Goal: Task Accomplishment & Management: Manage account settings

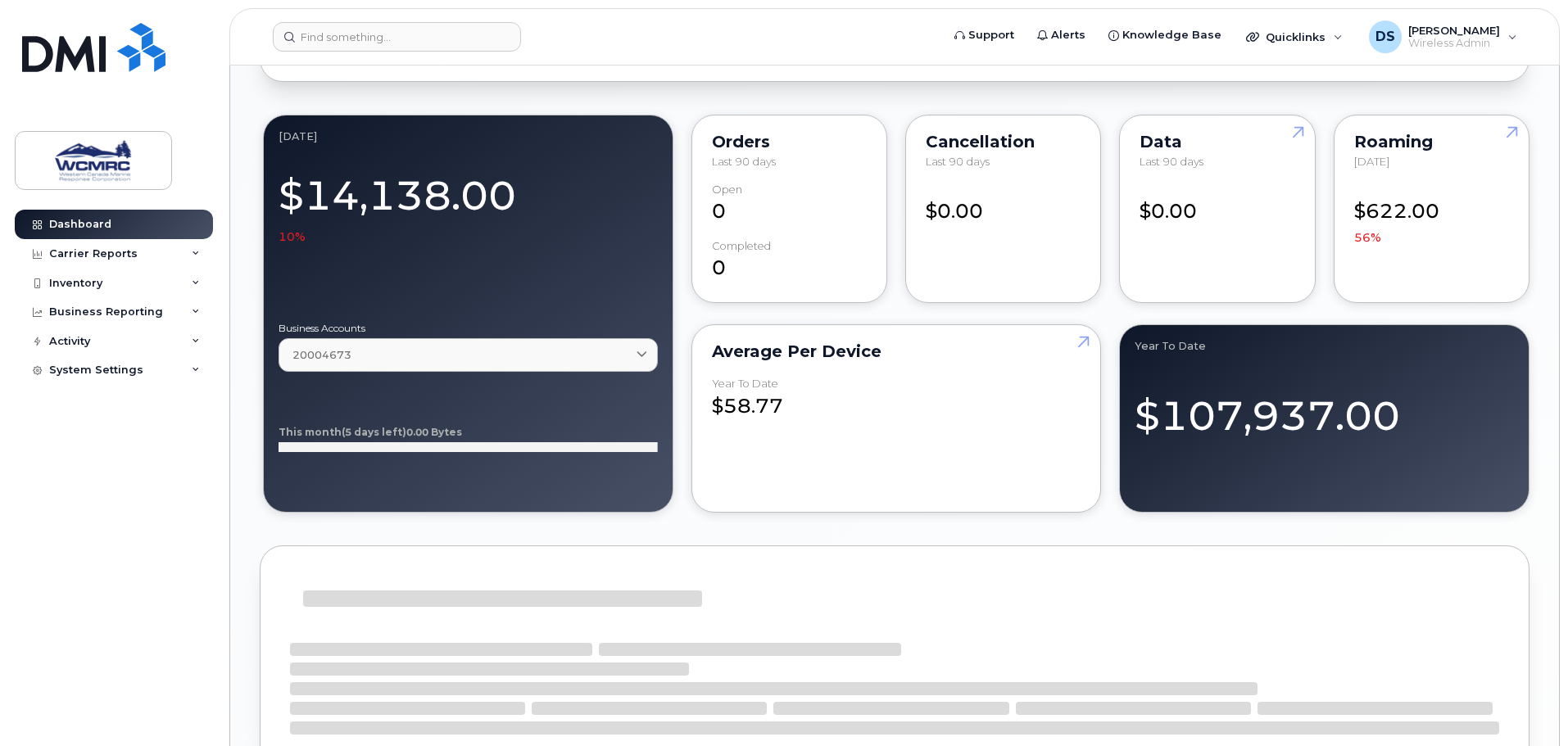
scroll to position [1483, 0]
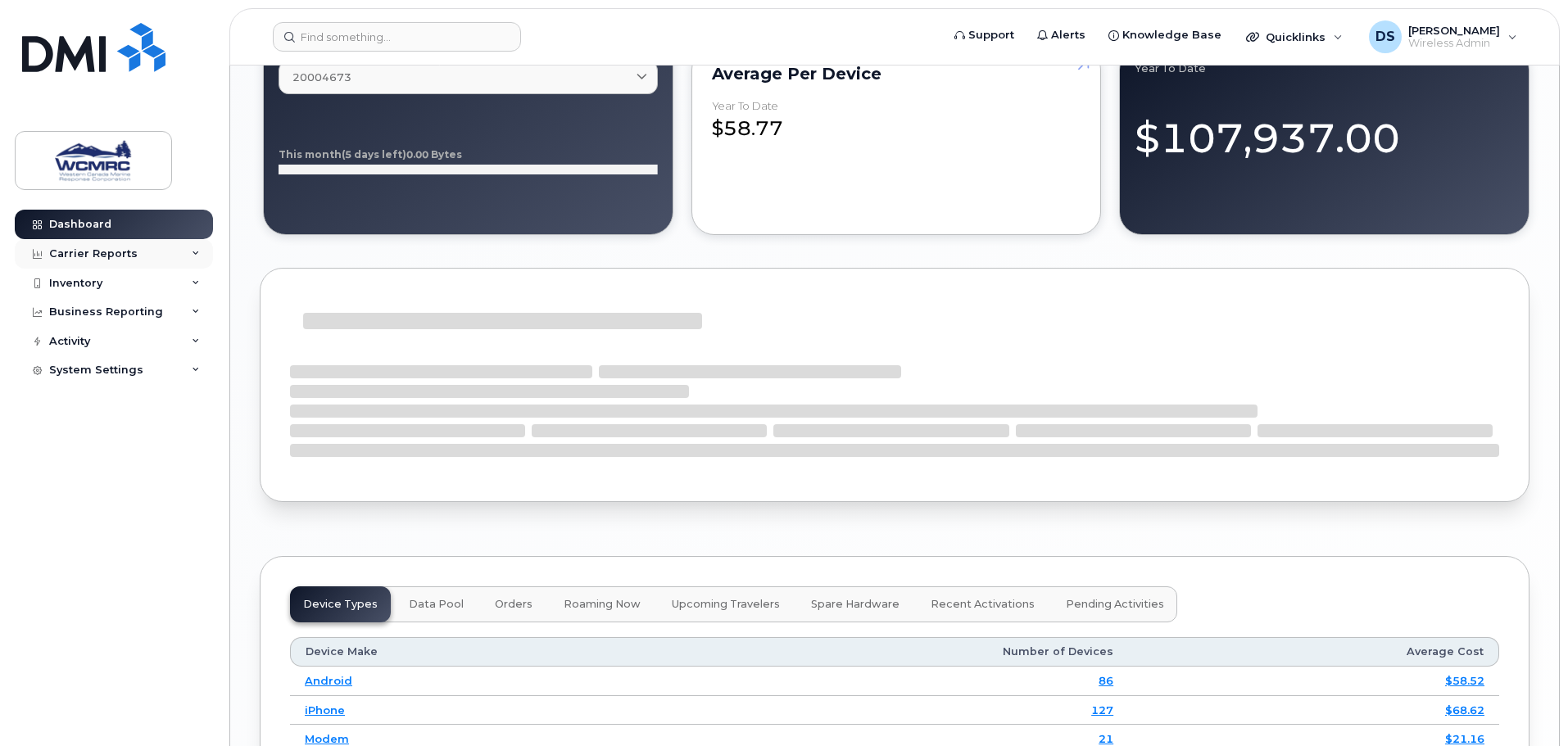
click at [173, 256] on div "Carrier Reports" at bounding box center [114, 254] width 198 height 30
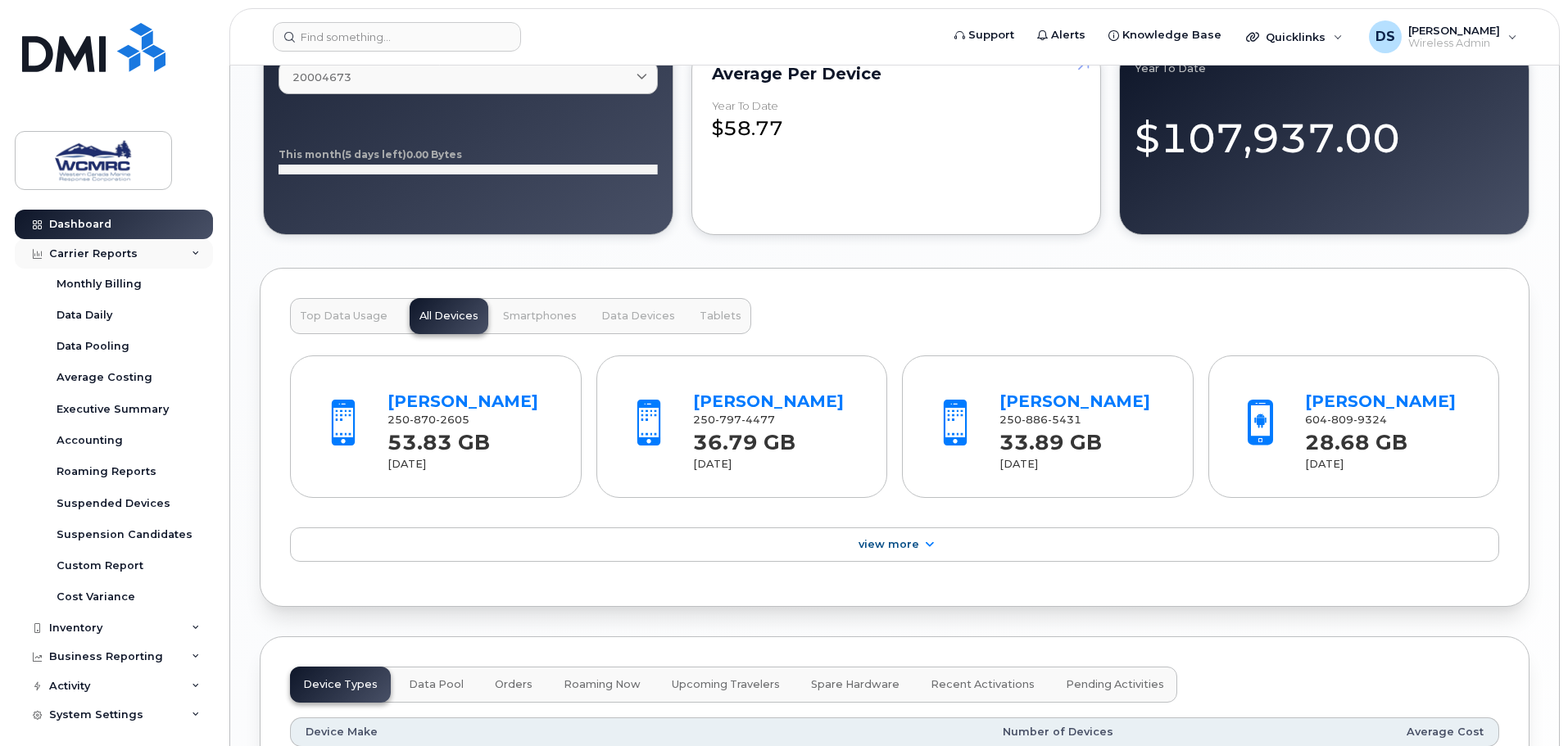
click at [181, 245] on div "Carrier Reports" at bounding box center [114, 254] width 198 height 30
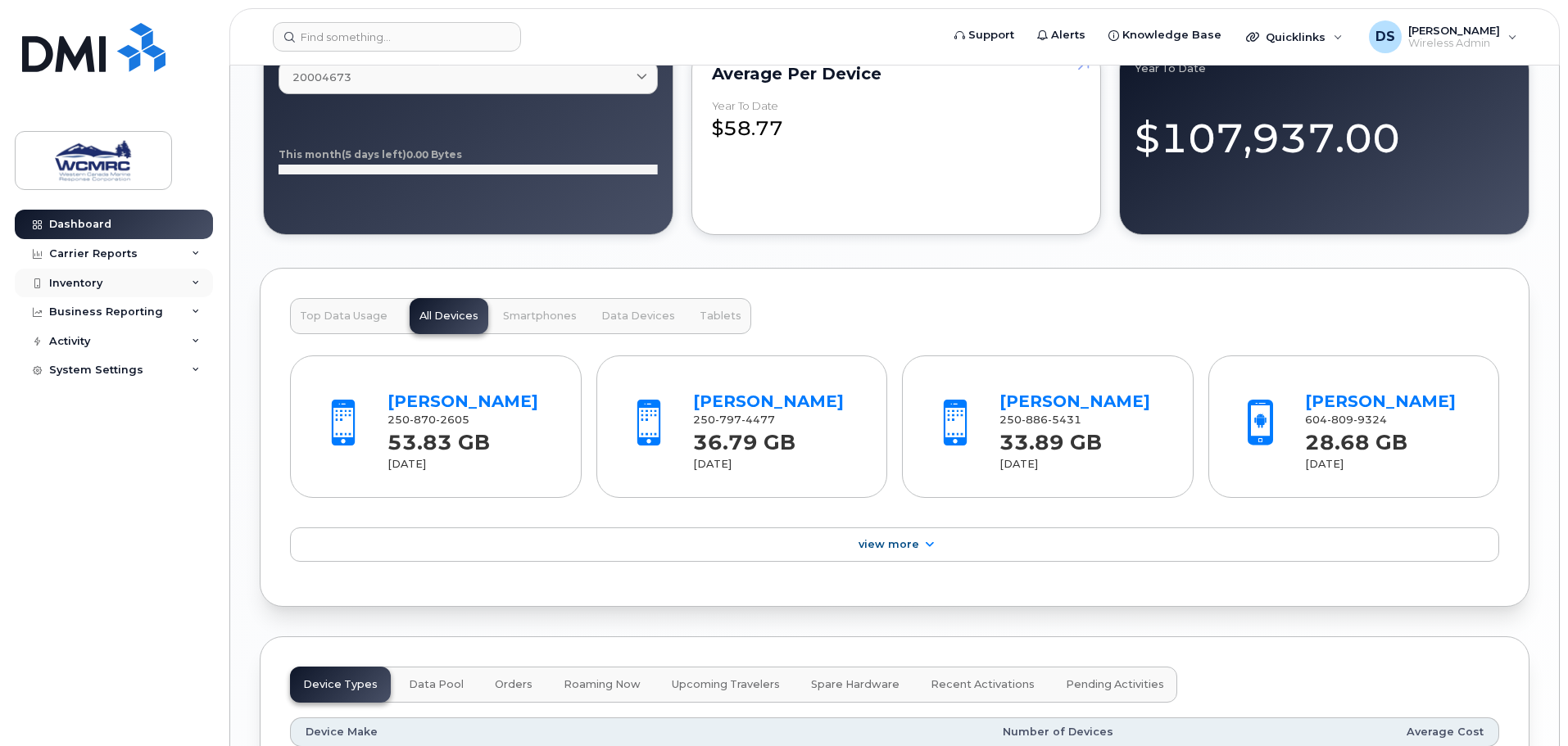
click at [155, 287] on div "Inventory" at bounding box center [114, 283] width 198 height 30
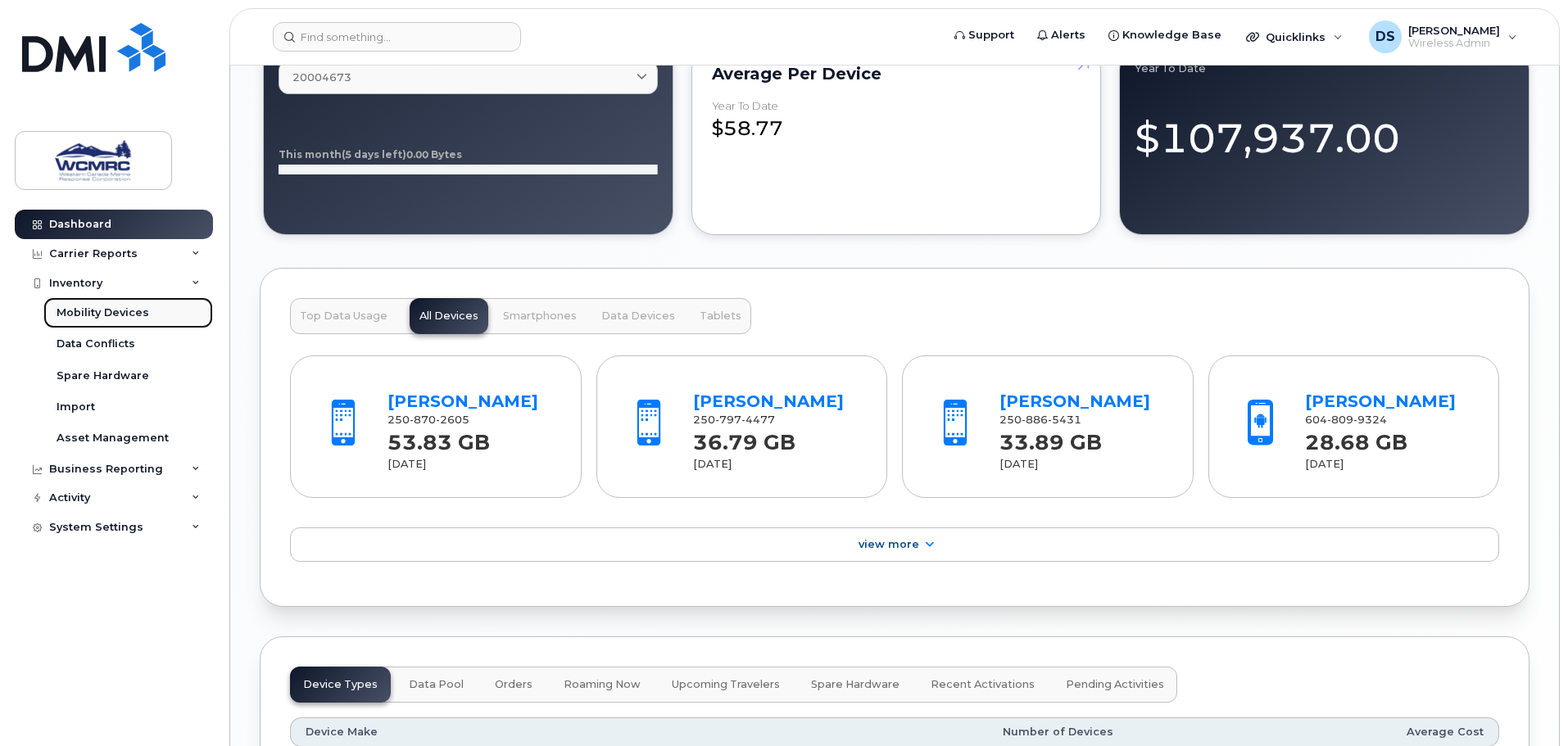
click at [156, 312] on link "Mobility Devices" at bounding box center [128, 313] width 170 height 31
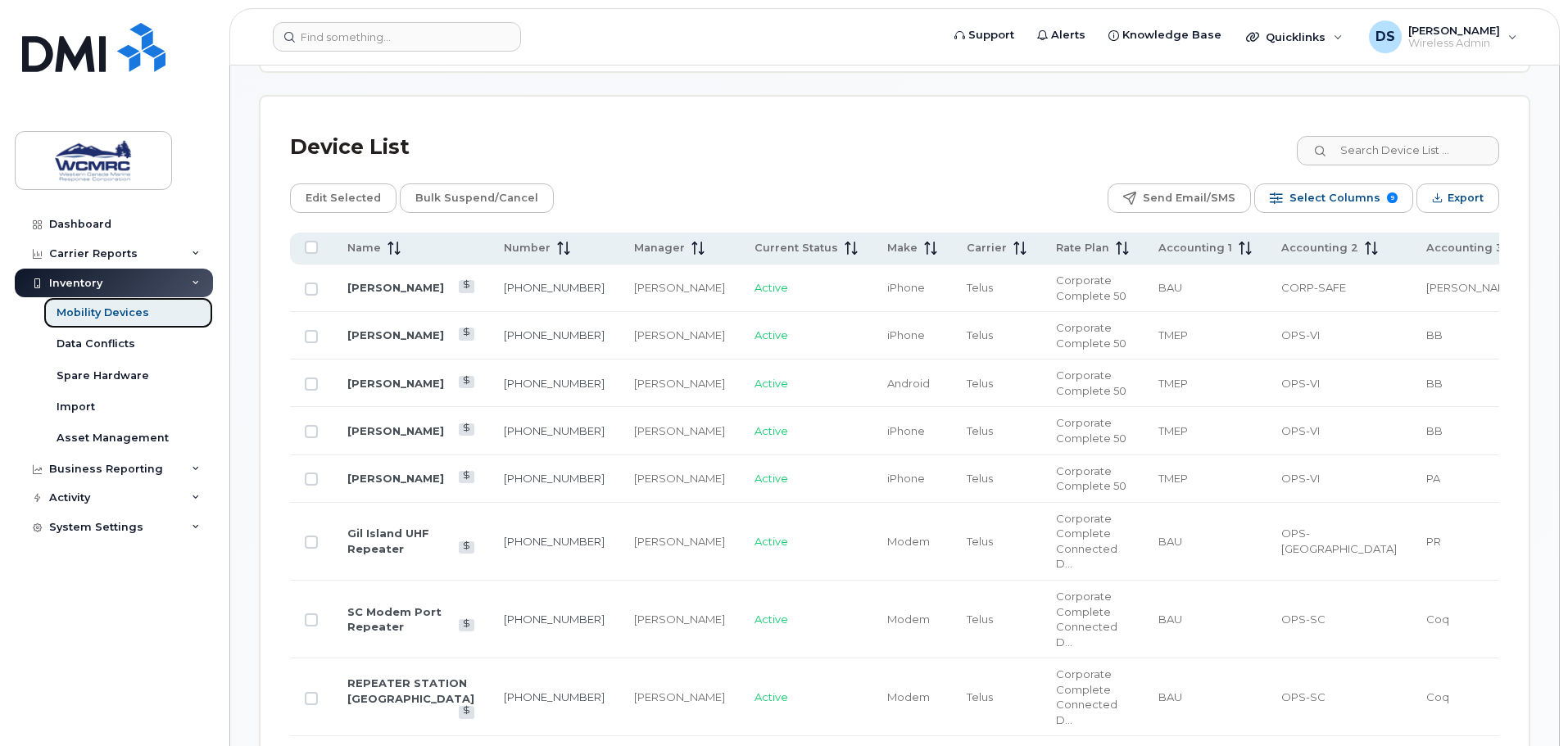
scroll to position [790, 0]
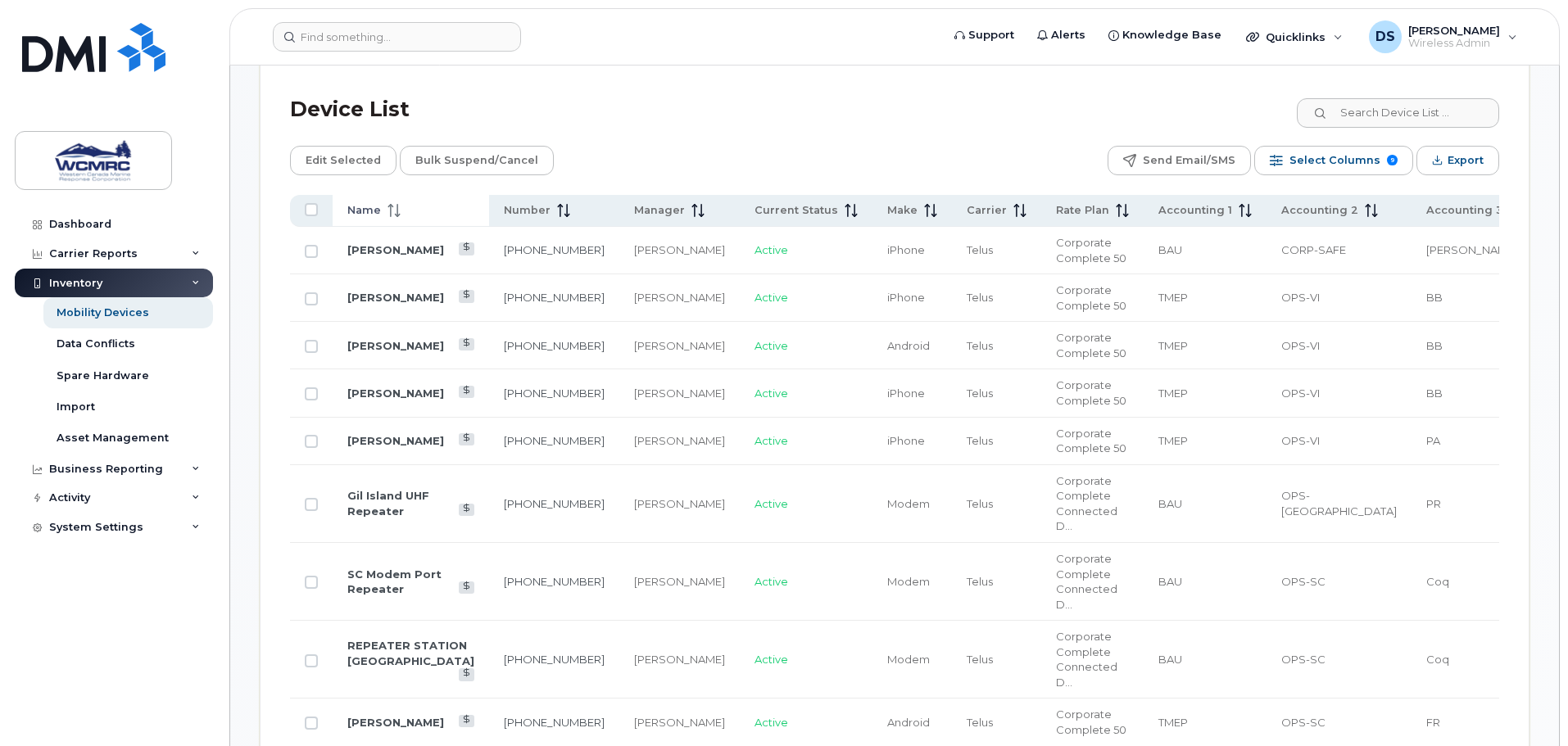
click at [362, 203] on span "Name" at bounding box center [364, 211] width 34 height 15
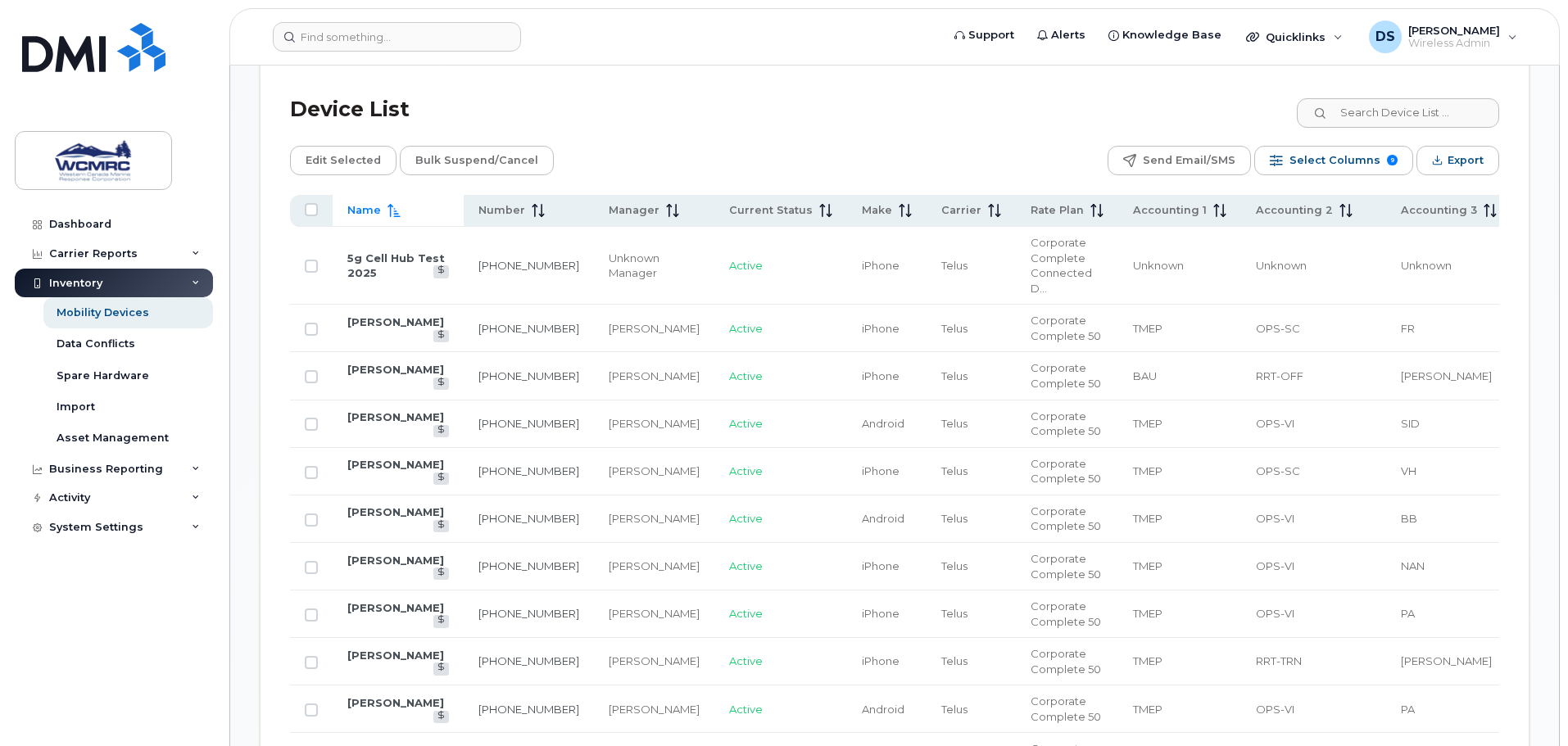
click at [364, 203] on span "Name" at bounding box center [364, 211] width 34 height 15
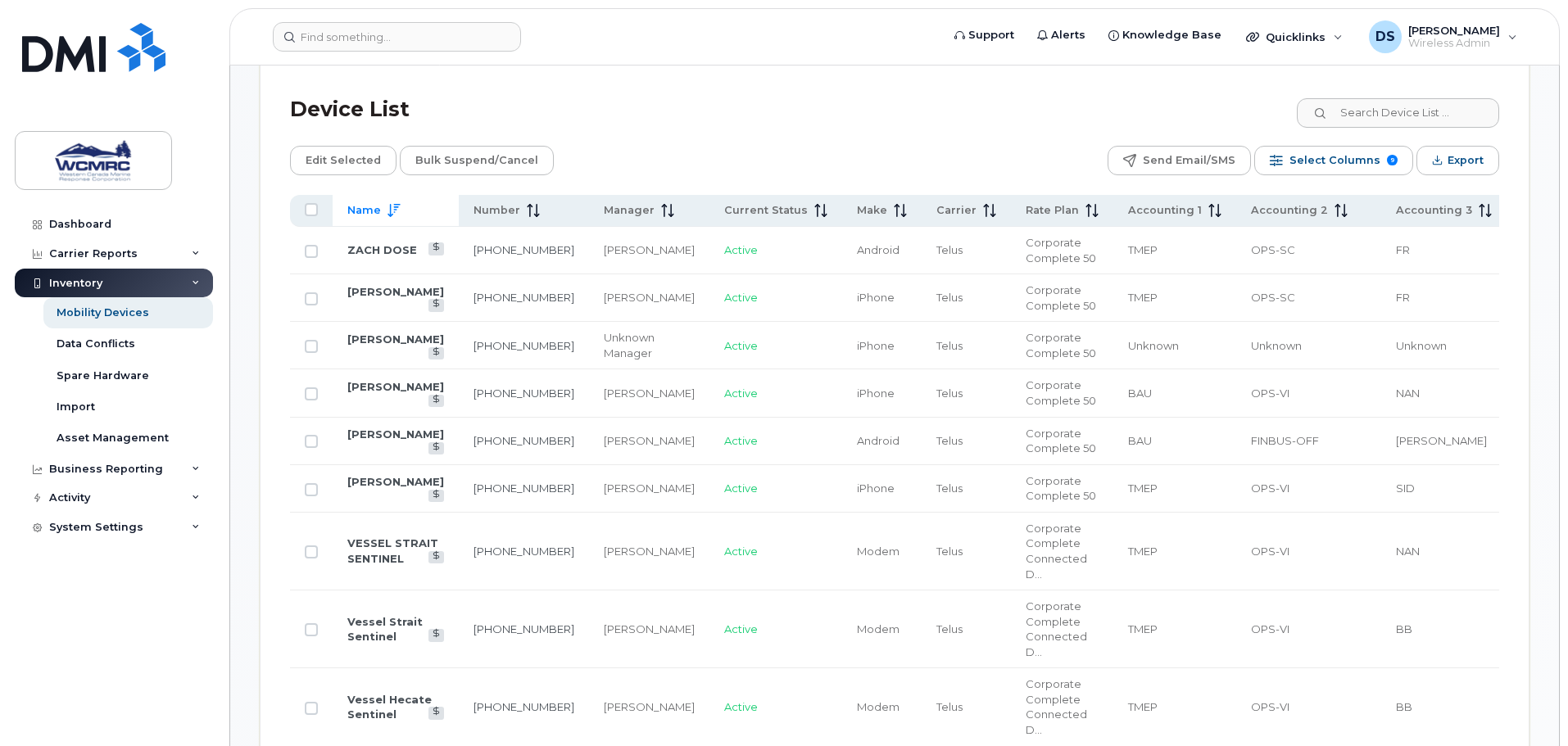
click at [364, 203] on span "Name" at bounding box center [364, 211] width 34 height 15
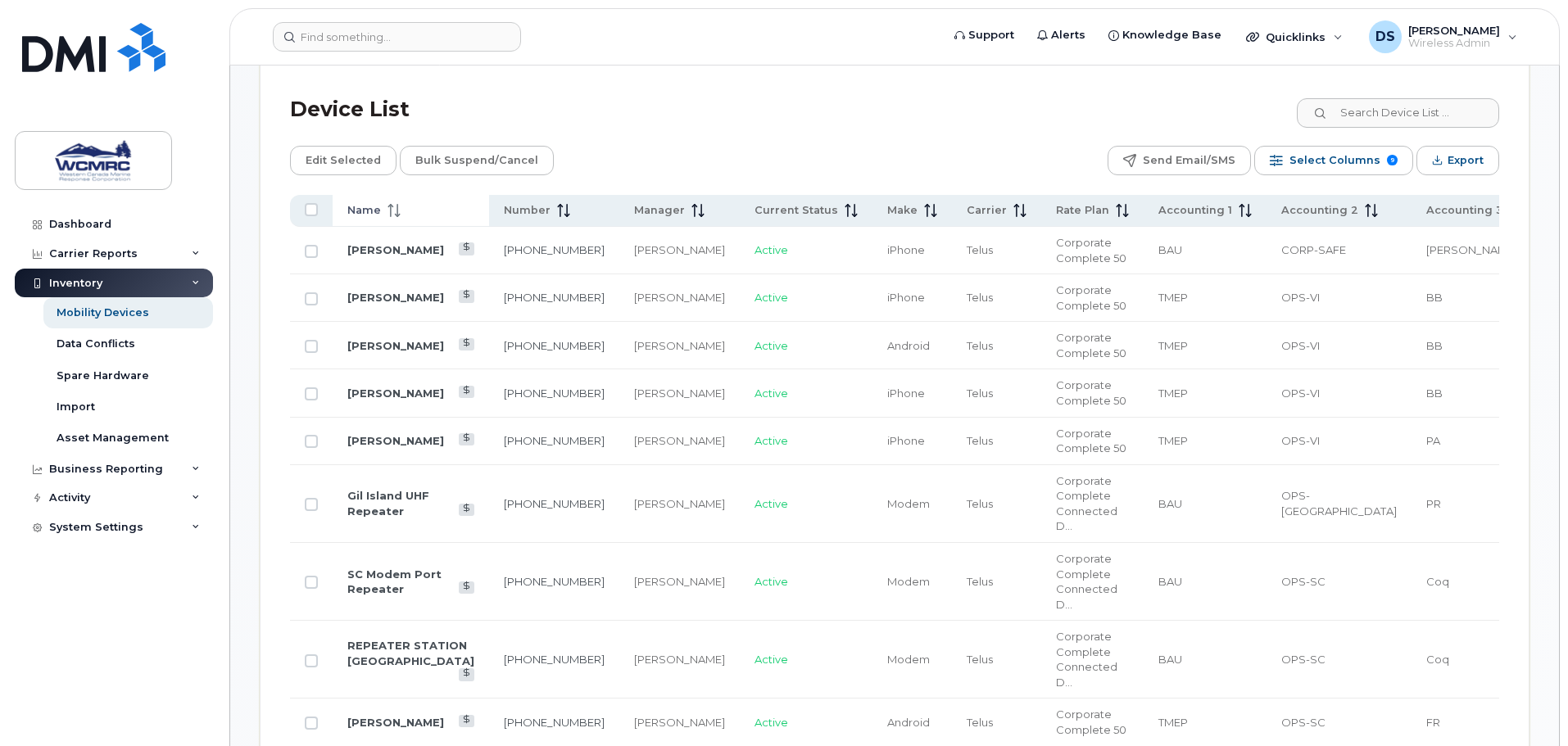
click at [364, 203] on span "Name" at bounding box center [364, 211] width 34 height 15
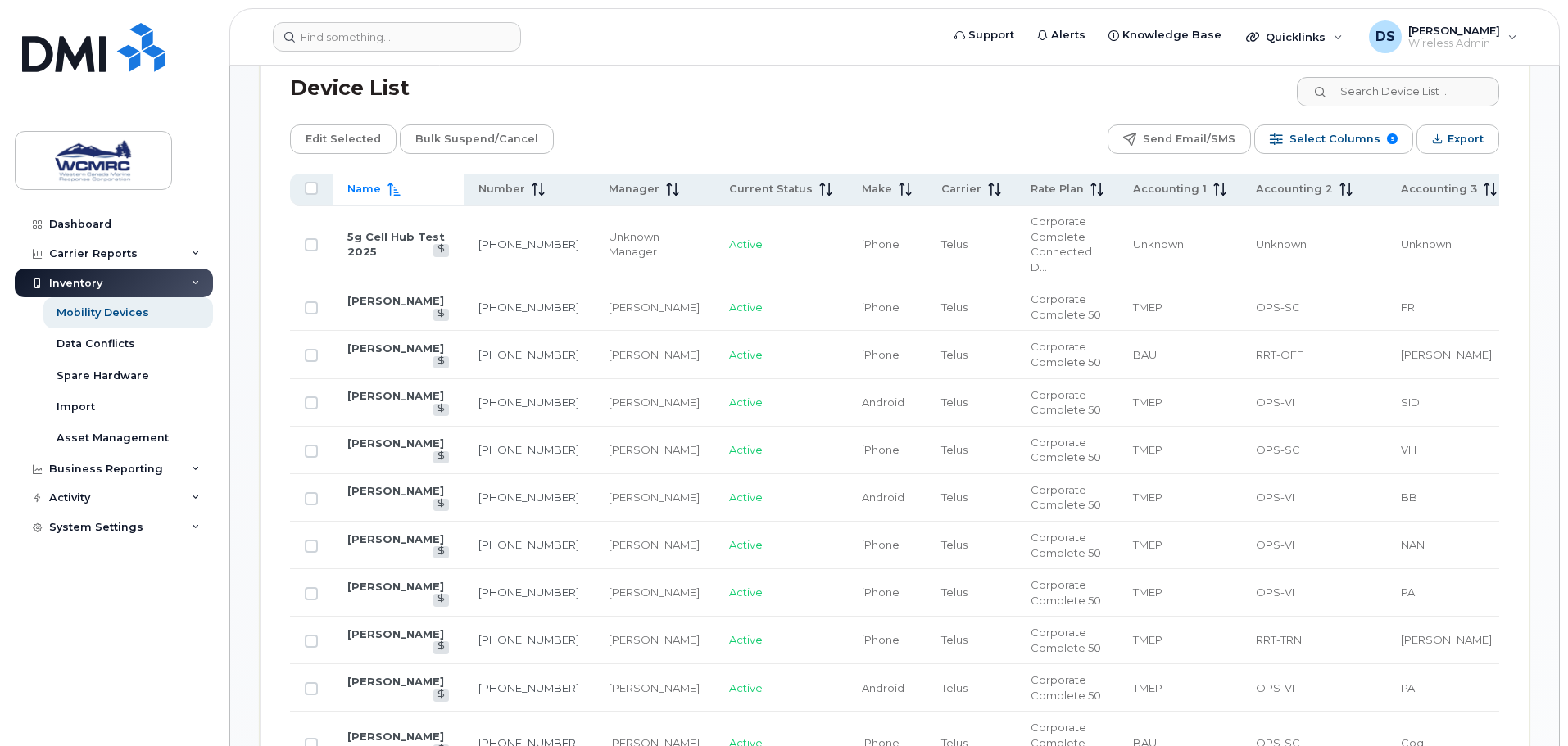
scroll to position [871, 0]
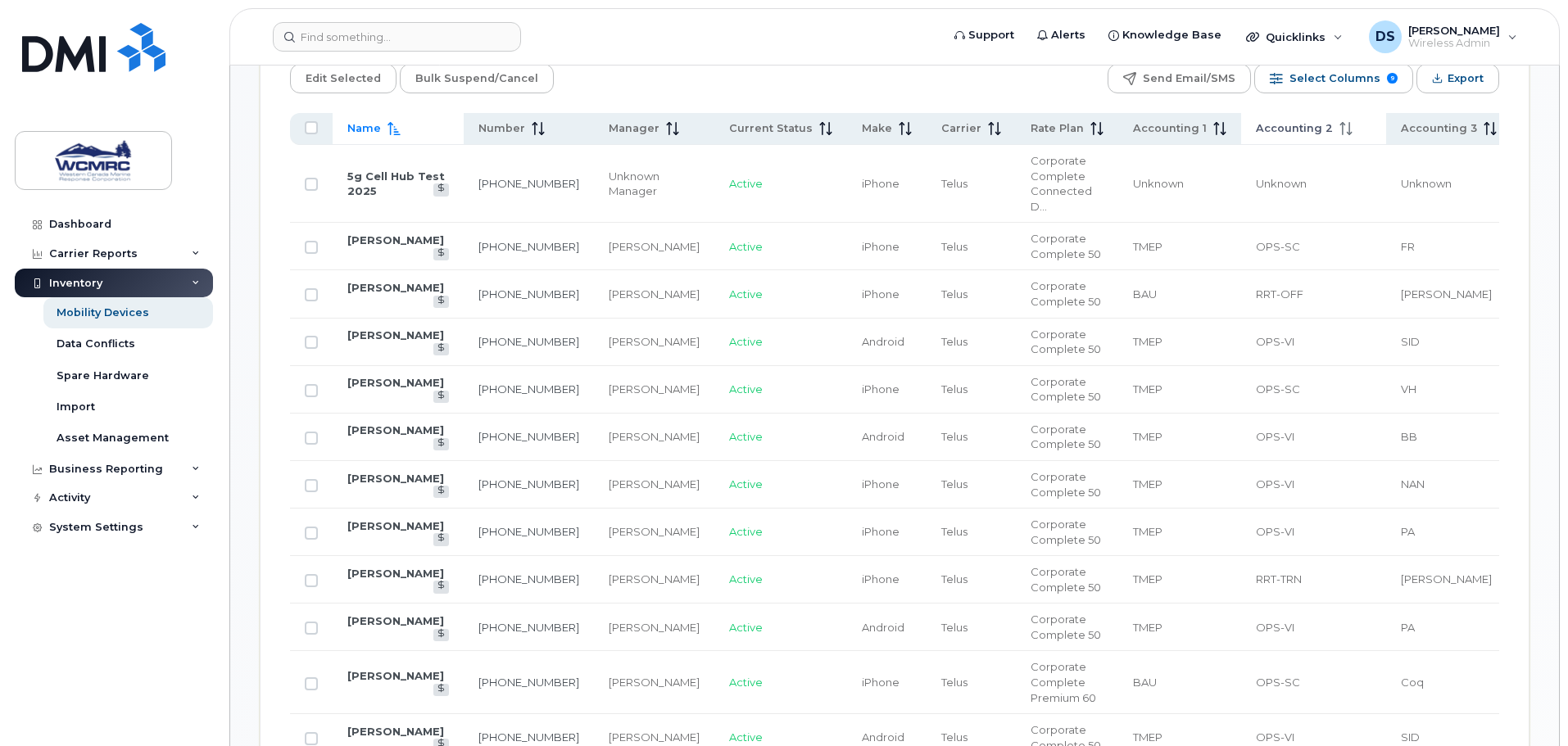
click at [1256, 121] on span "Accounting 2" at bounding box center [1295, 128] width 77 height 15
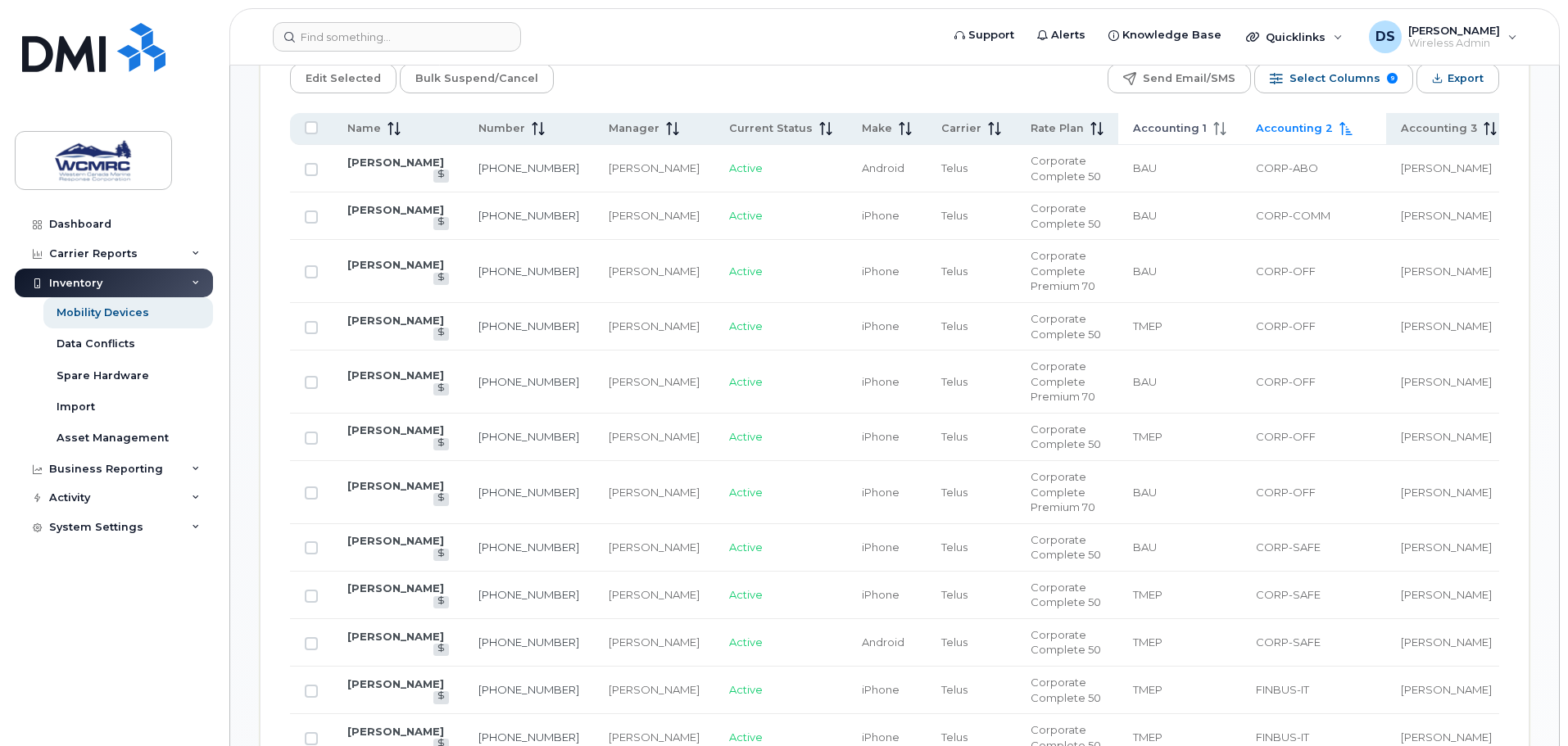
click at [1133, 121] on span "Accounting 1" at bounding box center [1170, 128] width 74 height 15
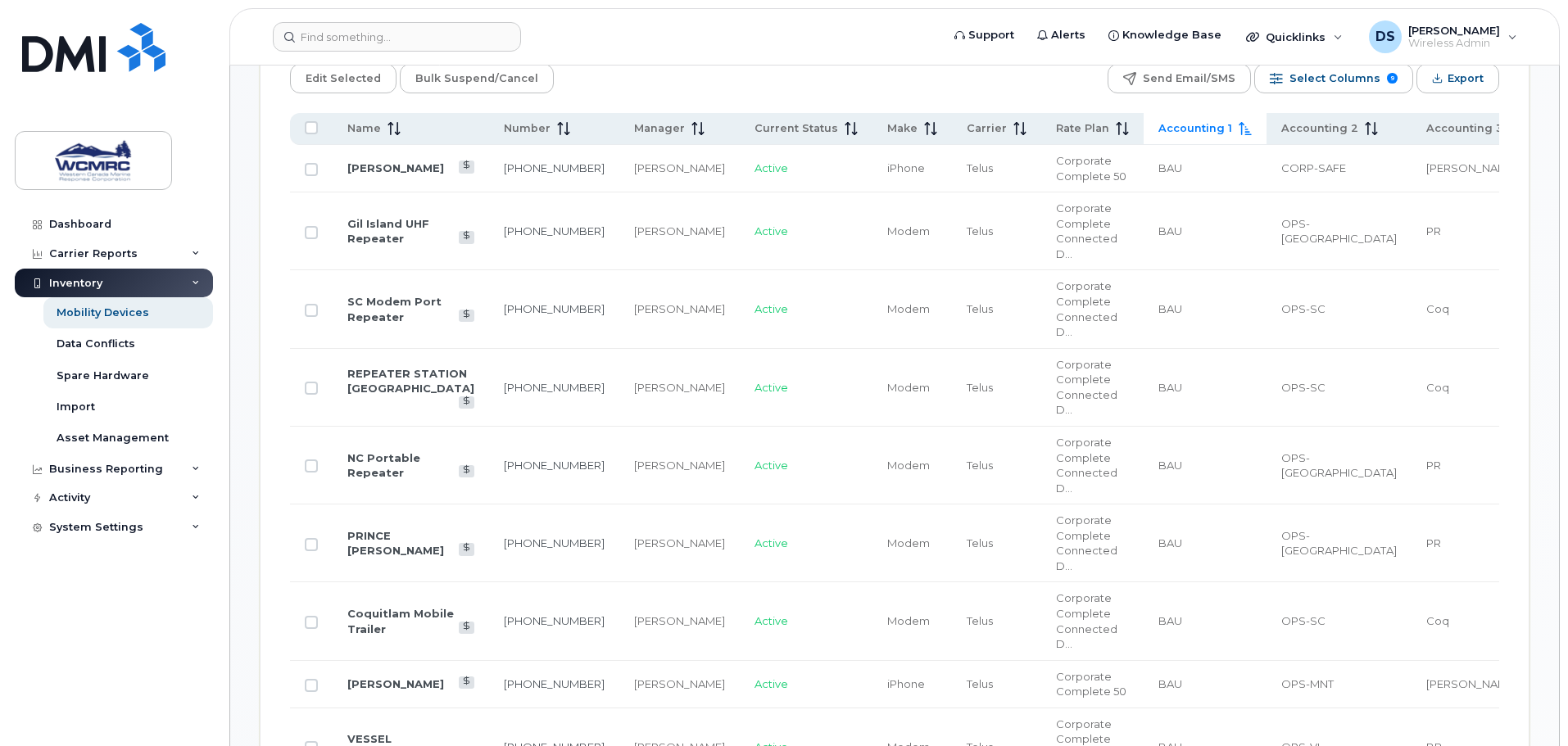
click at [1159, 121] on span "Accounting 1" at bounding box center [1196, 128] width 74 height 15
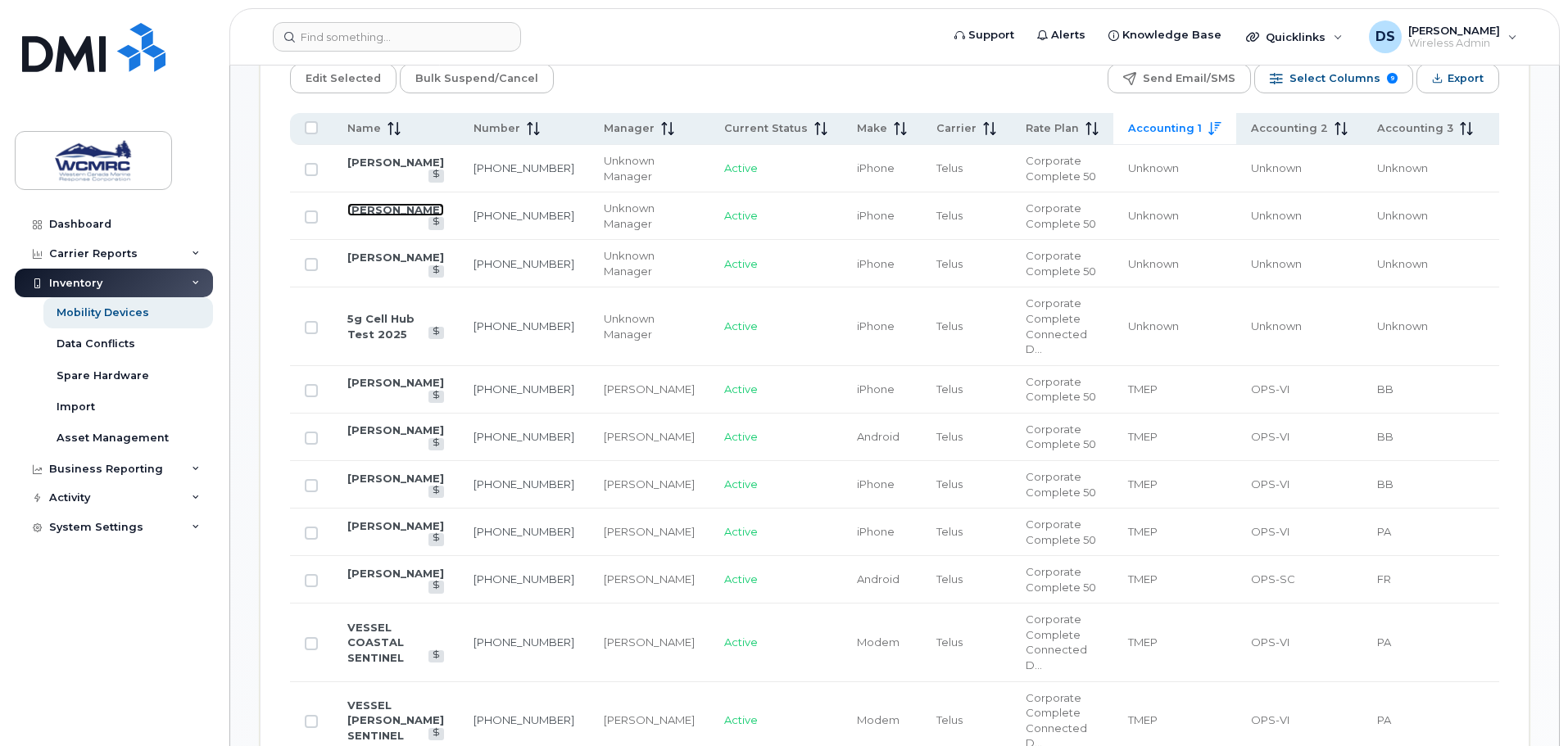
drag, startPoint x: 359, startPoint y: 202, endPoint x: 348, endPoint y: 202, distance: 11.0
drag, startPoint x: 348, startPoint y: 202, endPoint x: 361, endPoint y: 177, distance: 28.2
click at [361, 177] on td "Casey Sawchuk" at bounding box center [395, 169] width 126 height 48
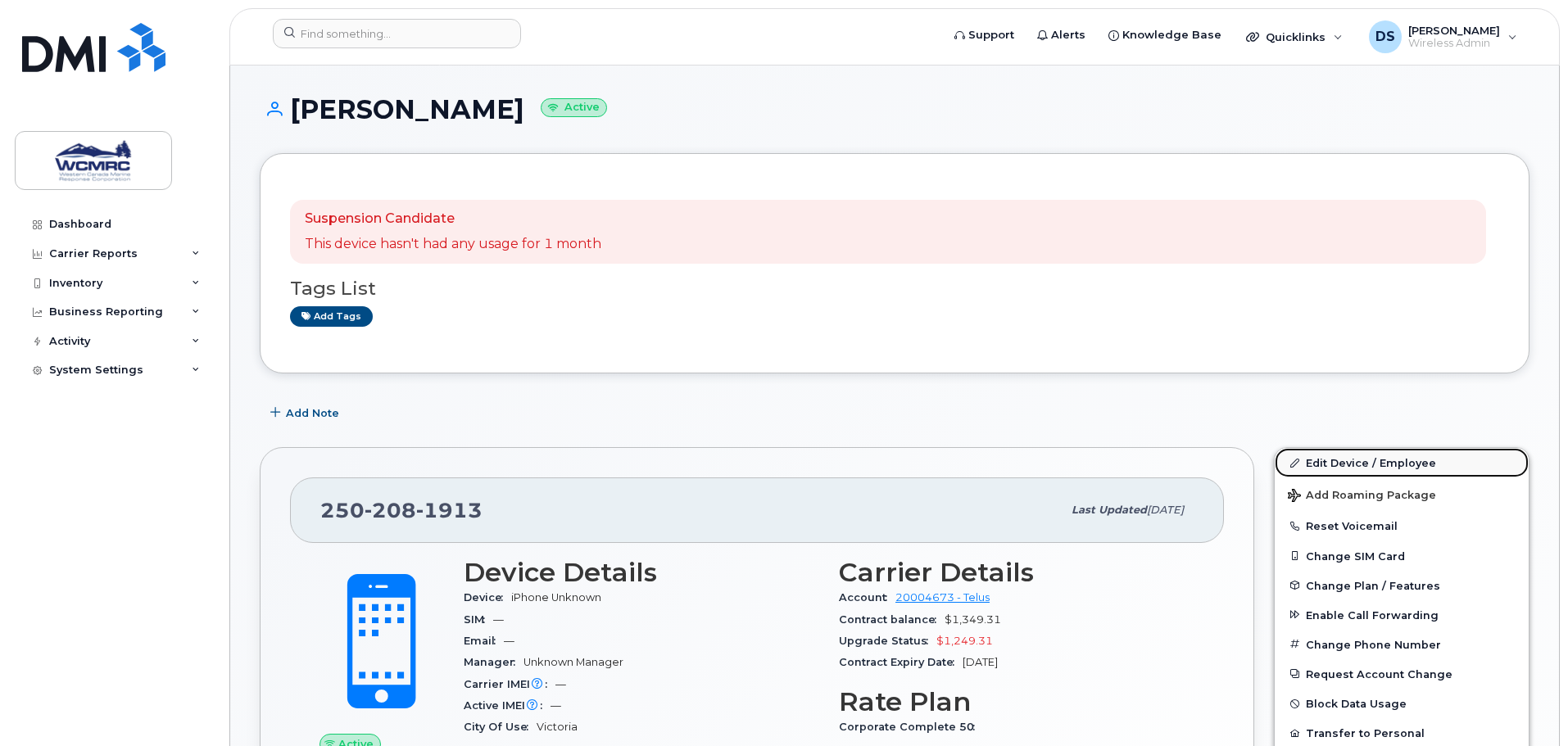
click at [1351, 464] on link "Edit Device / Employee" at bounding box center [1402, 463] width 254 height 30
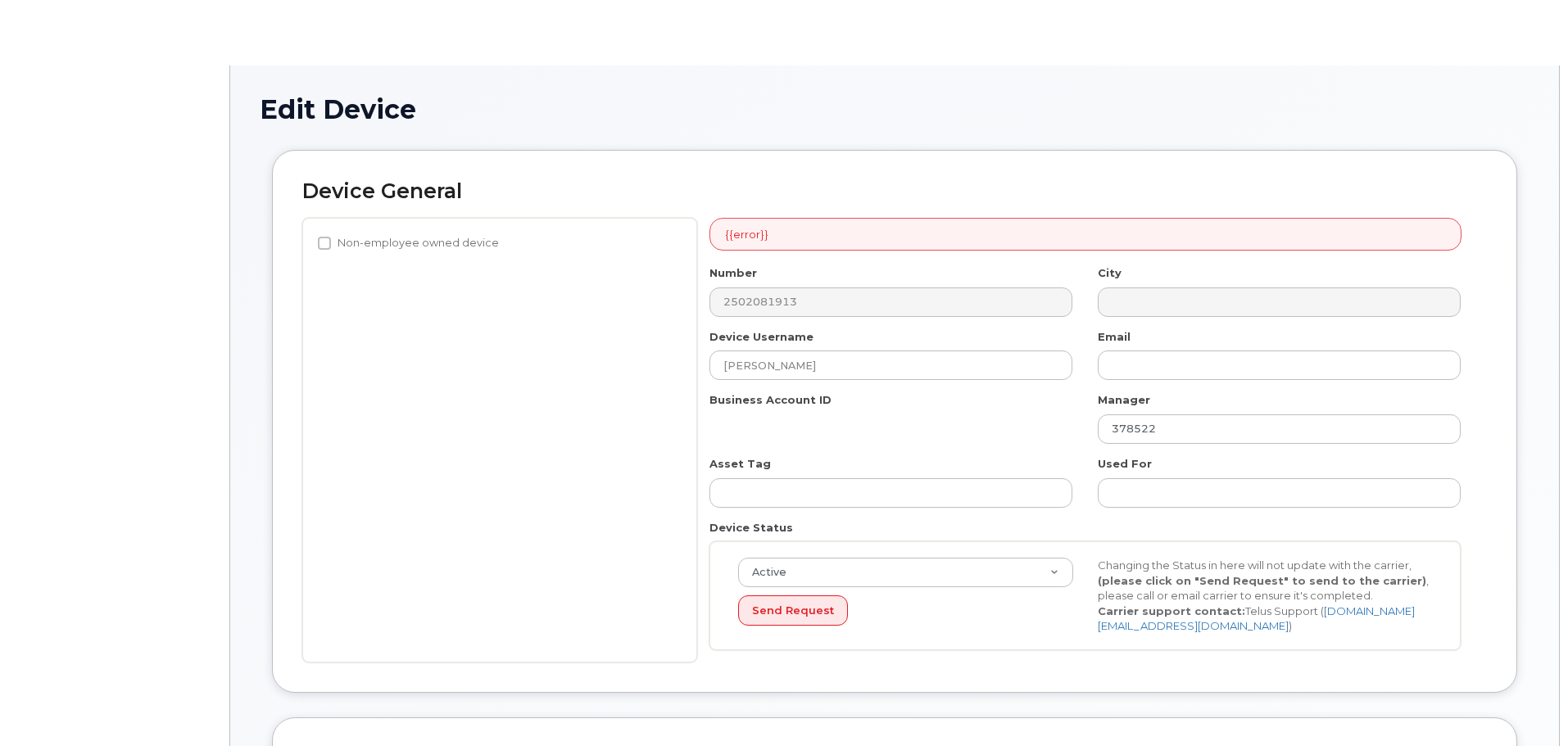
select select "32568"
select select "32629"
select select "82513"
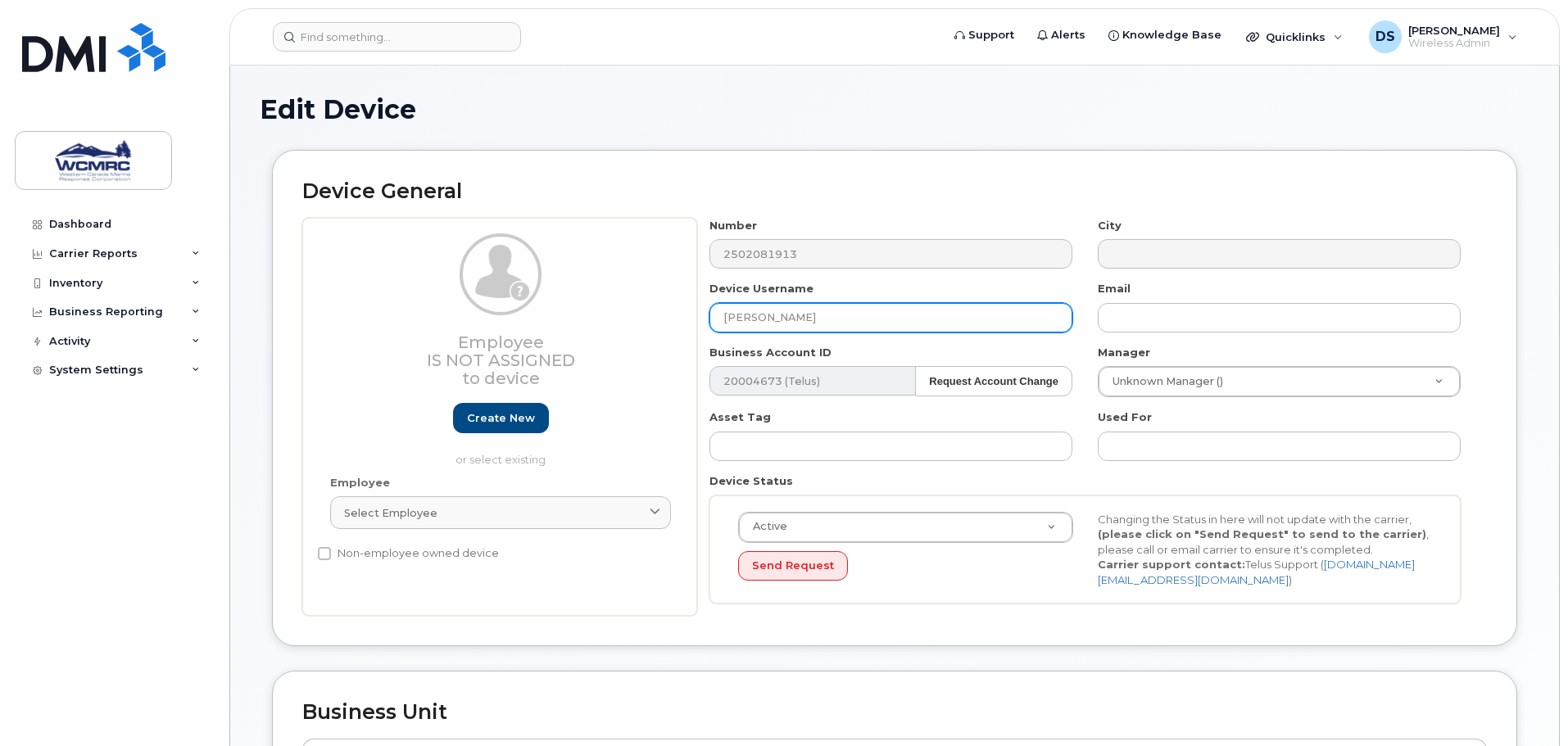
drag, startPoint x: 844, startPoint y: 319, endPoint x: 706, endPoint y: 319, distance: 138.0
click at [706, 319] on div "Device Username Casey Sawchuk" at bounding box center [892, 306] width 389 height 52
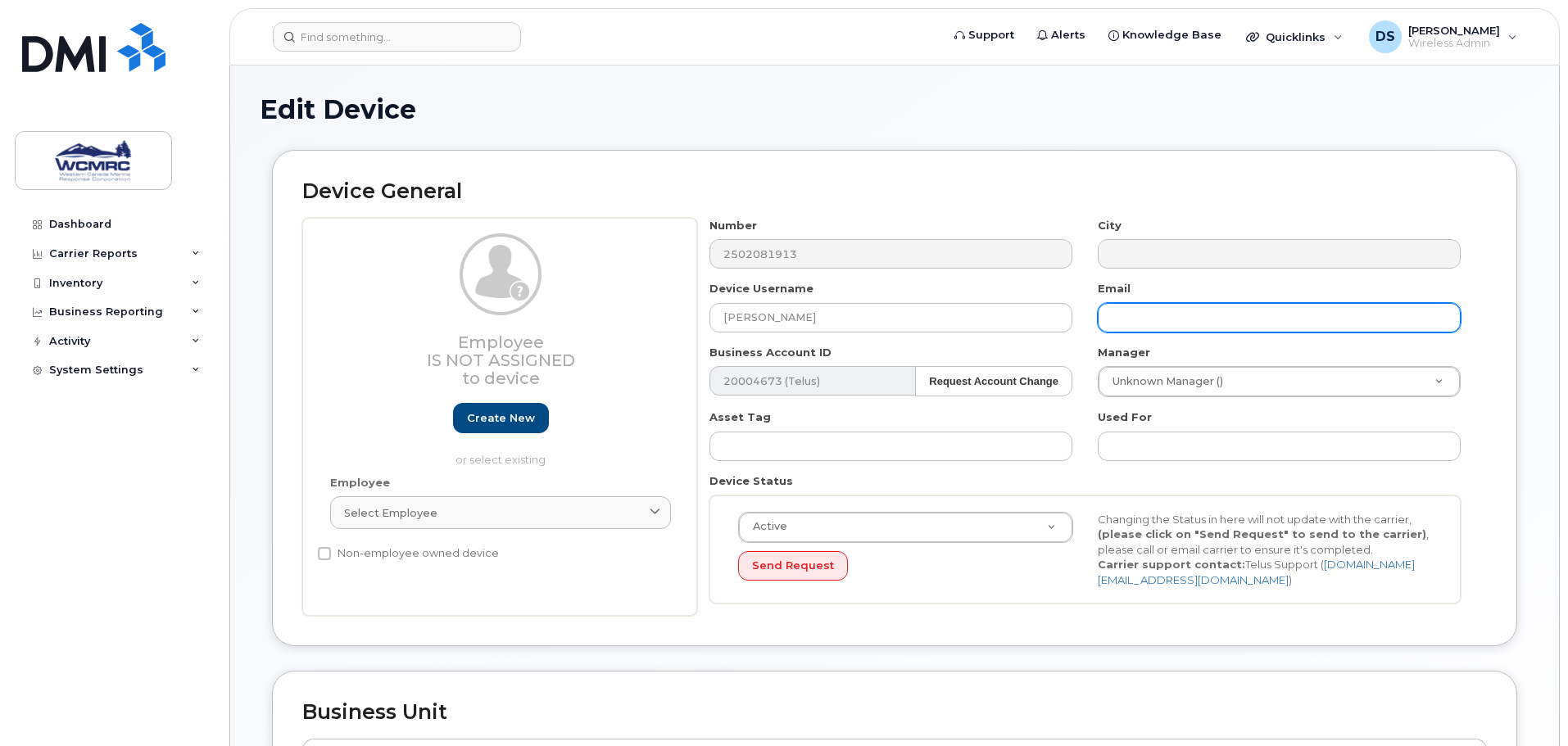
click at [1166, 310] on input "text" at bounding box center [1279, 318] width 363 height 30
paste input "Casey Sawchuk"
click at [1147, 323] on input "Casey Sawchuk" at bounding box center [1279, 318] width 363 height 30
click at [1332, 319] on input "Casey.Sawchuk" at bounding box center [1279, 318] width 363 height 30
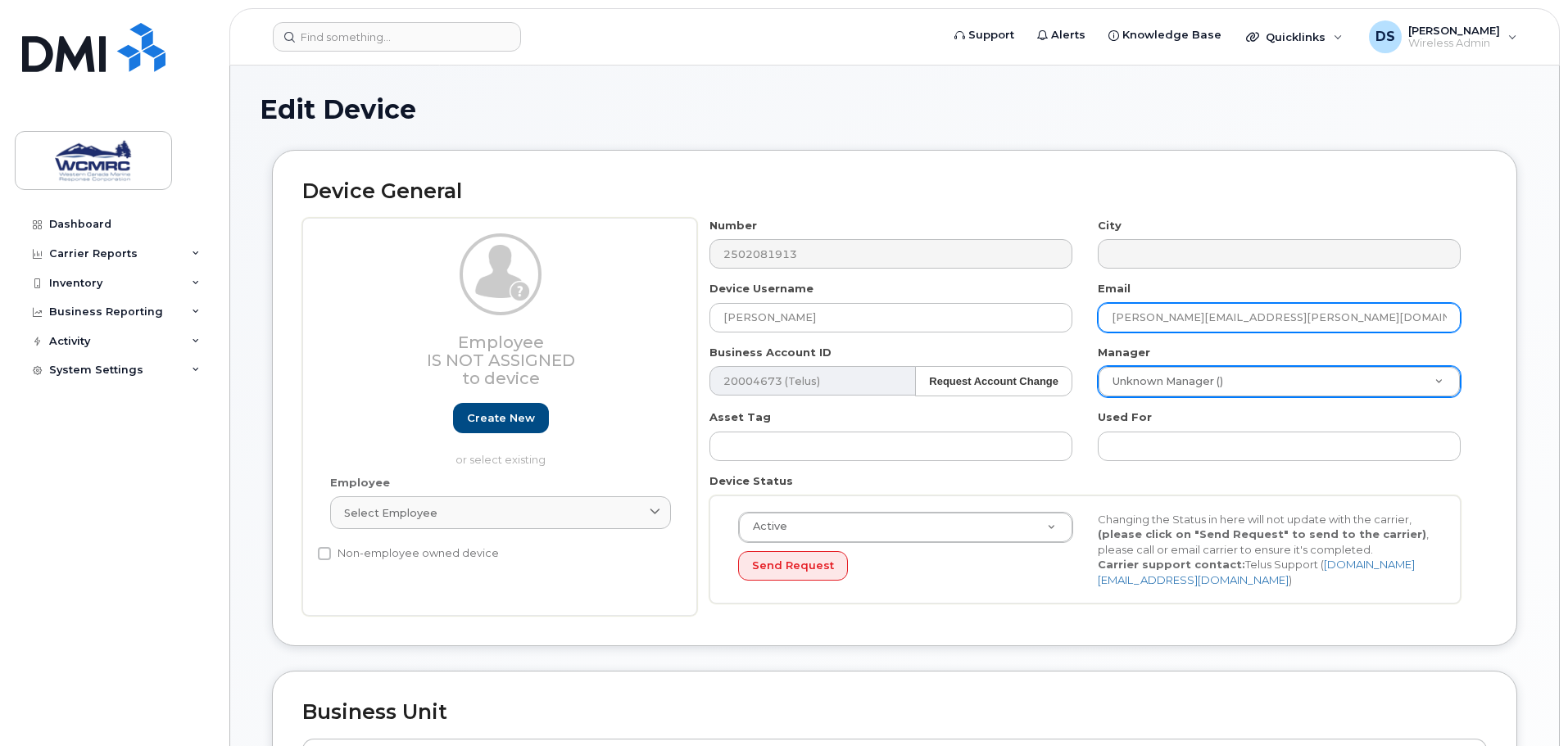
type input "Casey.Sawchuk@wcmrc.com"
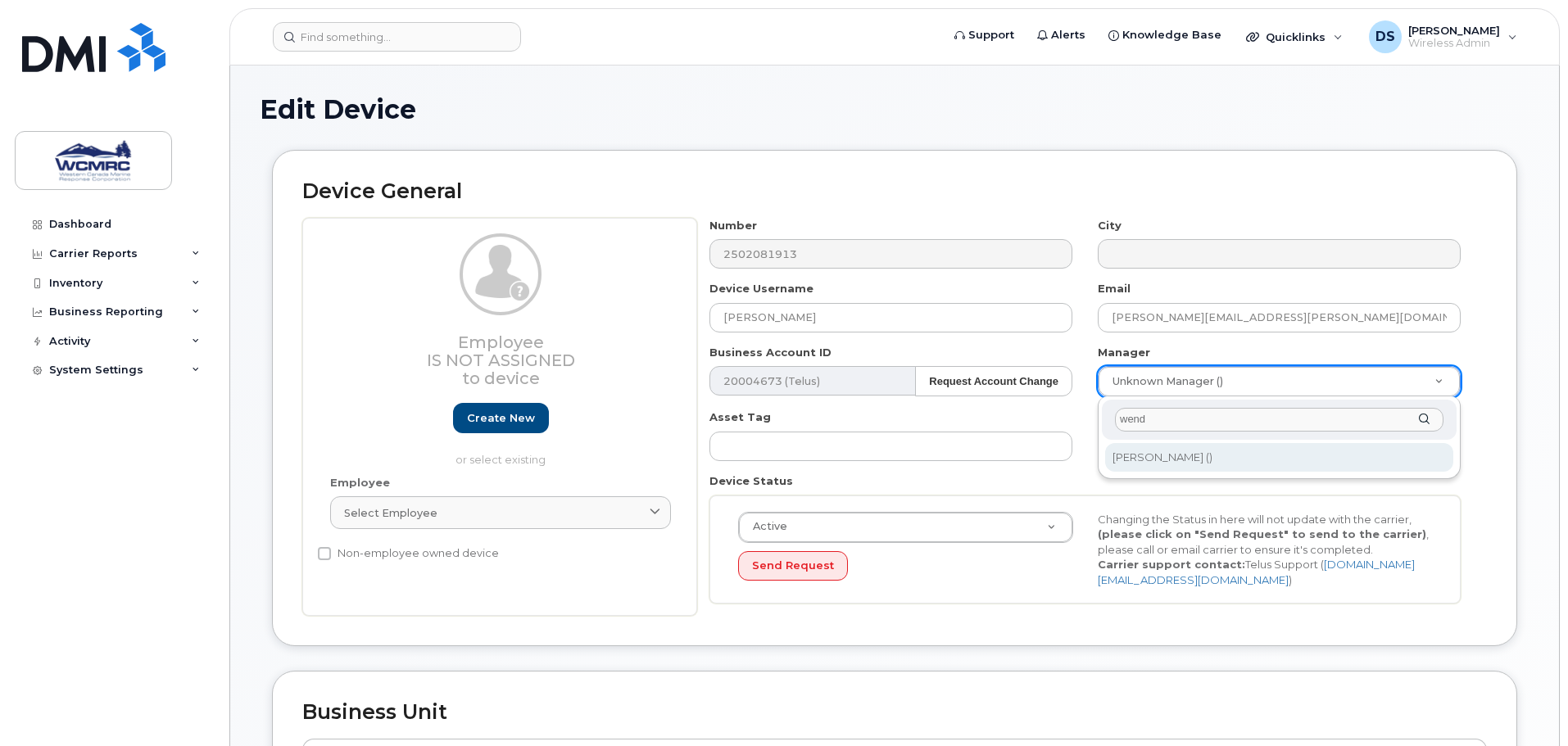
type input "wend"
drag, startPoint x: 1231, startPoint y: 458, endPoint x: 1144, endPoint y: 464, distance: 87.2
type input "769049"
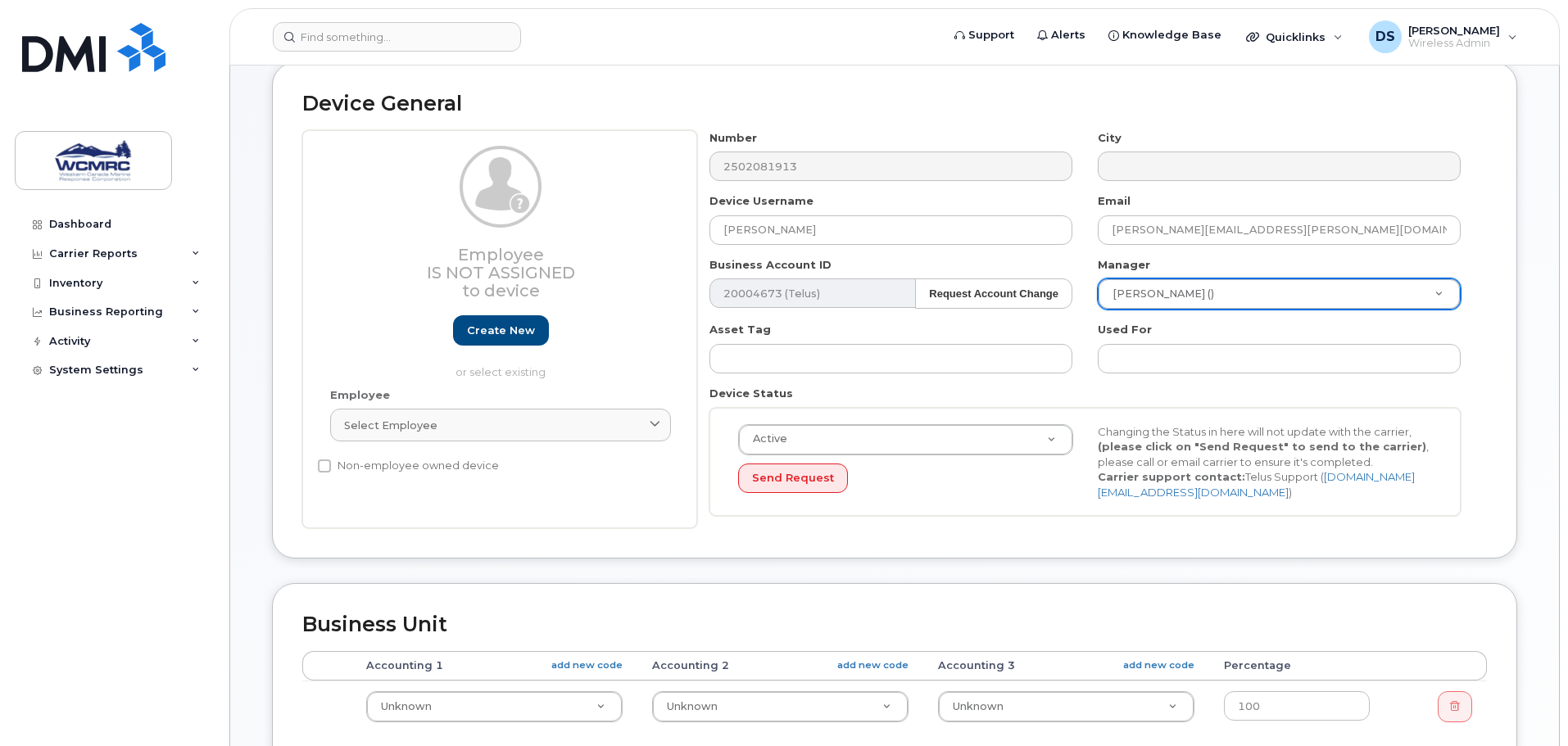
scroll to position [245, 0]
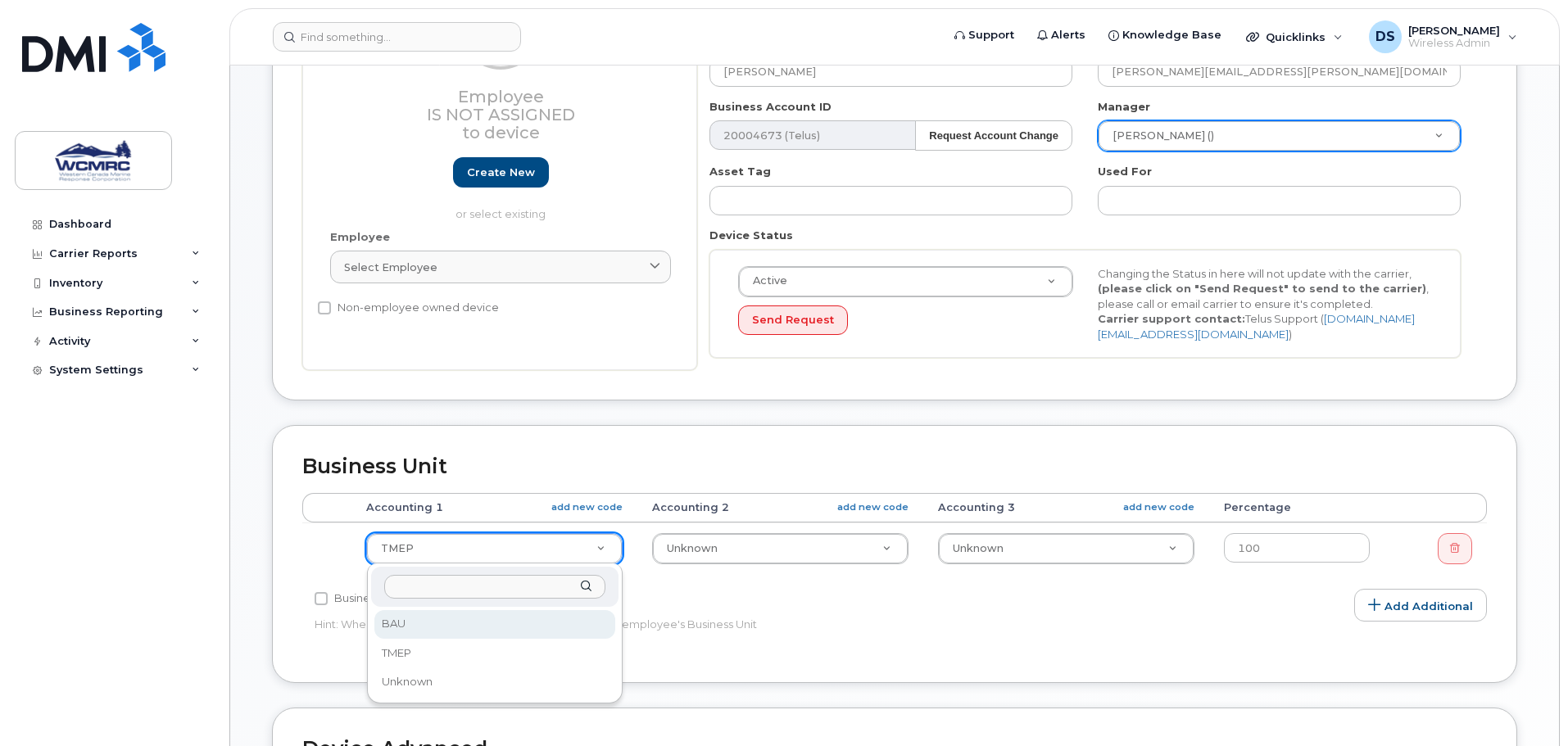
select select "82554"
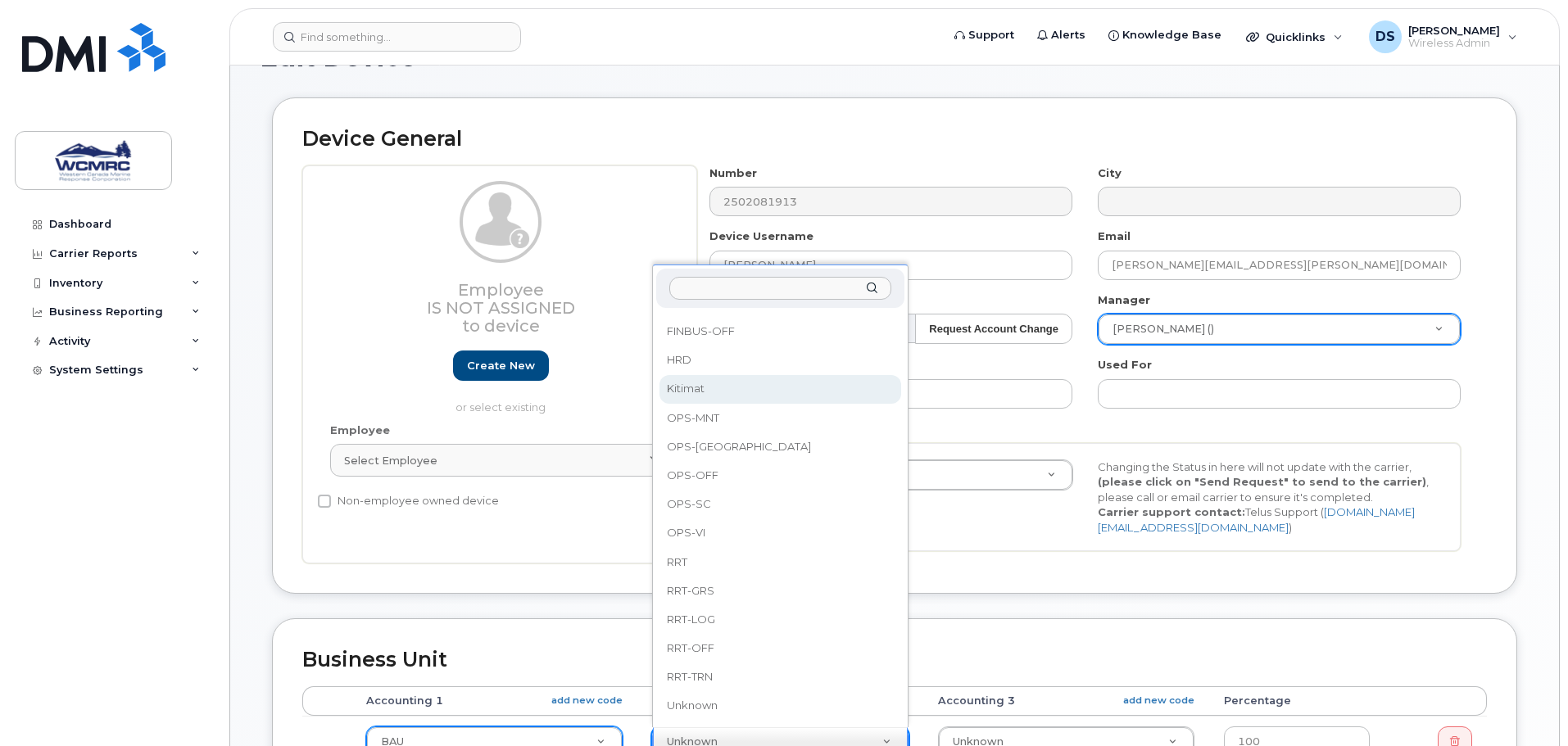
scroll to position [82, 0]
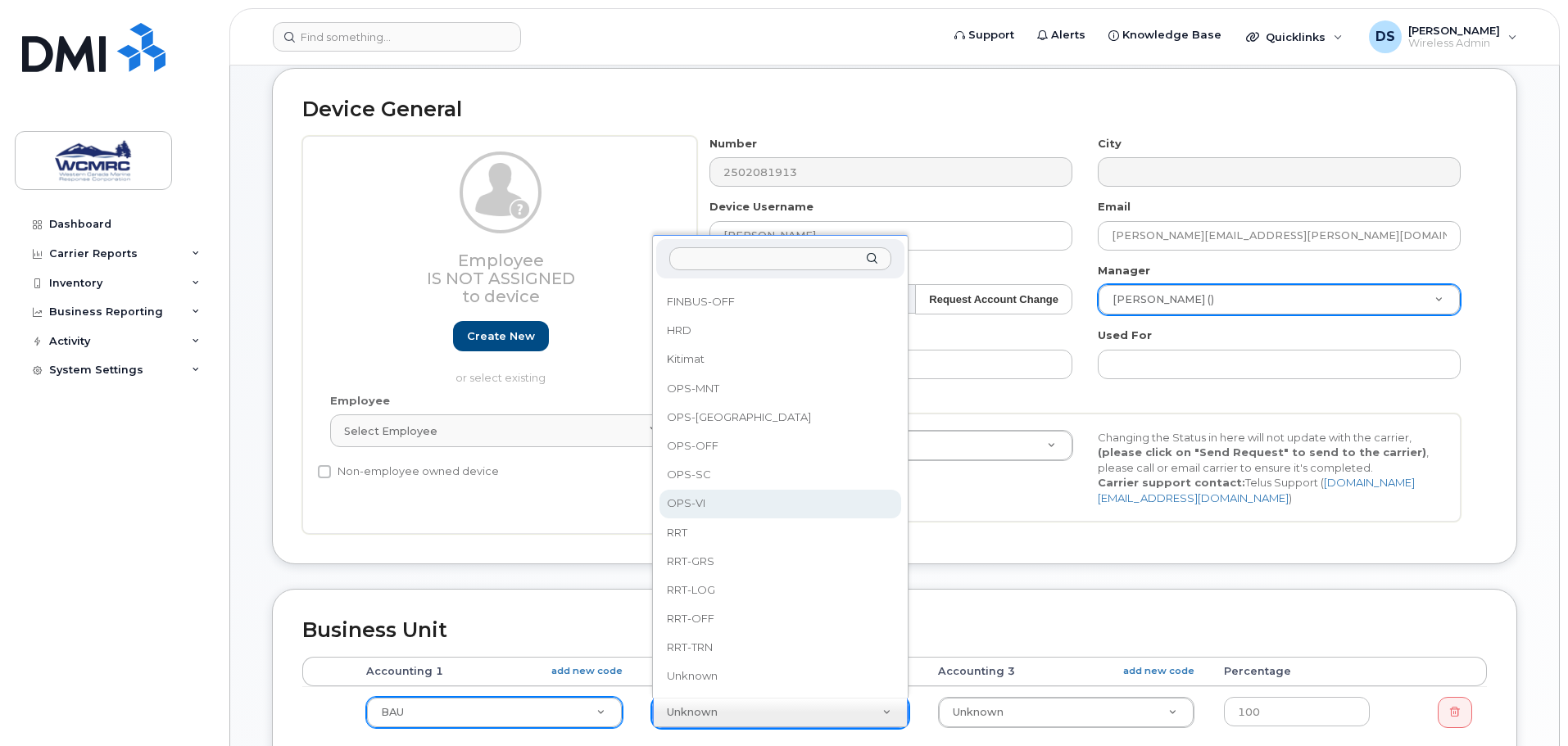
select select "82566"
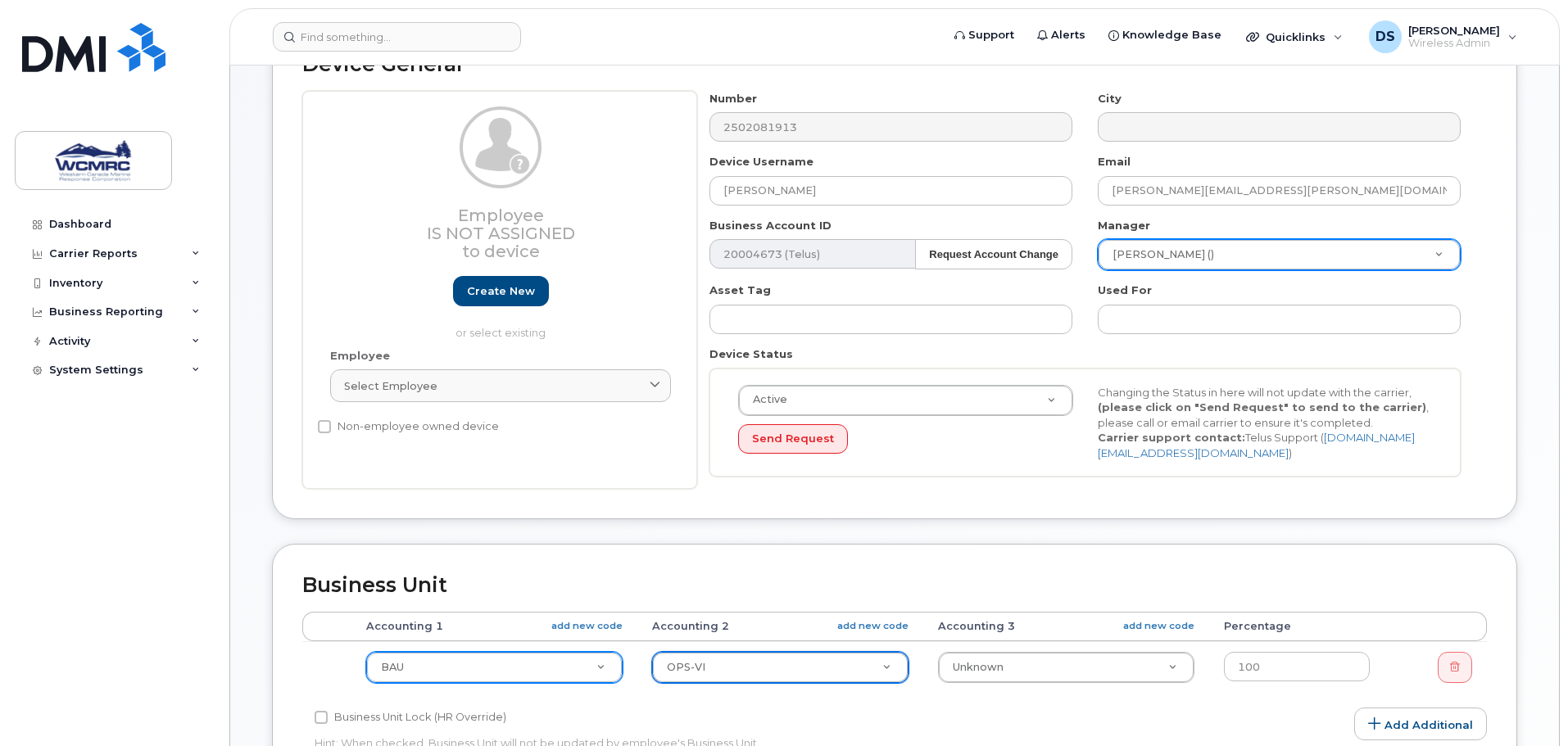
scroll to position [164, 0]
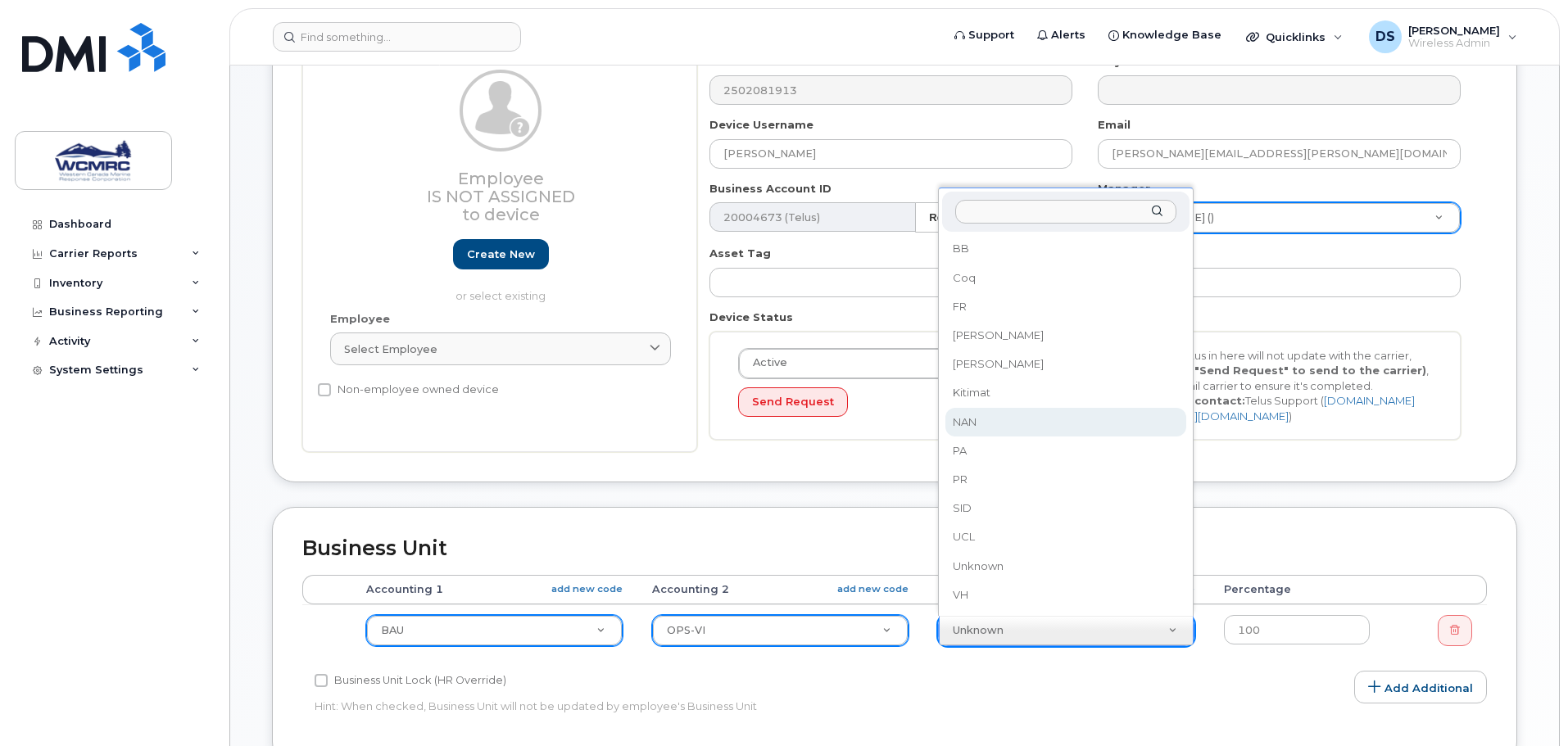
select select "82570"
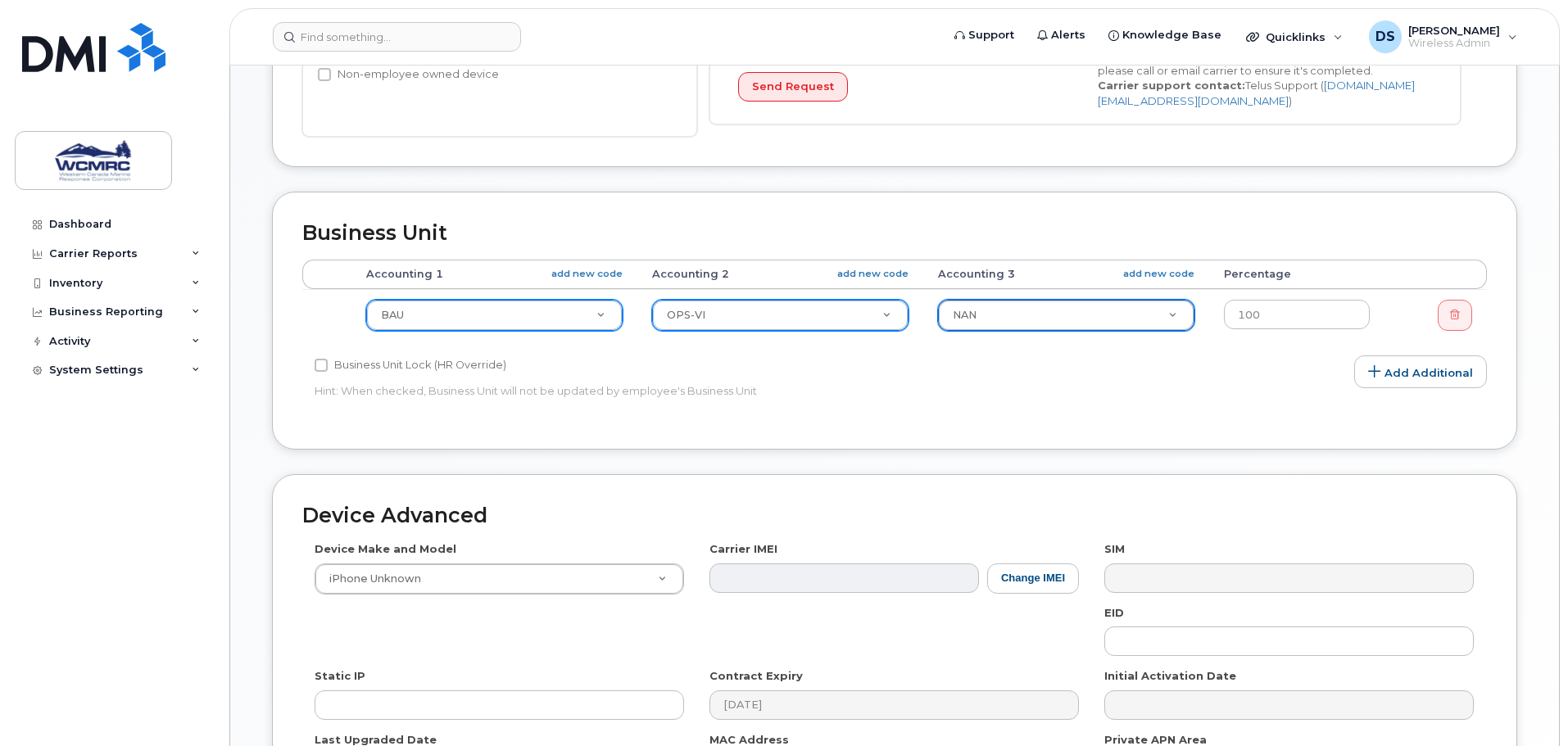
scroll to position [492, 0]
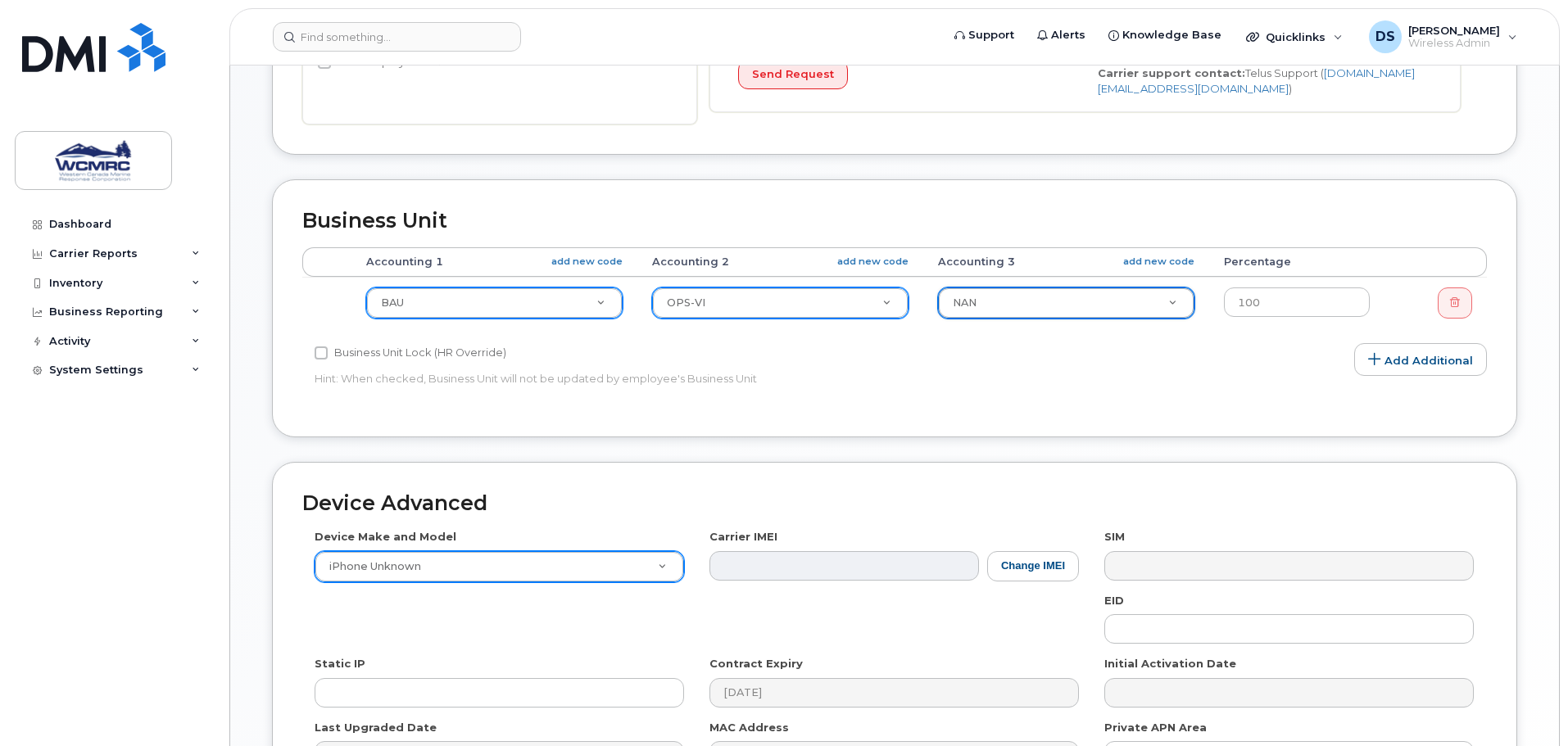
click at [544, 580] on div "iPhone Unknown" at bounding box center [499, 567] width 370 height 31
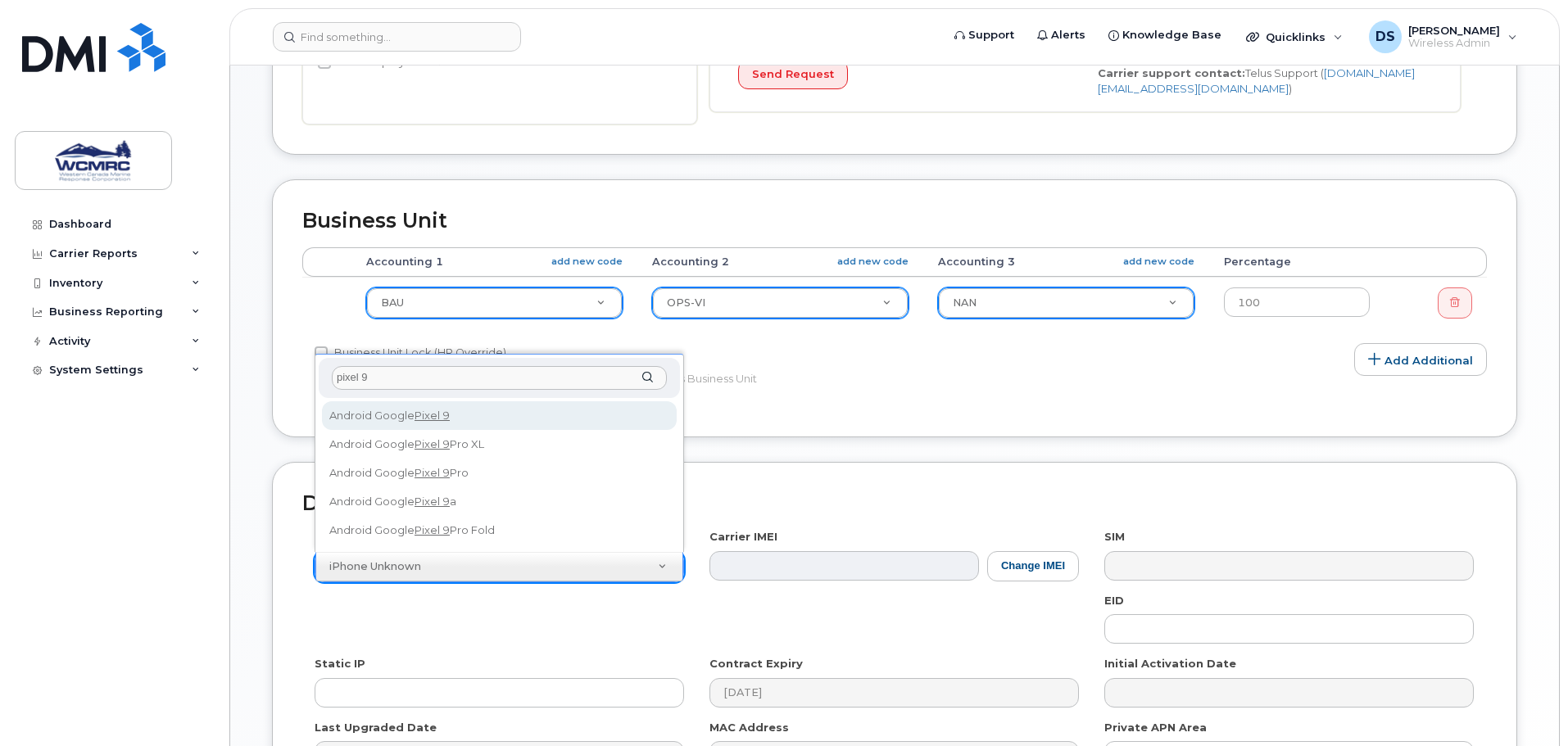
type input "pixel 9"
select select "2856"
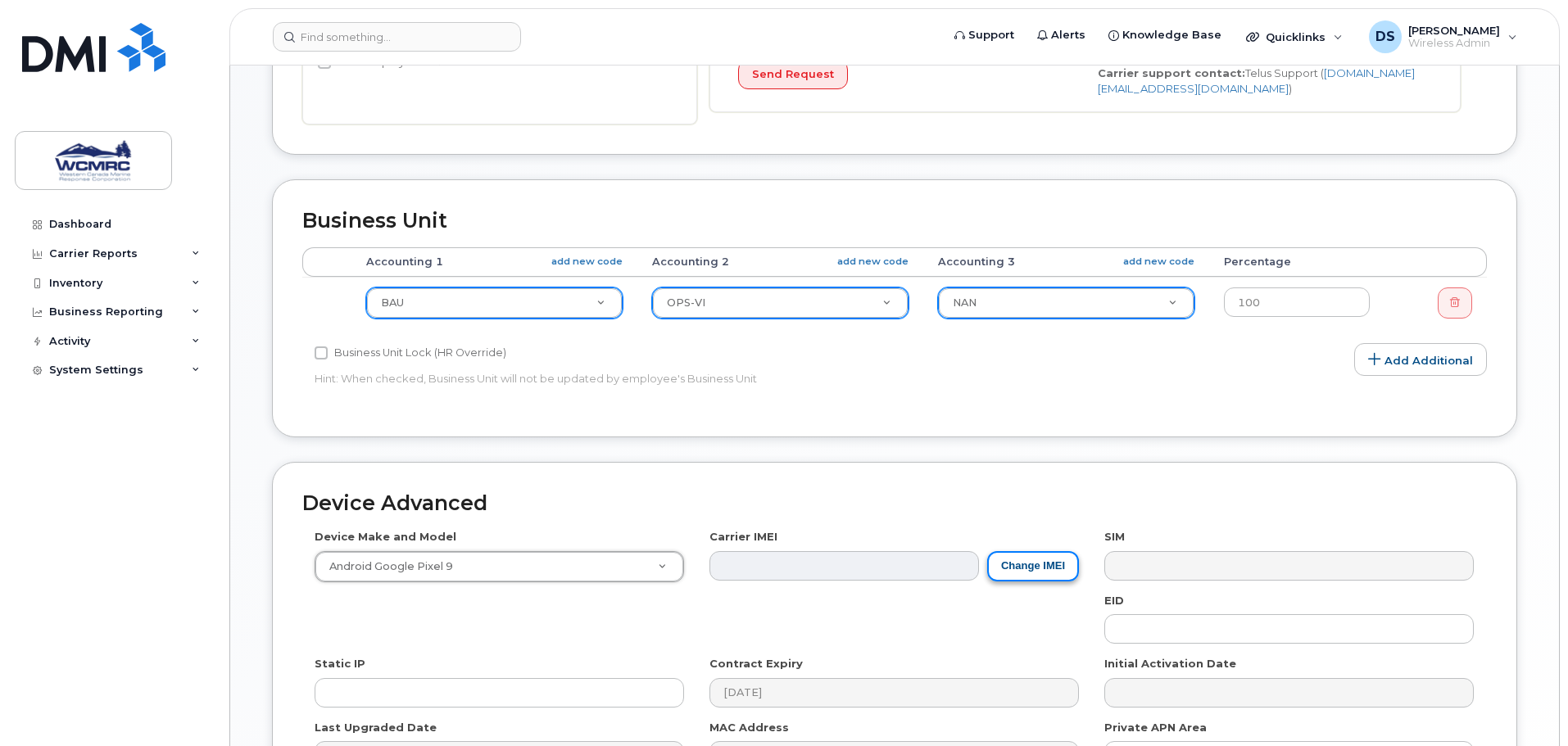
click at [1008, 569] on button "Change IMEI" at bounding box center [1033, 566] width 91 height 30
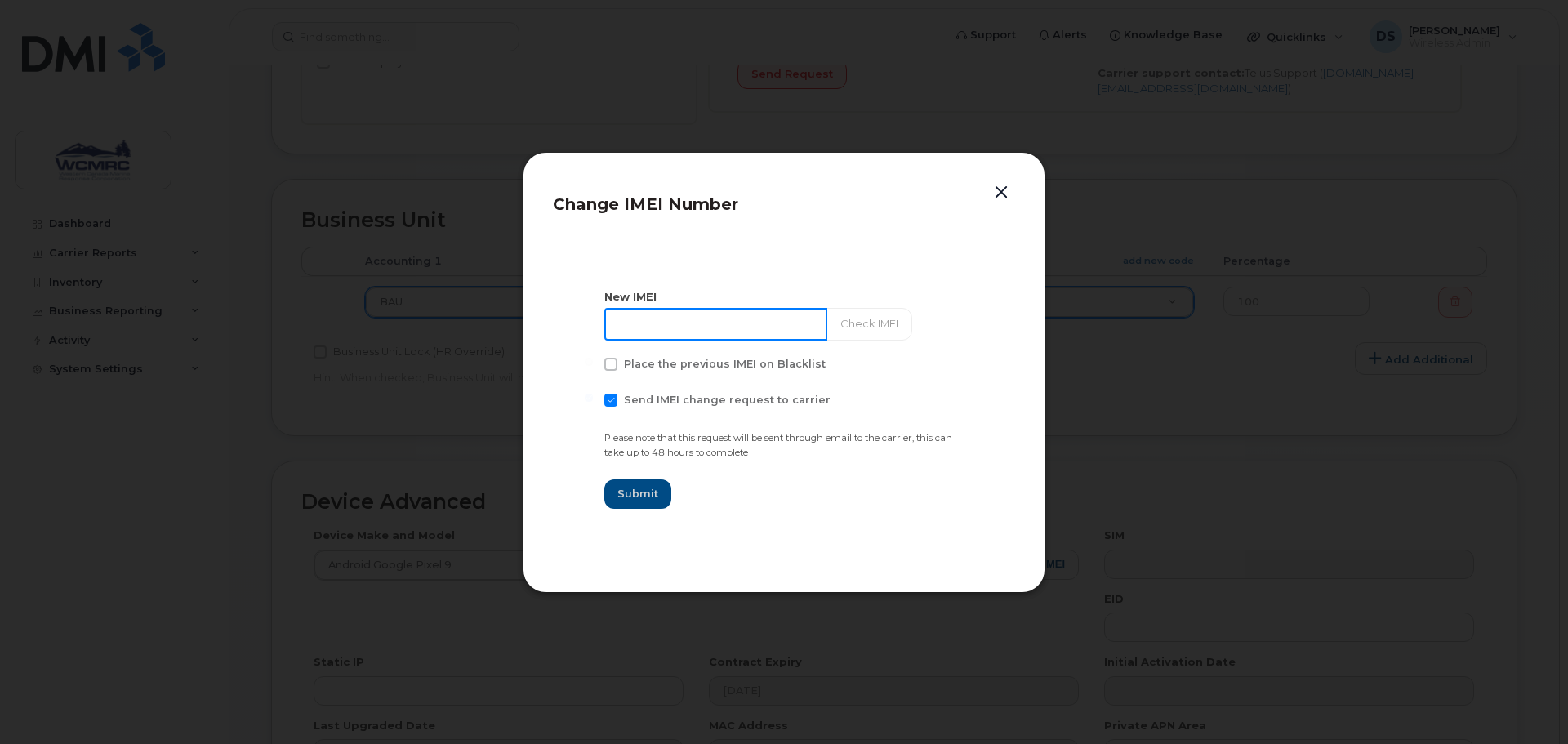
click at [681, 324] on input at bounding box center [716, 324] width 223 height 33
click at [708, 324] on input at bounding box center [716, 324] width 223 height 33
paste input "354965915483701"
type input "354965915483701"
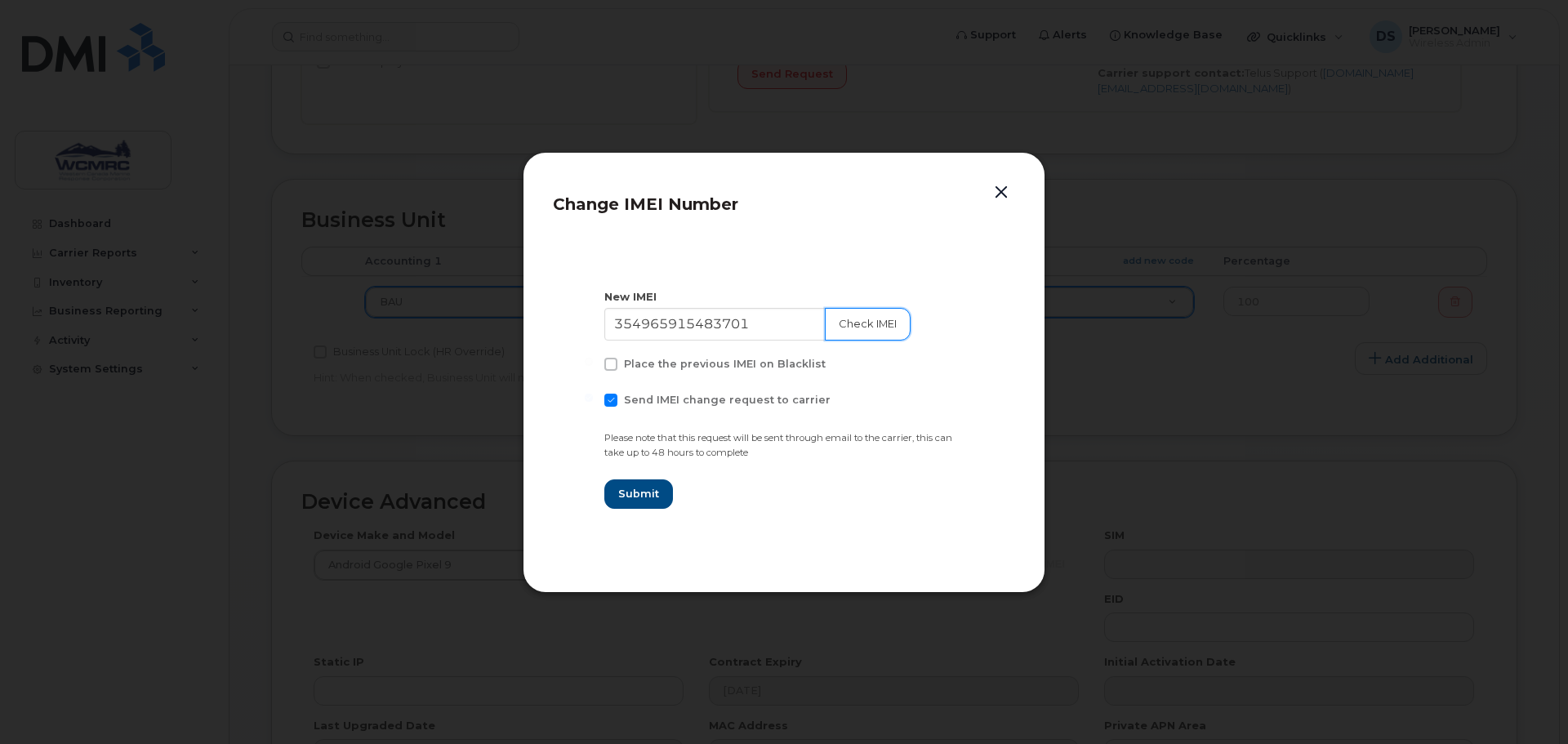
click at [877, 320] on button "Check IMEI" at bounding box center [868, 324] width 85 height 33
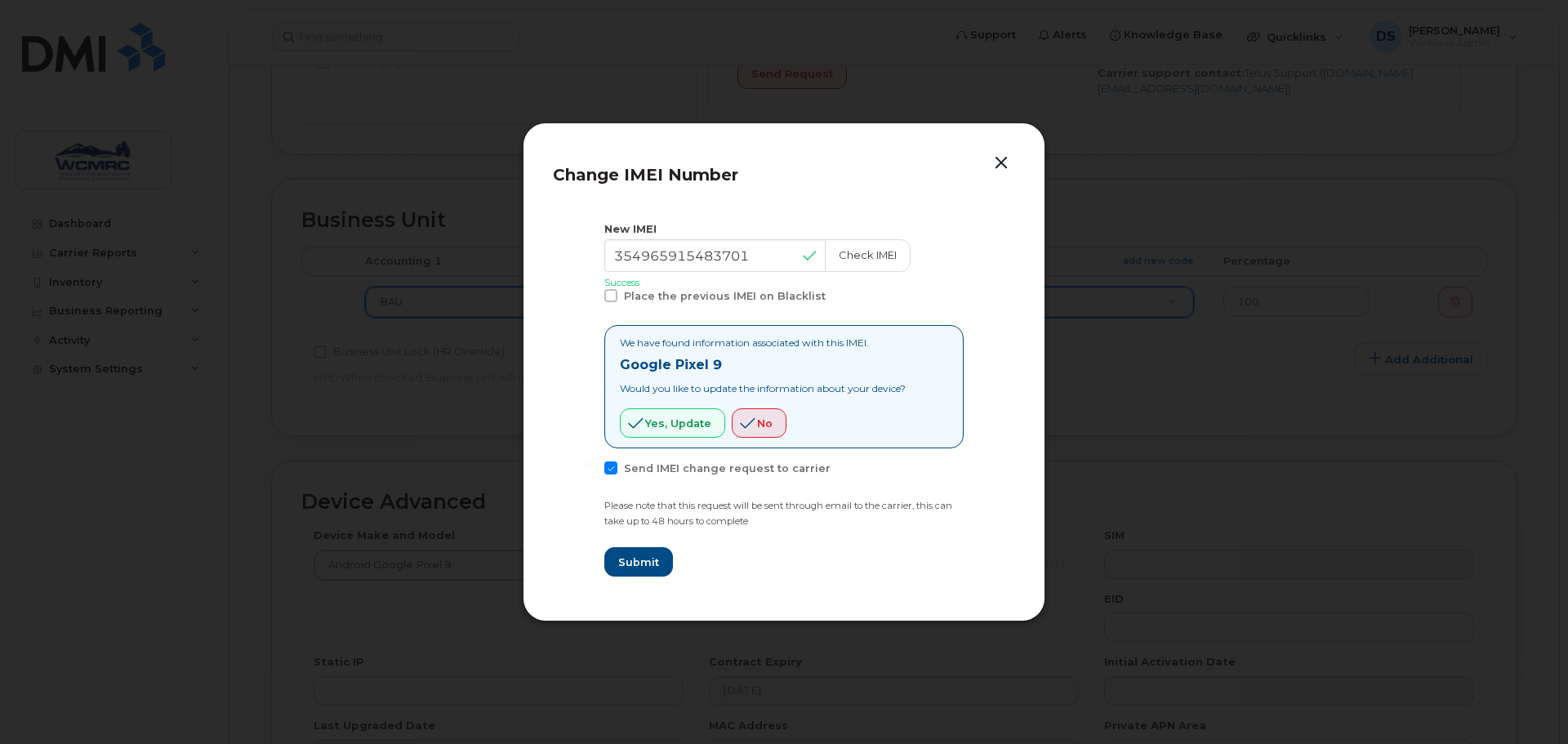
click at [683, 401] on div "We have found information associated with this IMEI. Google Pixel 9 Would you l…" at bounding box center [763, 387] width 286 height 102
click at [667, 424] on span "Yes, update" at bounding box center [678, 423] width 66 height 16
click at [652, 466] on span "Send IMEI change request to carrier" at bounding box center [727, 468] width 207 height 12
click at [593, 466] on input "Send IMEI change request to carrier" at bounding box center [589, 466] width 8 height 8
checkbox input "false"
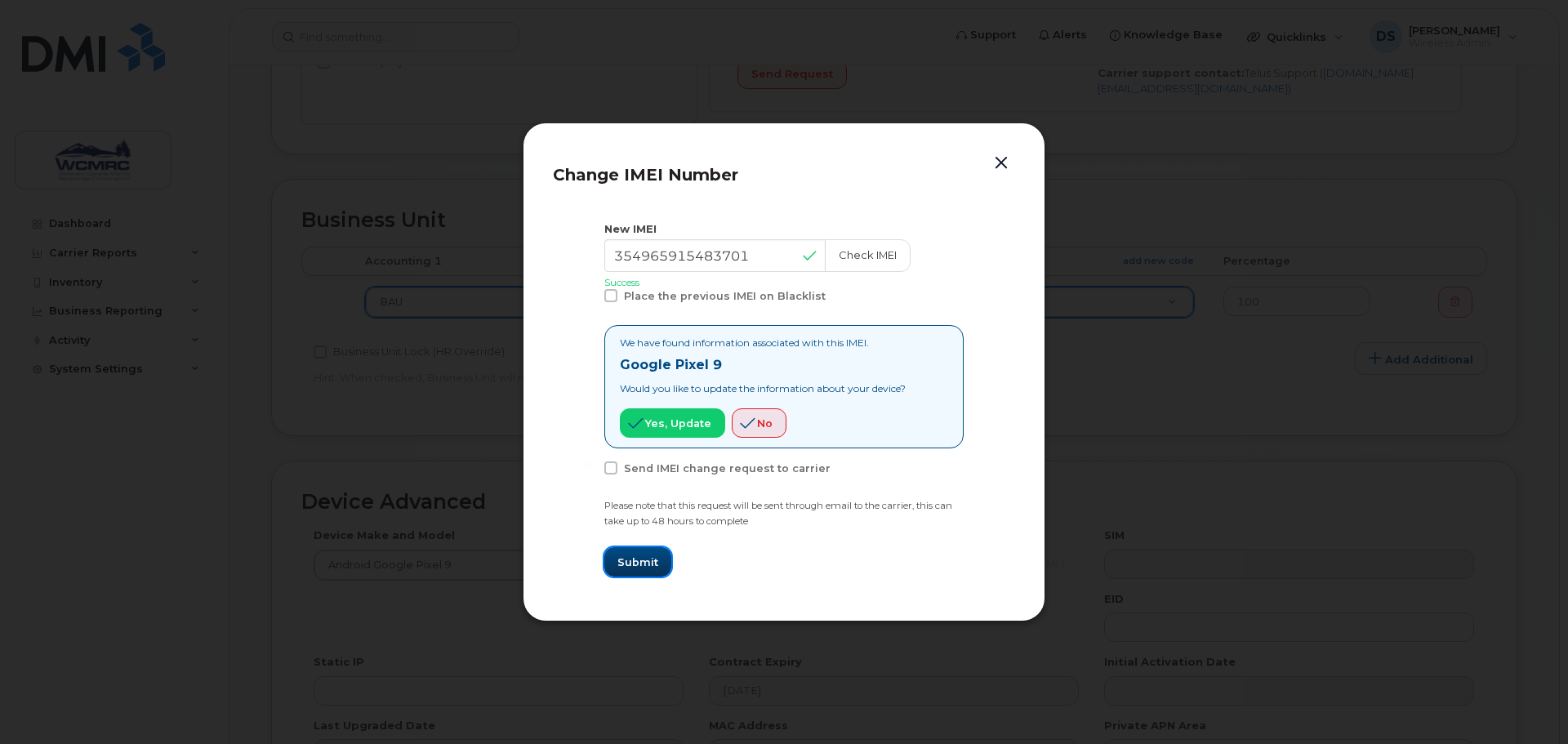
click at [640, 565] on span "Submit" at bounding box center [638, 562] width 41 height 16
type input "354965915483701"
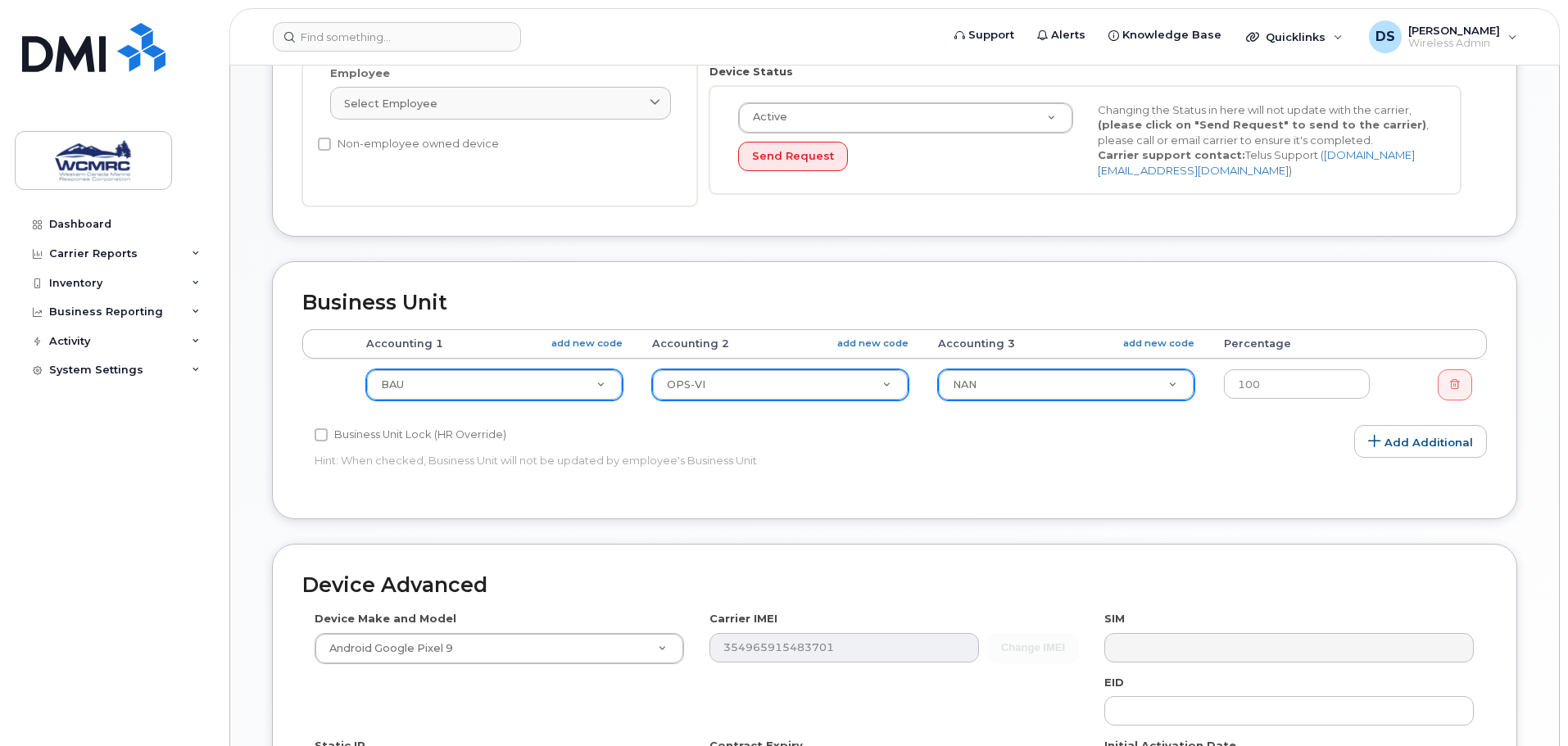
scroll to position [655, 0]
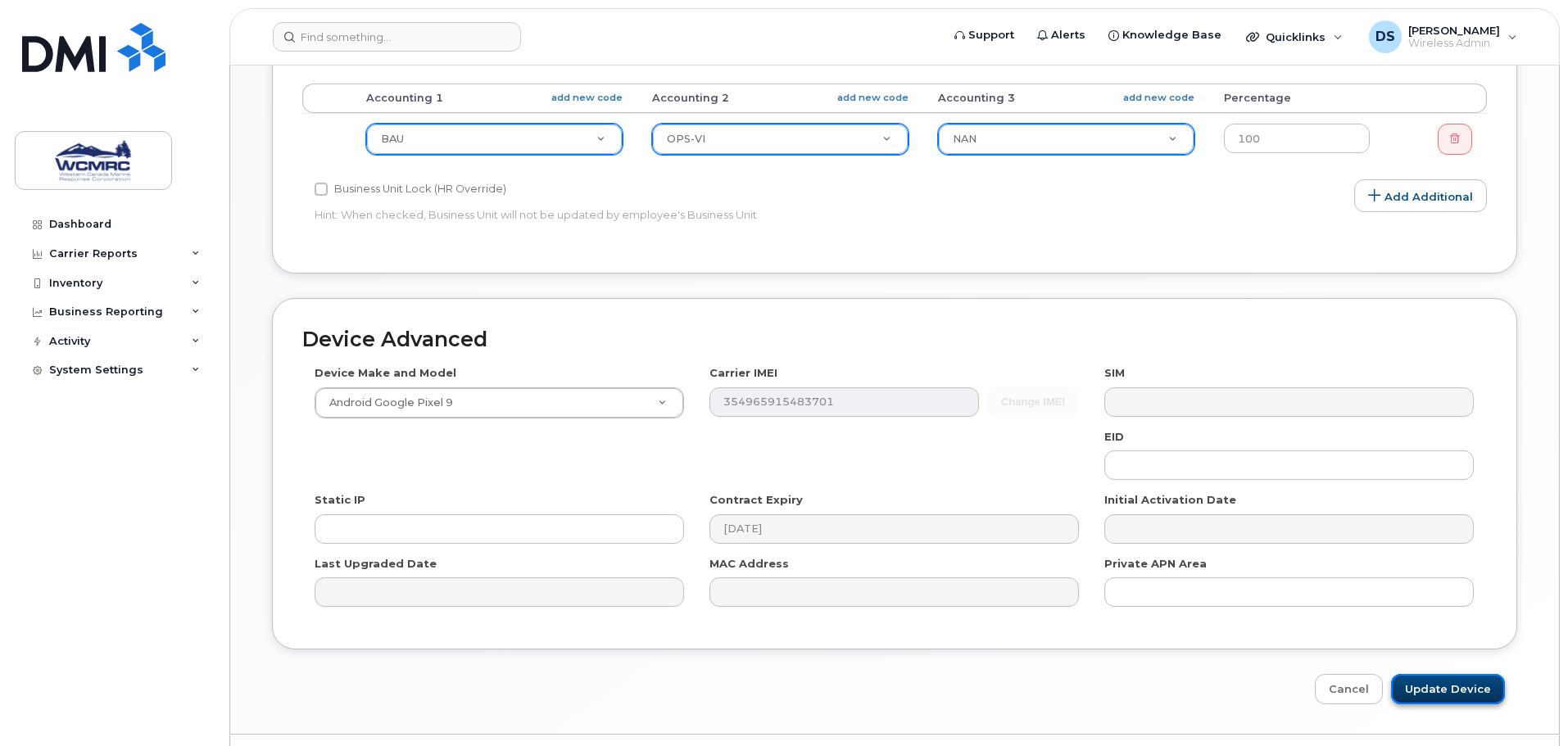
click at [1412, 680] on input "Update Device" at bounding box center [1448, 689] width 114 height 30
type input "Saving..."
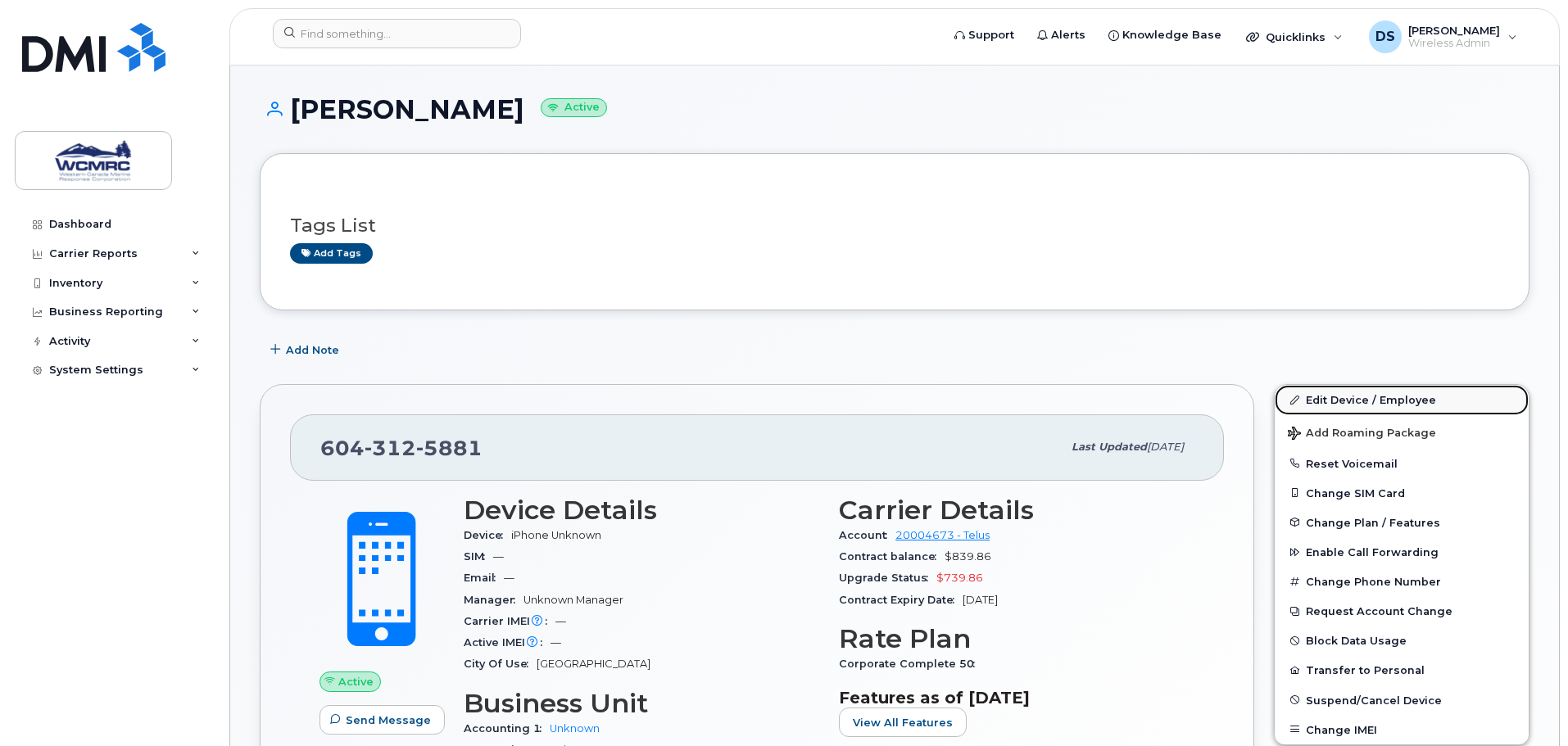
click at [1327, 399] on link "Edit Device / Employee" at bounding box center [1402, 400] width 254 height 30
click at [1388, 406] on link "Edit Device / Employee" at bounding box center [1402, 400] width 254 height 30
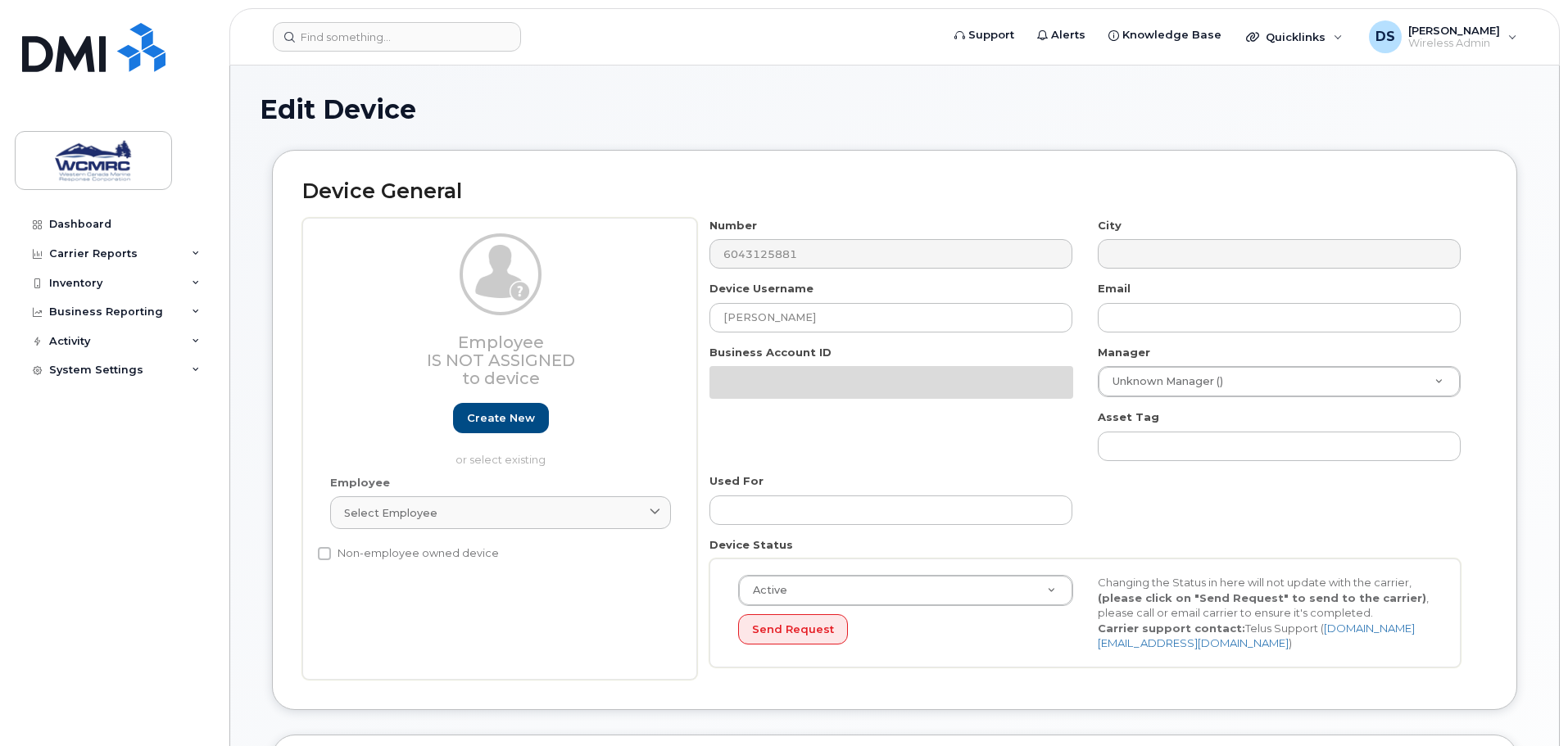
select select "32568"
select select "32629"
select select "82513"
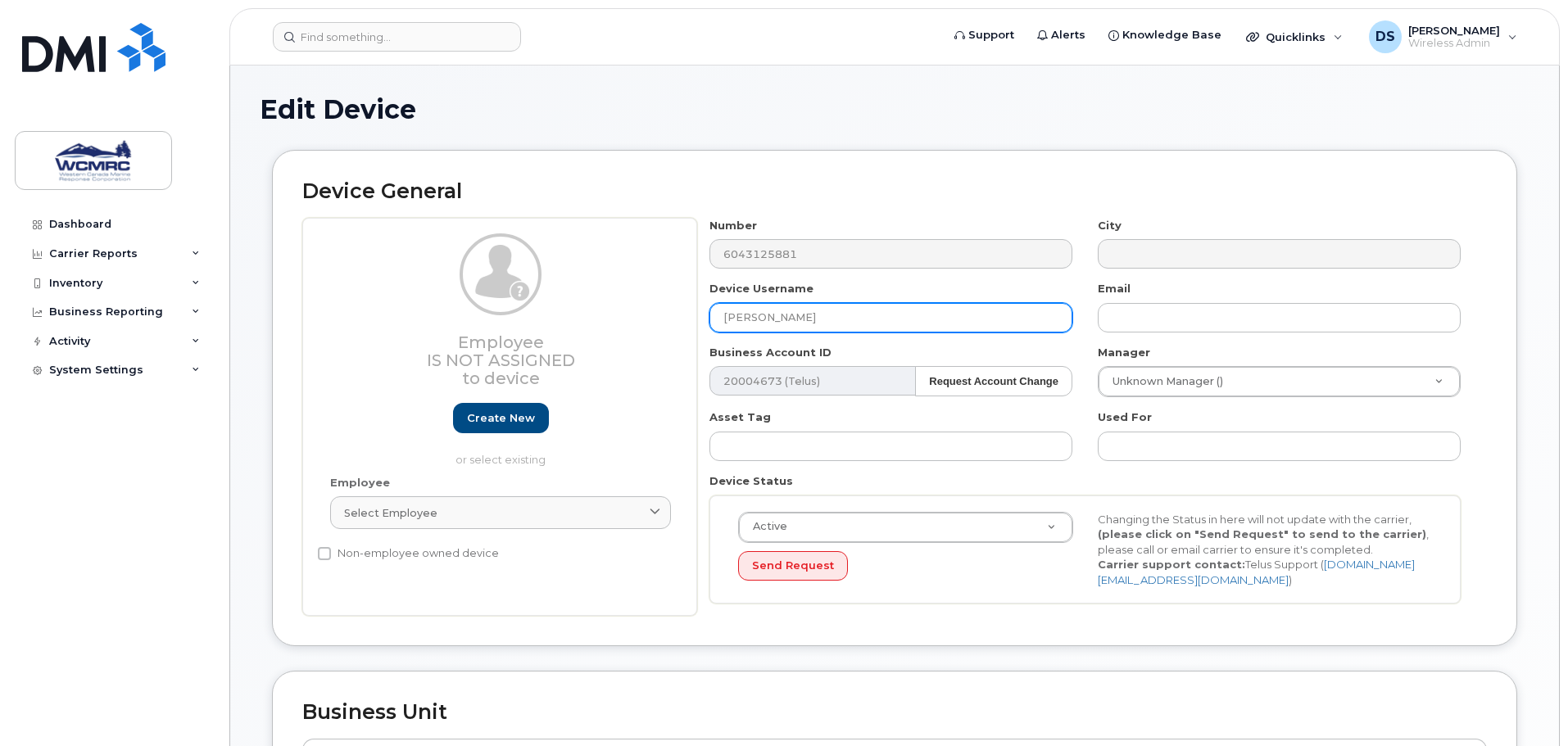
drag, startPoint x: 870, startPoint y: 324, endPoint x: 639, endPoint y: 309, distance: 231.5
click at [639, 309] on div "Employee Is not assigned to device Create new or select existing Employee Selec…" at bounding box center [894, 417] width 1185 height 399
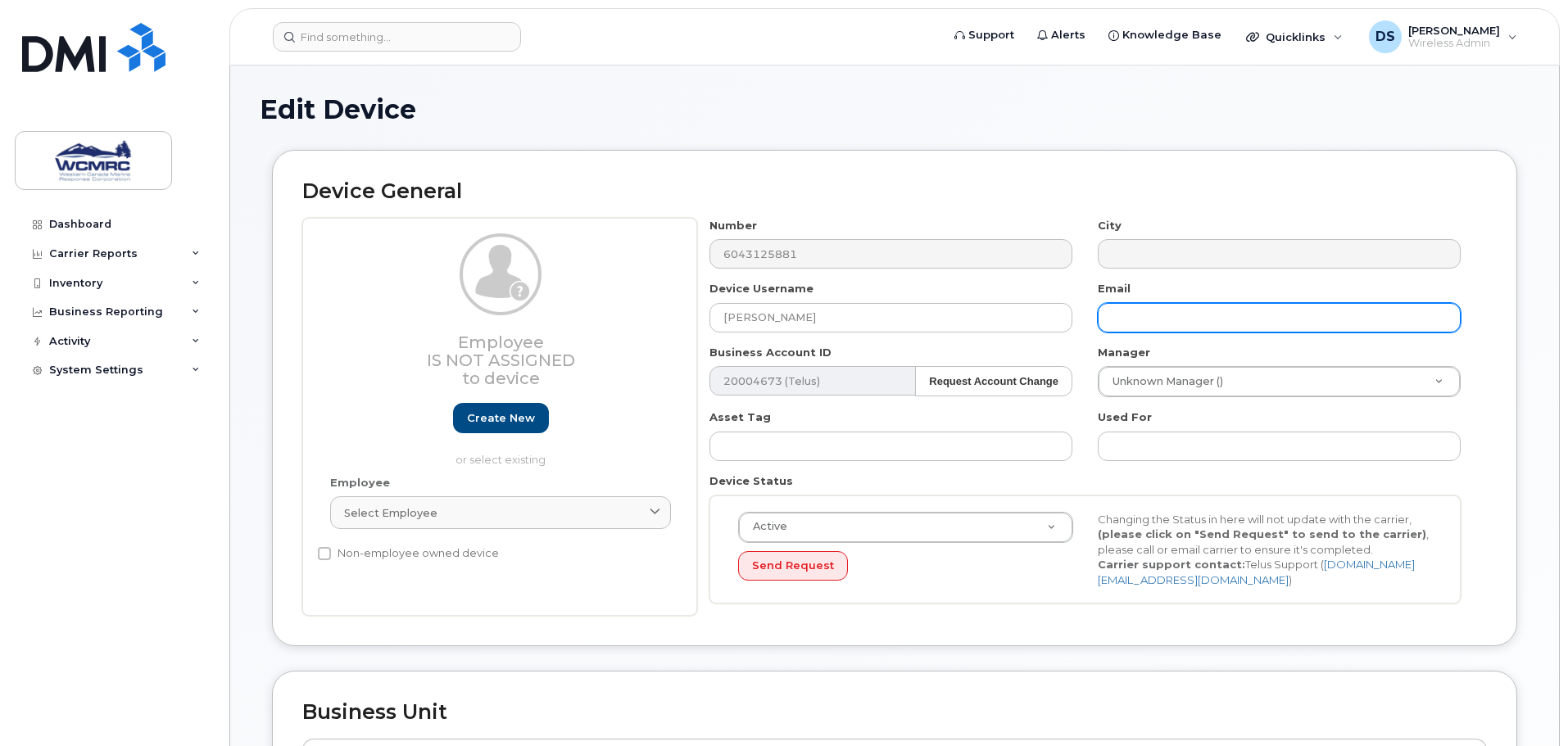
click at [1230, 319] on input "text" at bounding box center [1279, 318] width 363 height 30
paste input "Yana Ingelsman"
click at [1141, 321] on input "Yana Ingelsman" at bounding box center [1279, 318] width 363 height 30
click at [1256, 318] on input "Yana.Ingelsman" at bounding box center [1279, 318] width 363 height 30
type input "Yana.Ingelsman@wcmrc.com"
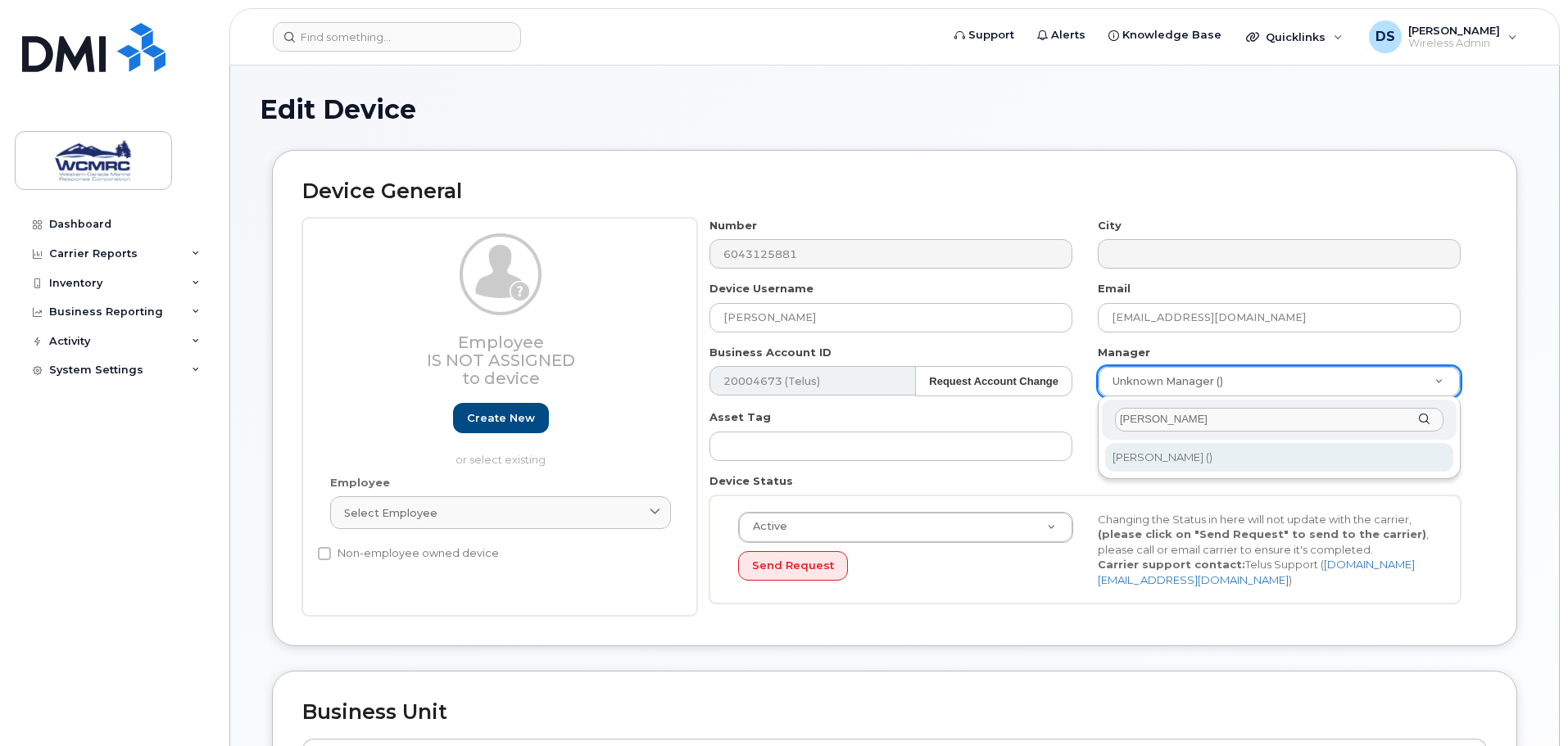
type input "hugh"
type input "12167"
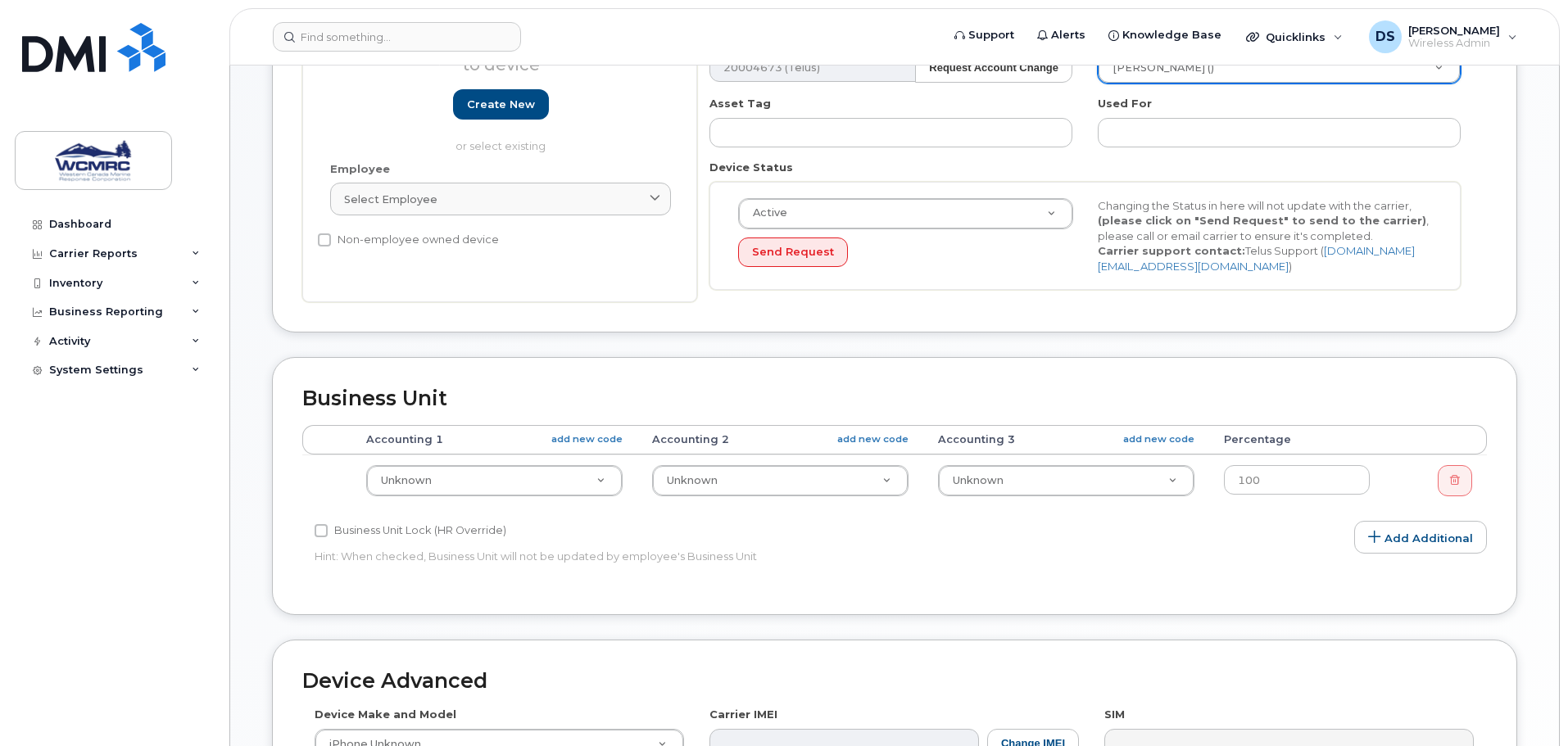
scroll to position [328, 0]
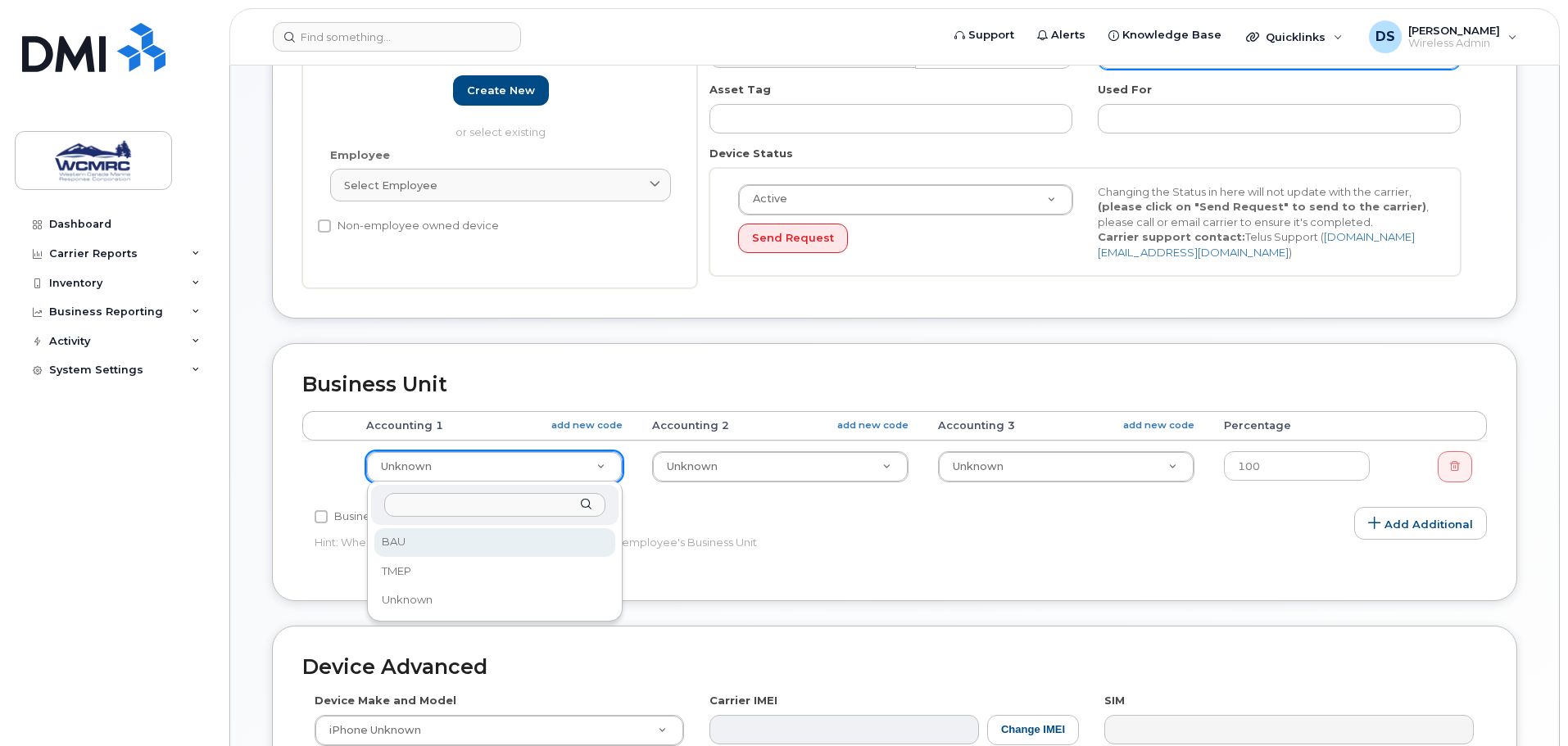
select select "82554"
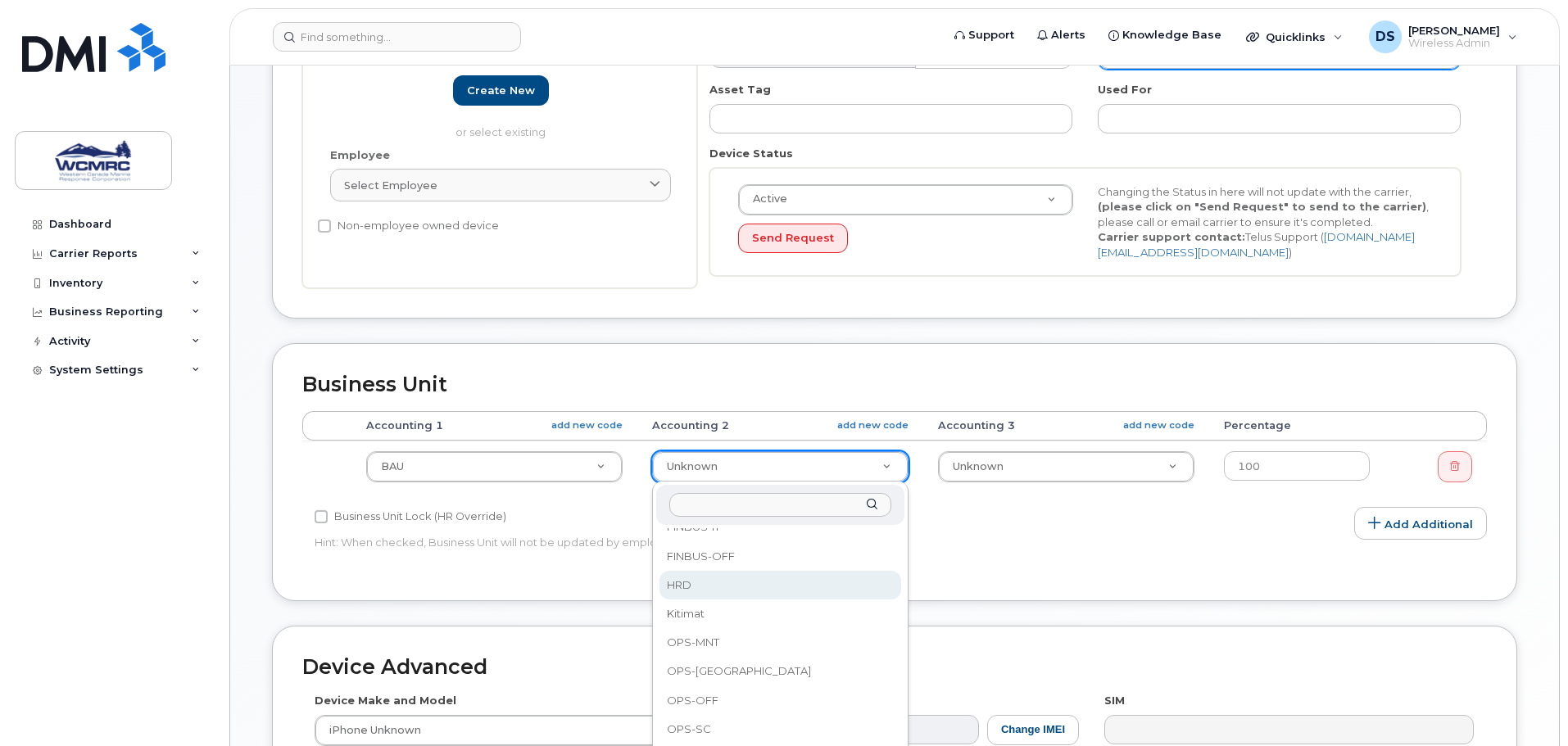
scroll to position [77, 0]
select select "82560"
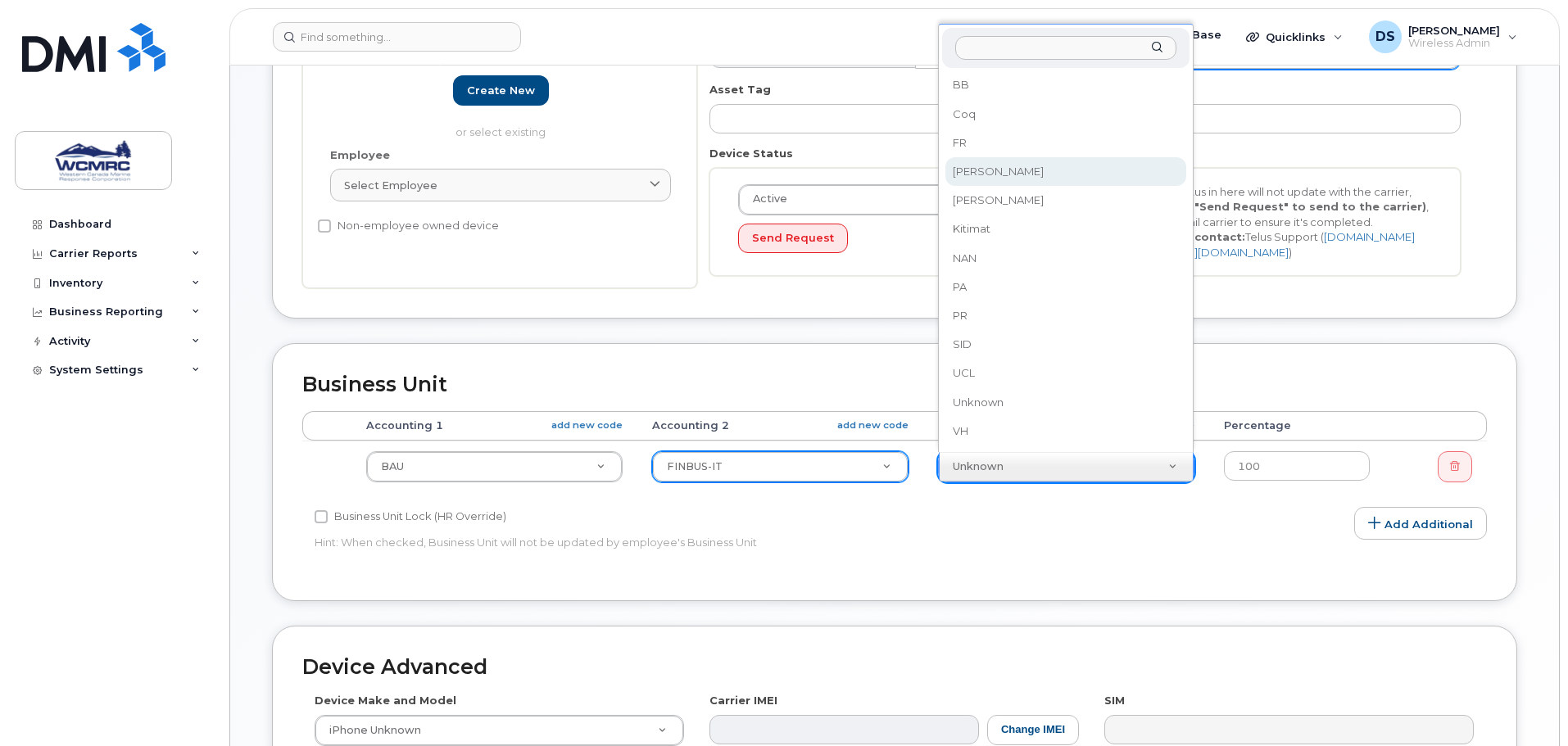
select select "82567"
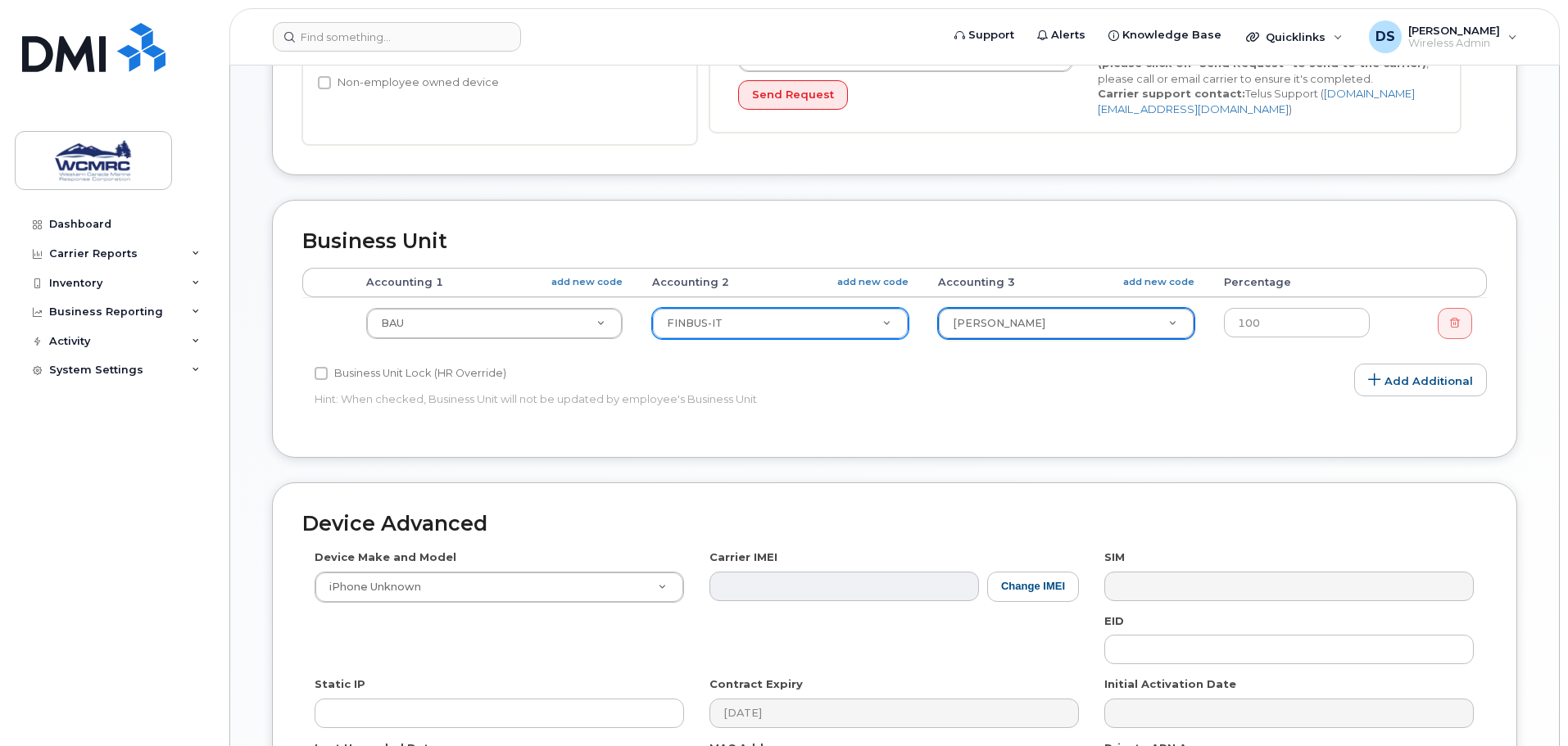
scroll to position [573, 0]
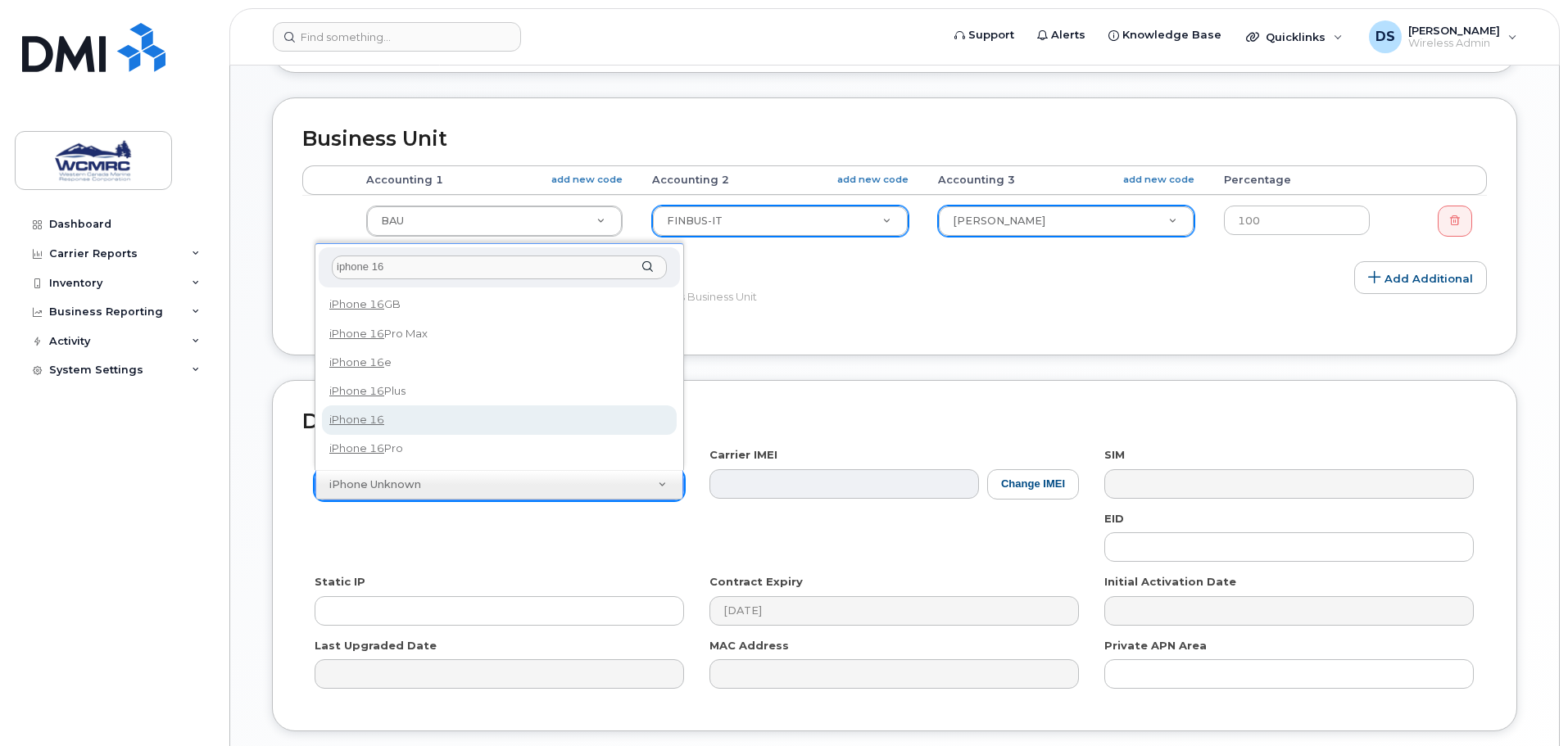
type input "iphone 16"
select select "2861"
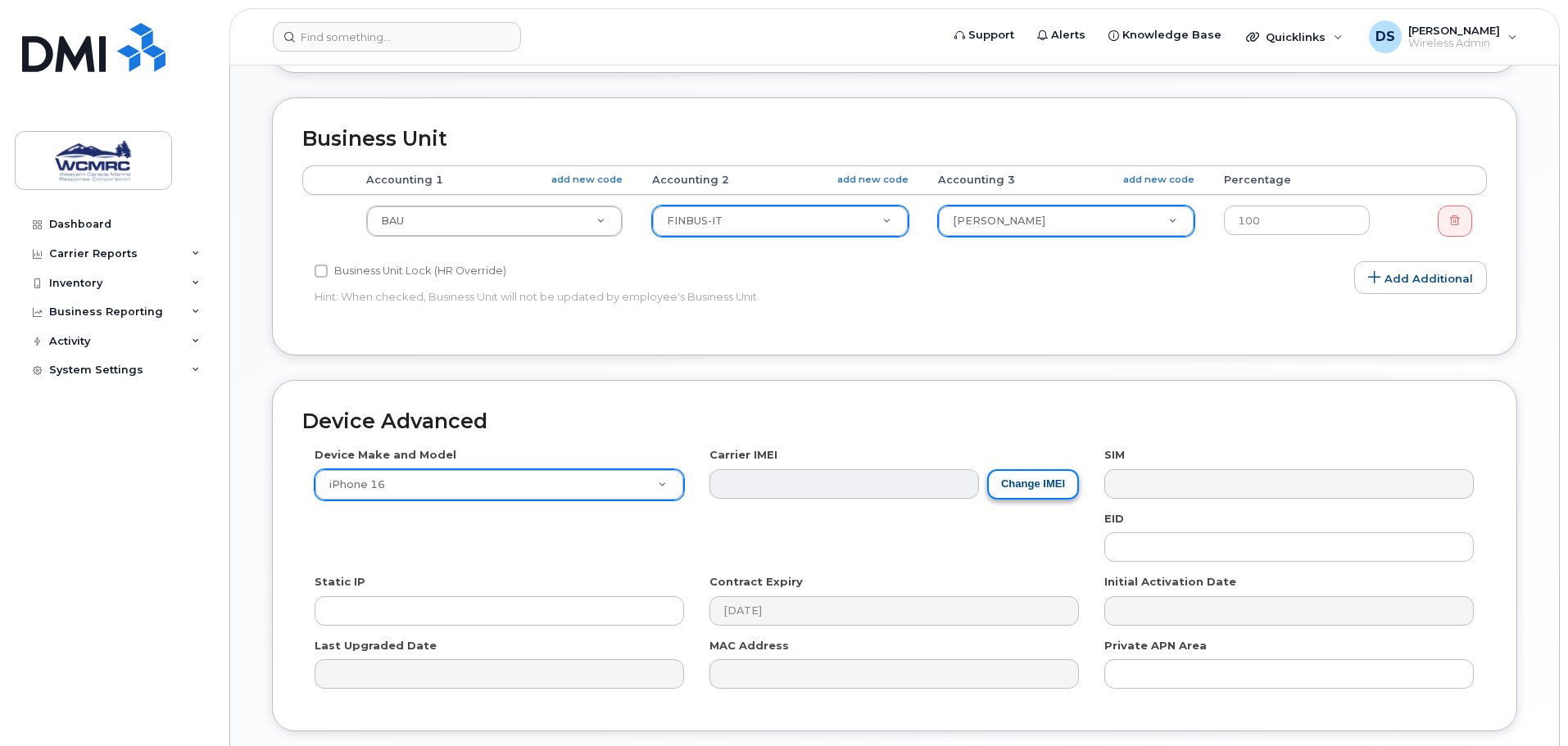
click at [1043, 487] on button "Change IMEI" at bounding box center [1033, 484] width 91 height 30
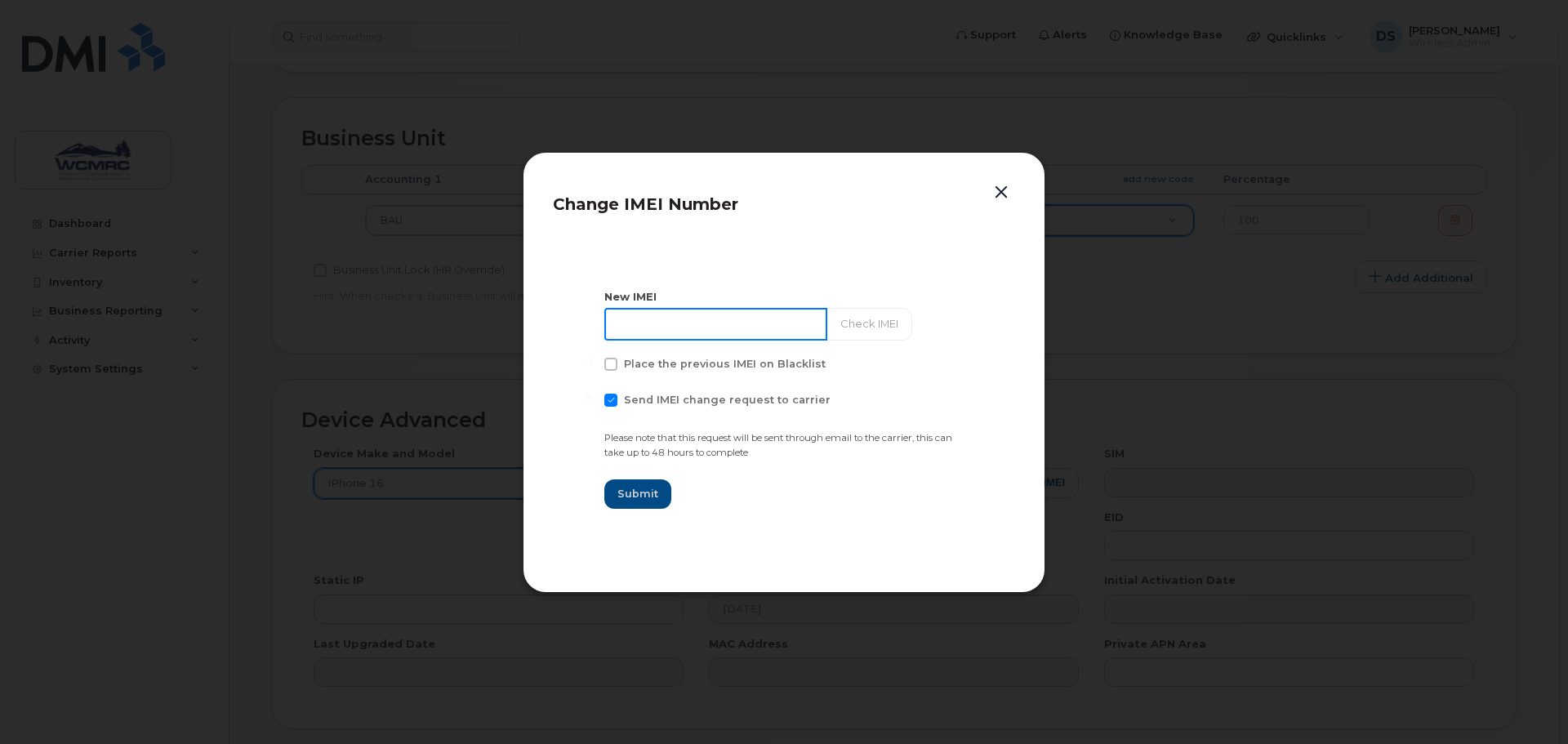
click at [649, 322] on input at bounding box center [716, 324] width 223 height 33
paste input "351388892195151"
type input "351388892195151"
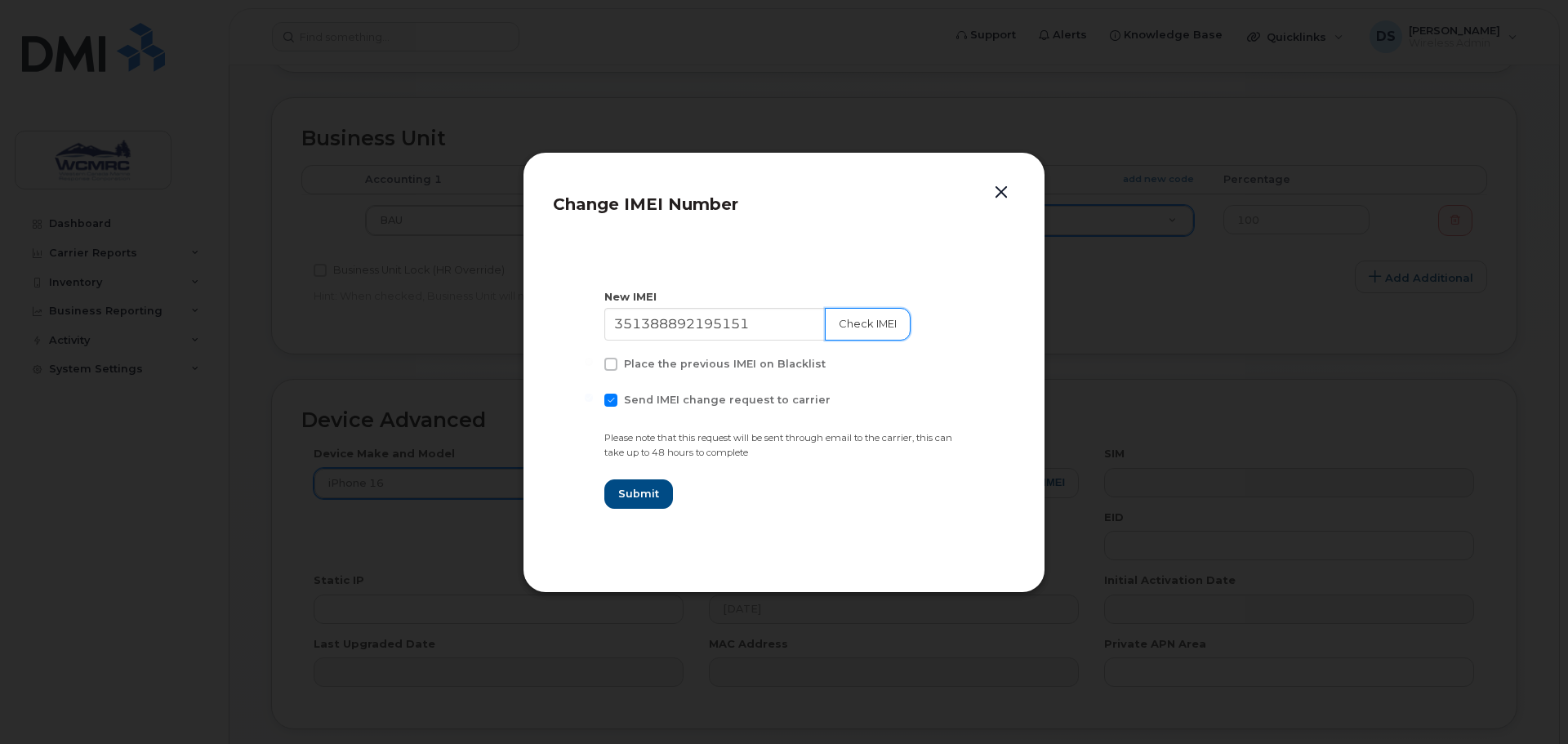
click at [850, 332] on button "Check IMEI" at bounding box center [868, 324] width 85 height 33
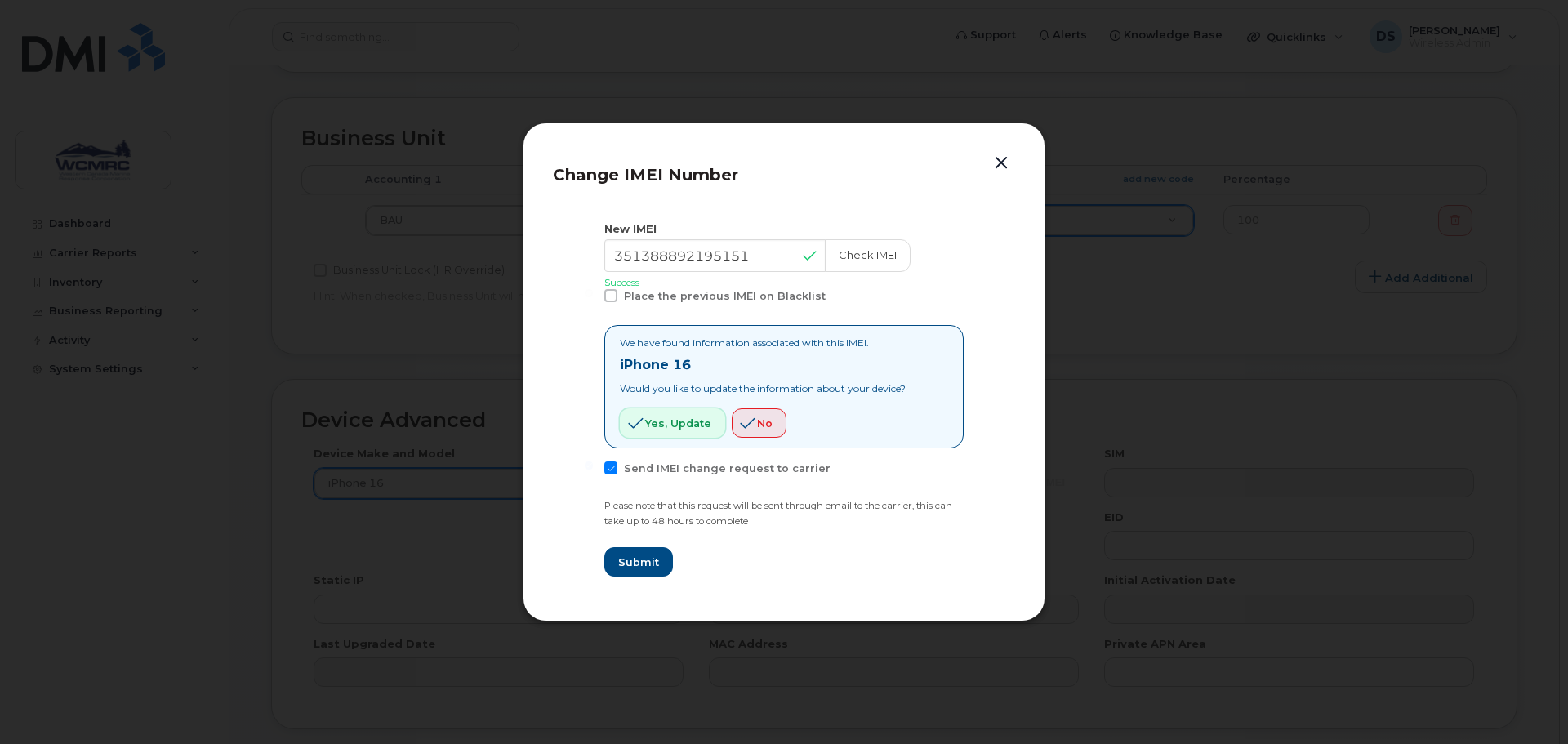
click at [647, 424] on span "Yes, update" at bounding box center [678, 423] width 66 height 16
click at [639, 467] on span "Send IMEI change request to carrier" at bounding box center [727, 468] width 207 height 12
click at [593, 467] on input "Send IMEI change request to carrier" at bounding box center [589, 466] width 8 height 8
checkbox input "false"
click at [635, 571] on button "Submit" at bounding box center [638, 563] width 67 height 30
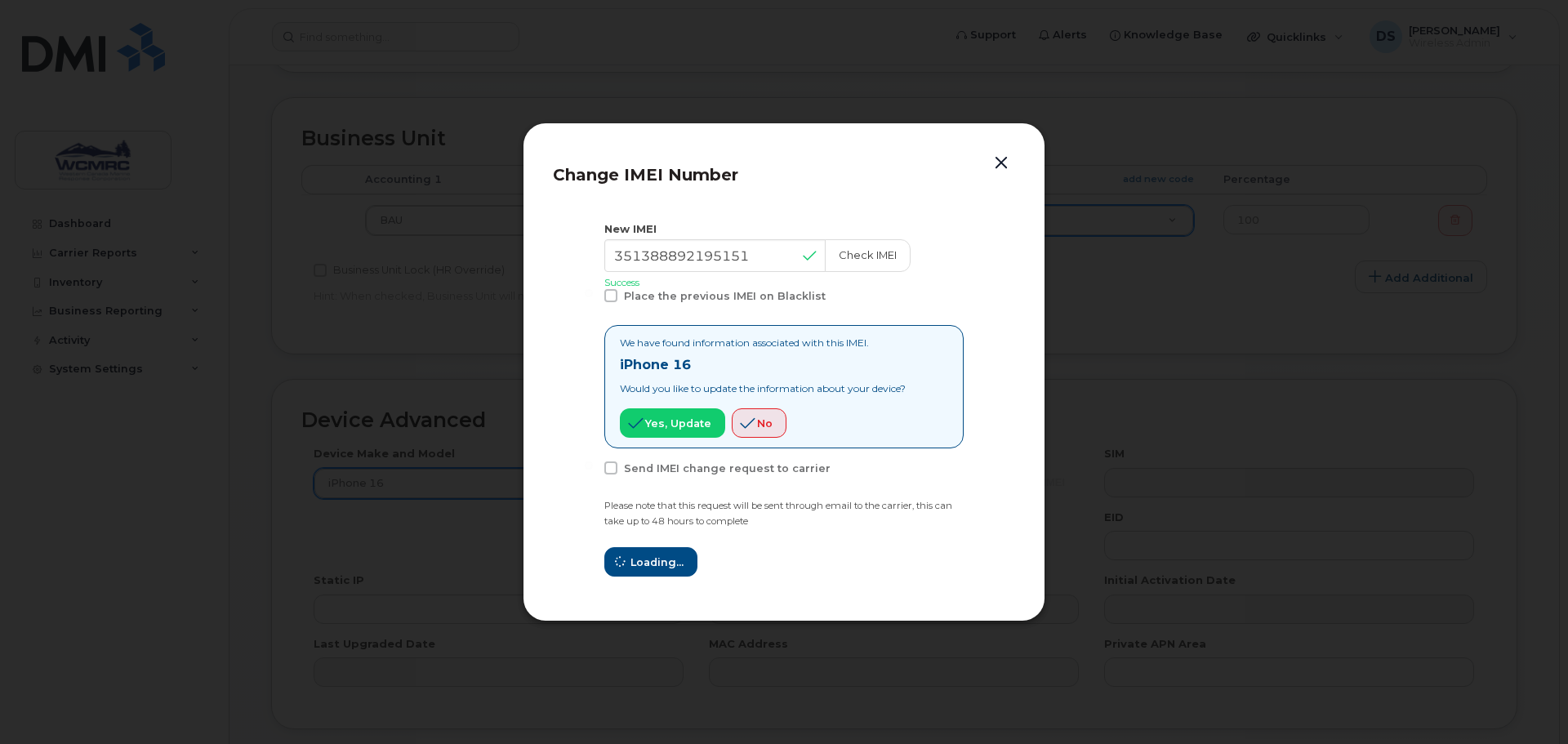
type input "351388892195151"
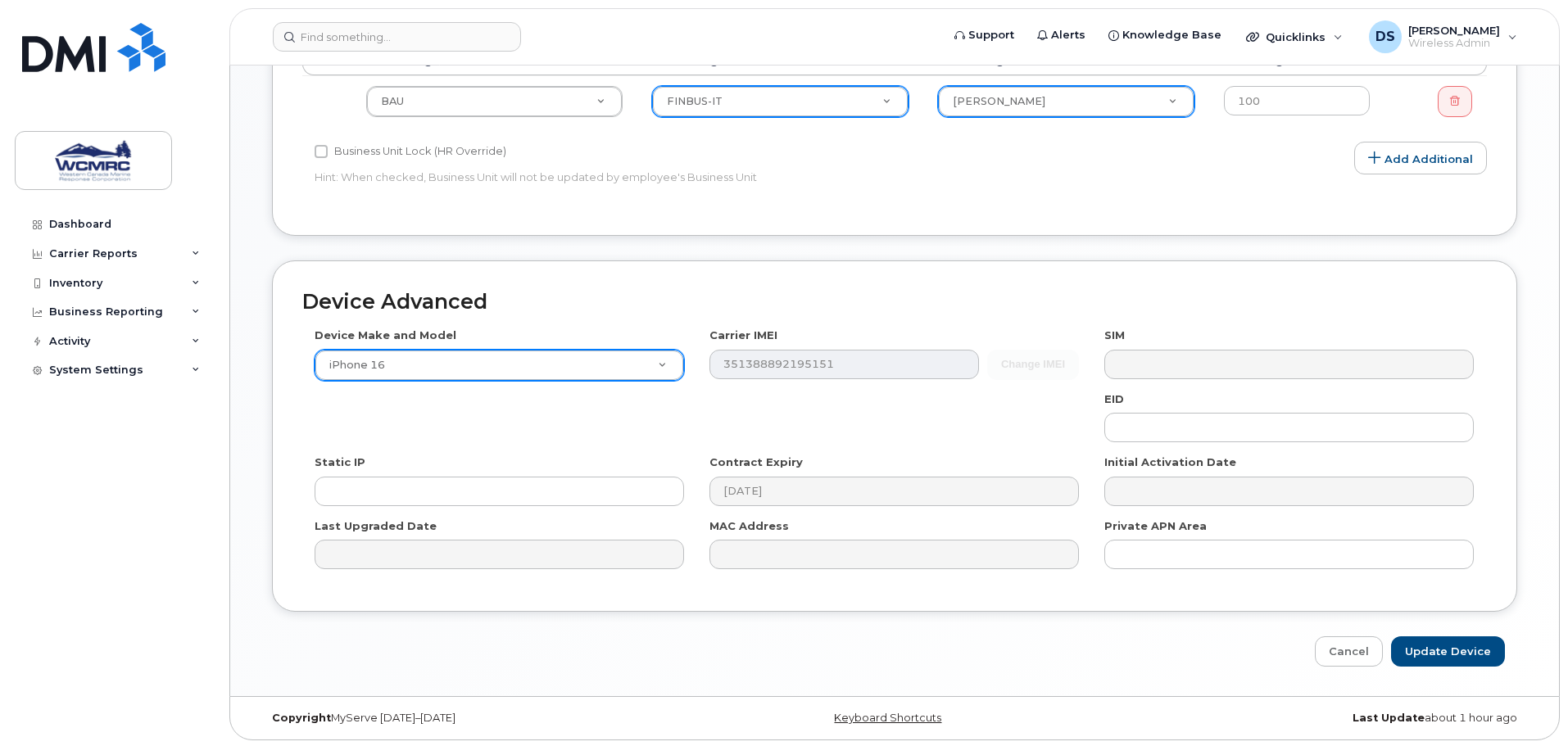
scroll to position [696, 0]
click at [1407, 647] on input "Update Device" at bounding box center [1448, 649] width 114 height 30
type input "Saving..."
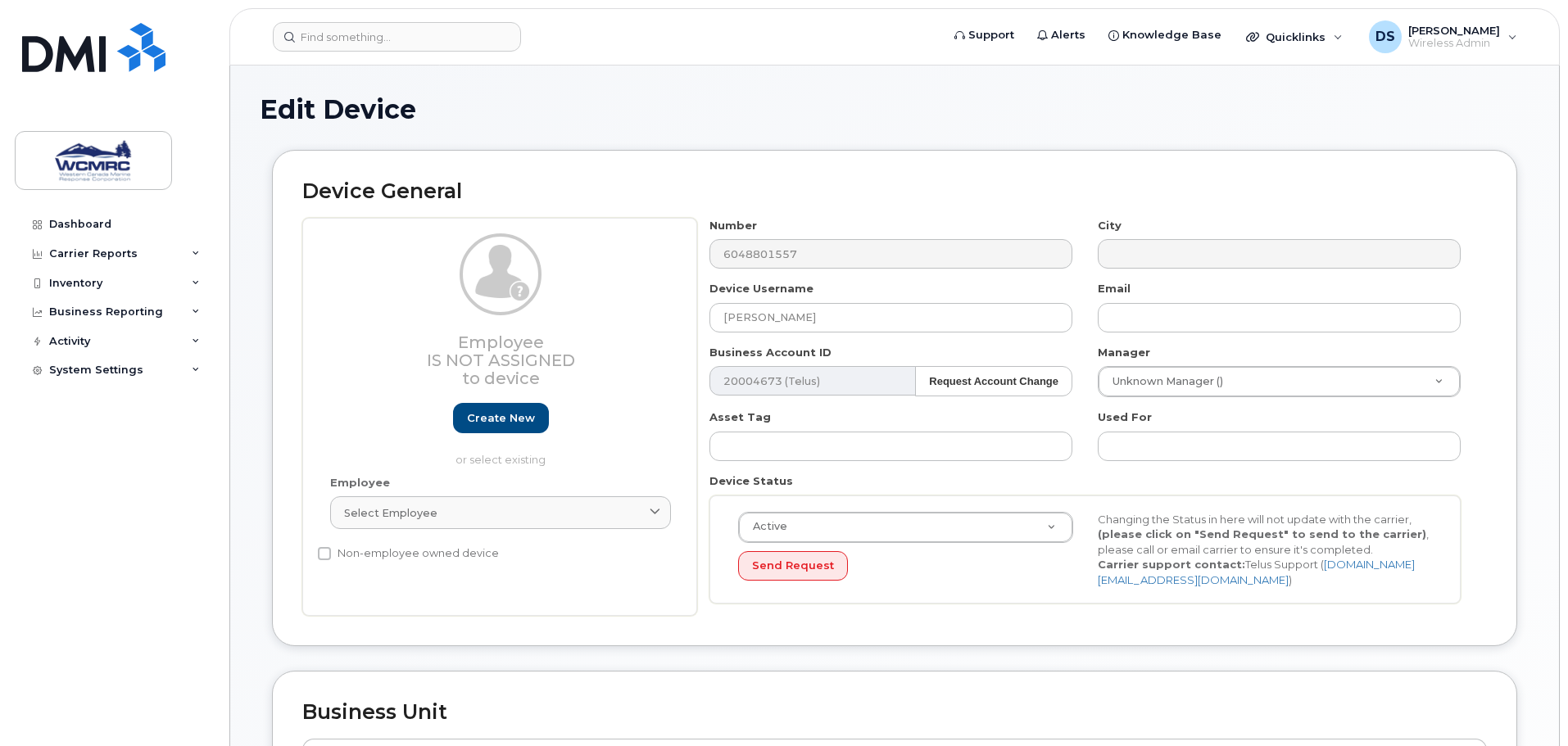
select select "32568"
select select "32629"
select select "82513"
drag, startPoint x: 846, startPoint y: 323, endPoint x: 624, endPoint y: 326, distance: 222.0
click at [626, 326] on div "Employee Is not assigned to device Create new or select existing Employee Selec…" at bounding box center [894, 417] width 1185 height 399
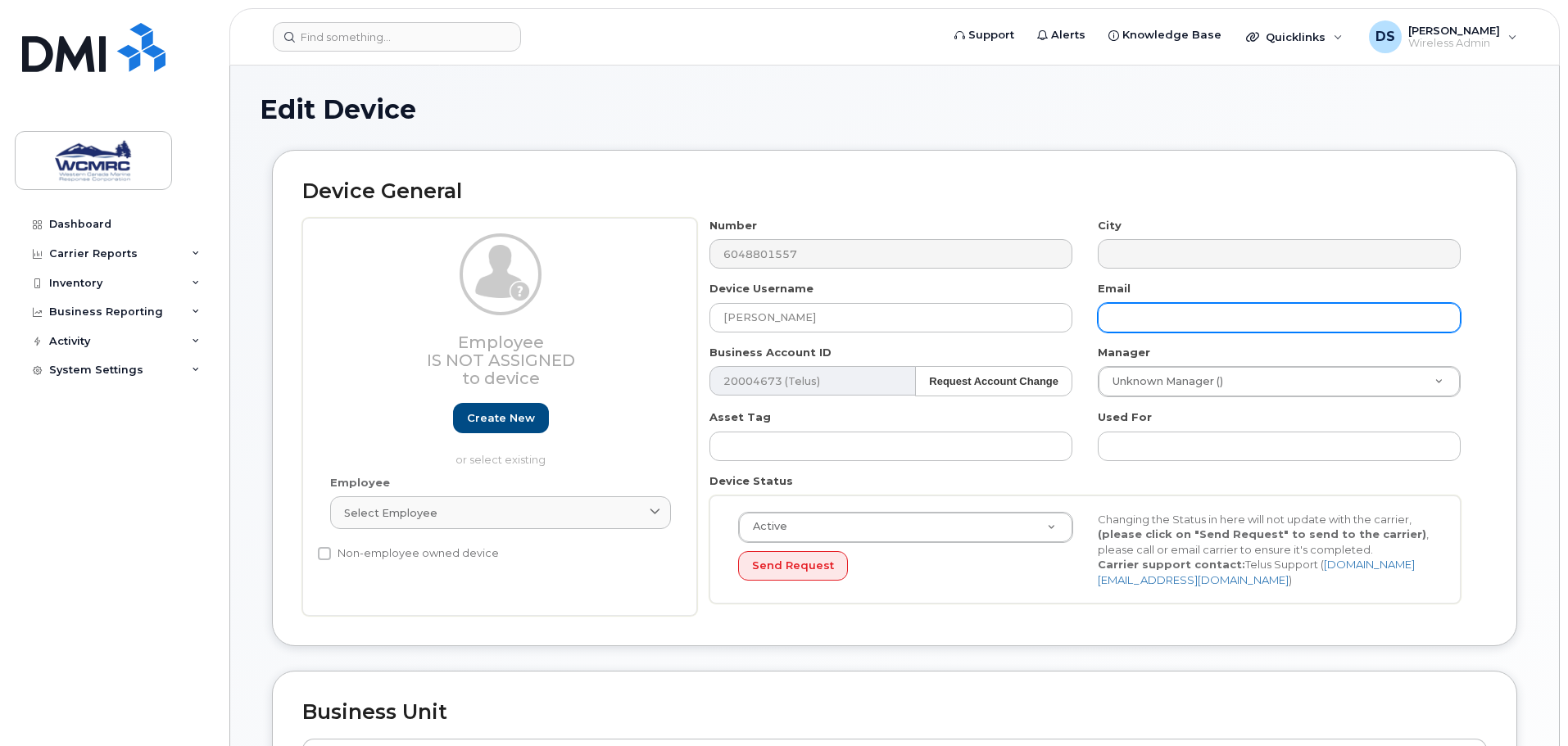
click at [1215, 315] on input "text" at bounding box center [1279, 318] width 363 height 30
paste input "[PERSON_NAME]"
click at [1144, 326] on input "[PERSON_NAME]" at bounding box center [1279, 318] width 363 height 30
click at [1237, 314] on input "Aryan.Chambyal" at bounding box center [1279, 318] width 363 height 30
type input "[EMAIL_ADDRESS][PERSON_NAME][DOMAIN_NAME]"
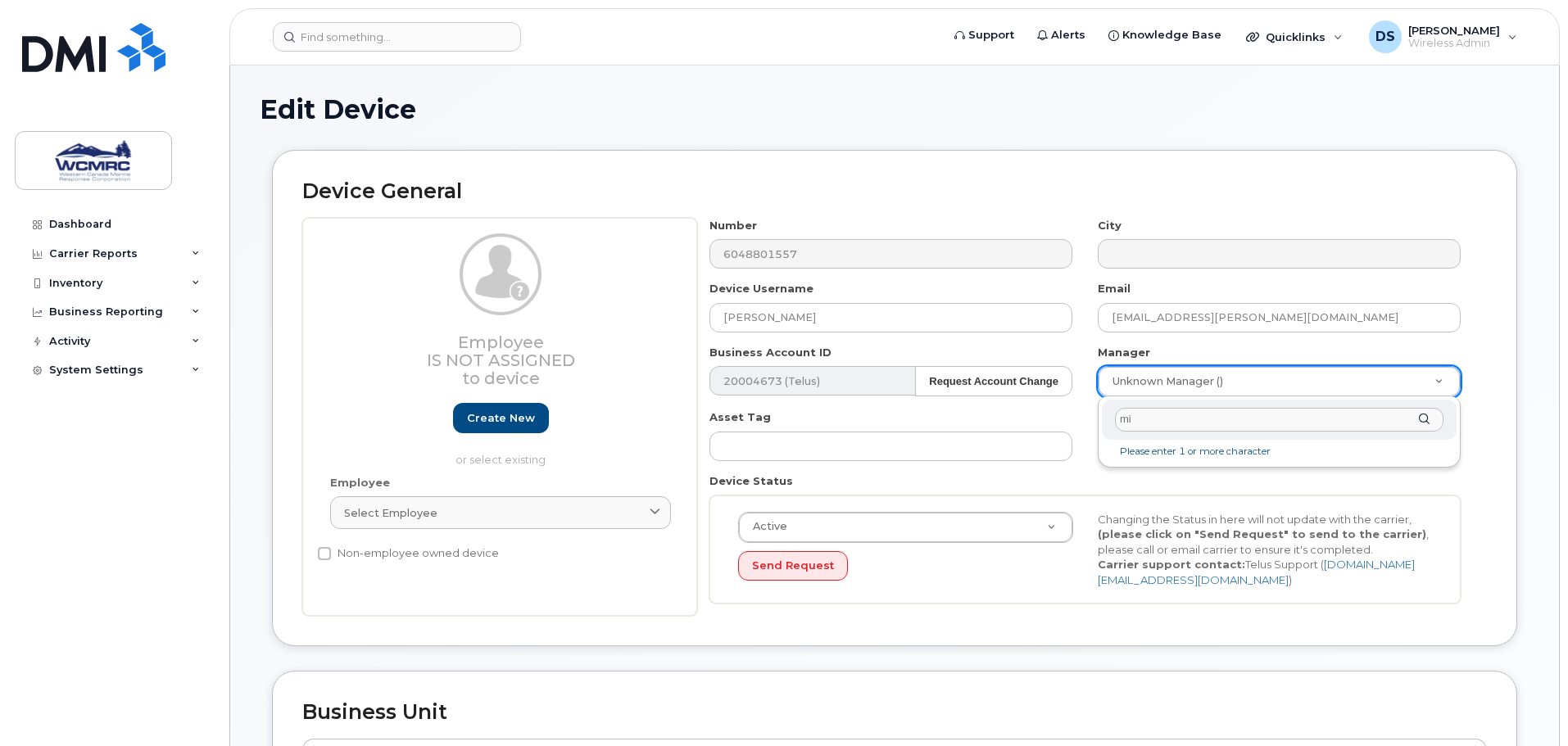
type input "m"
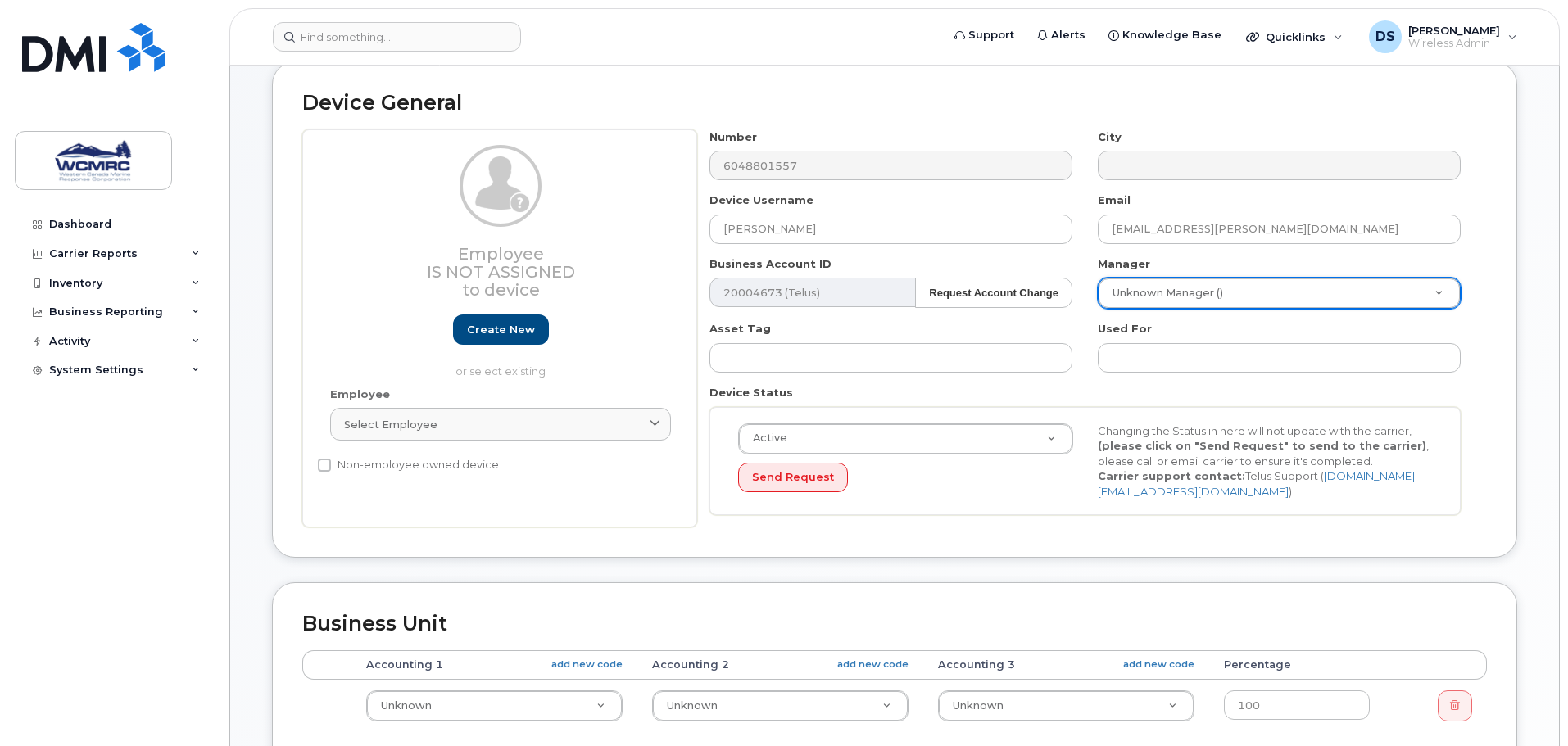
scroll to position [245, 0]
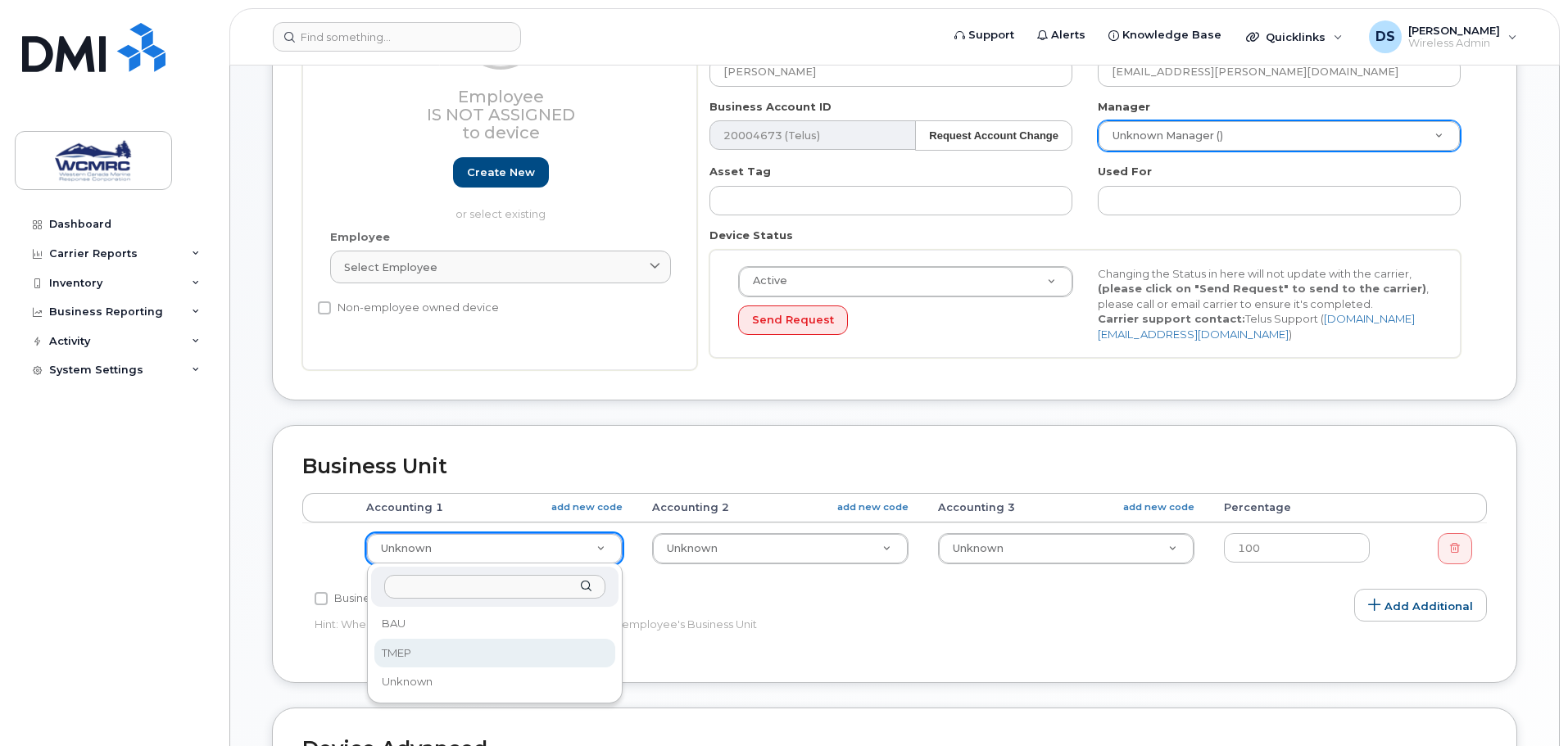
select select "36056"
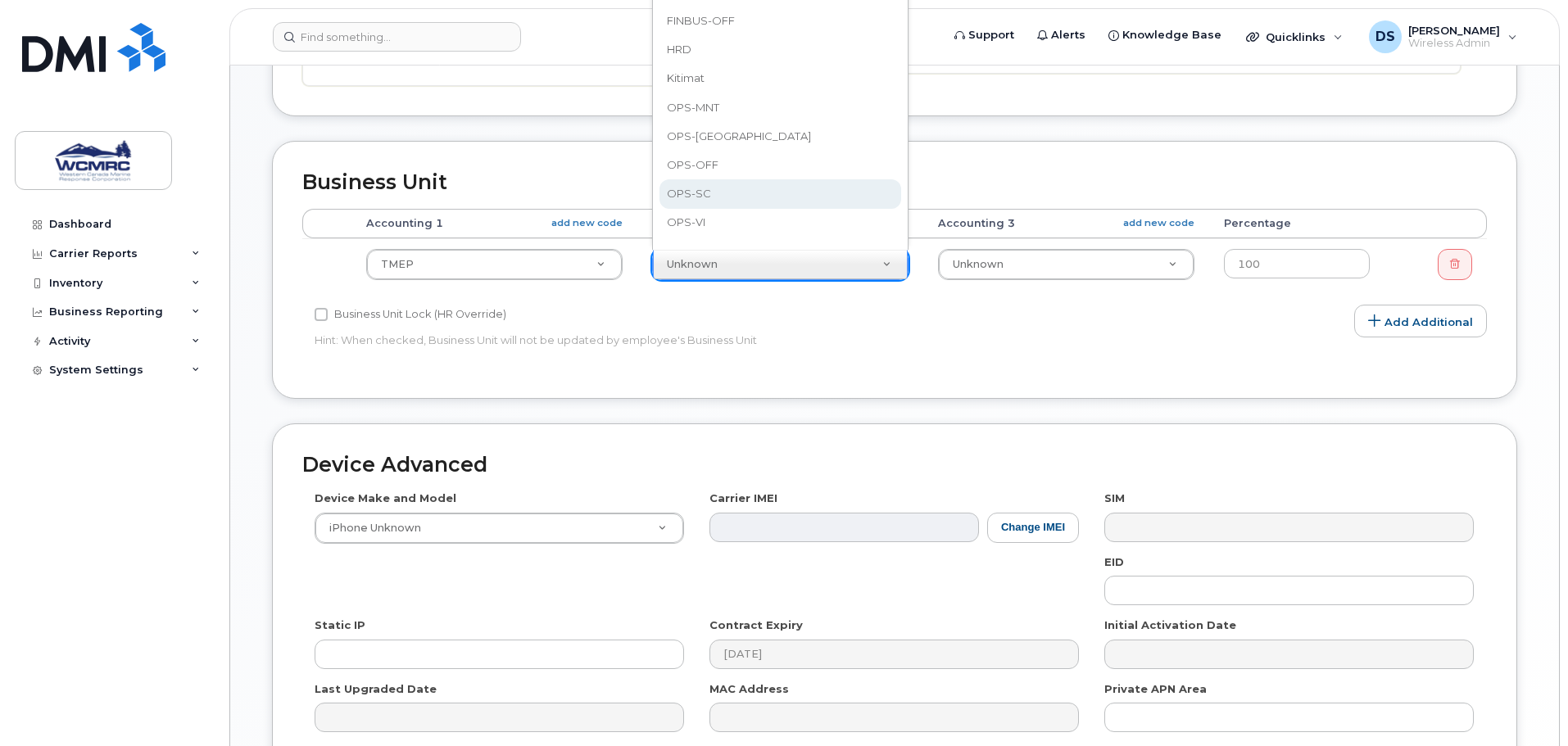
scroll to position [573, 0]
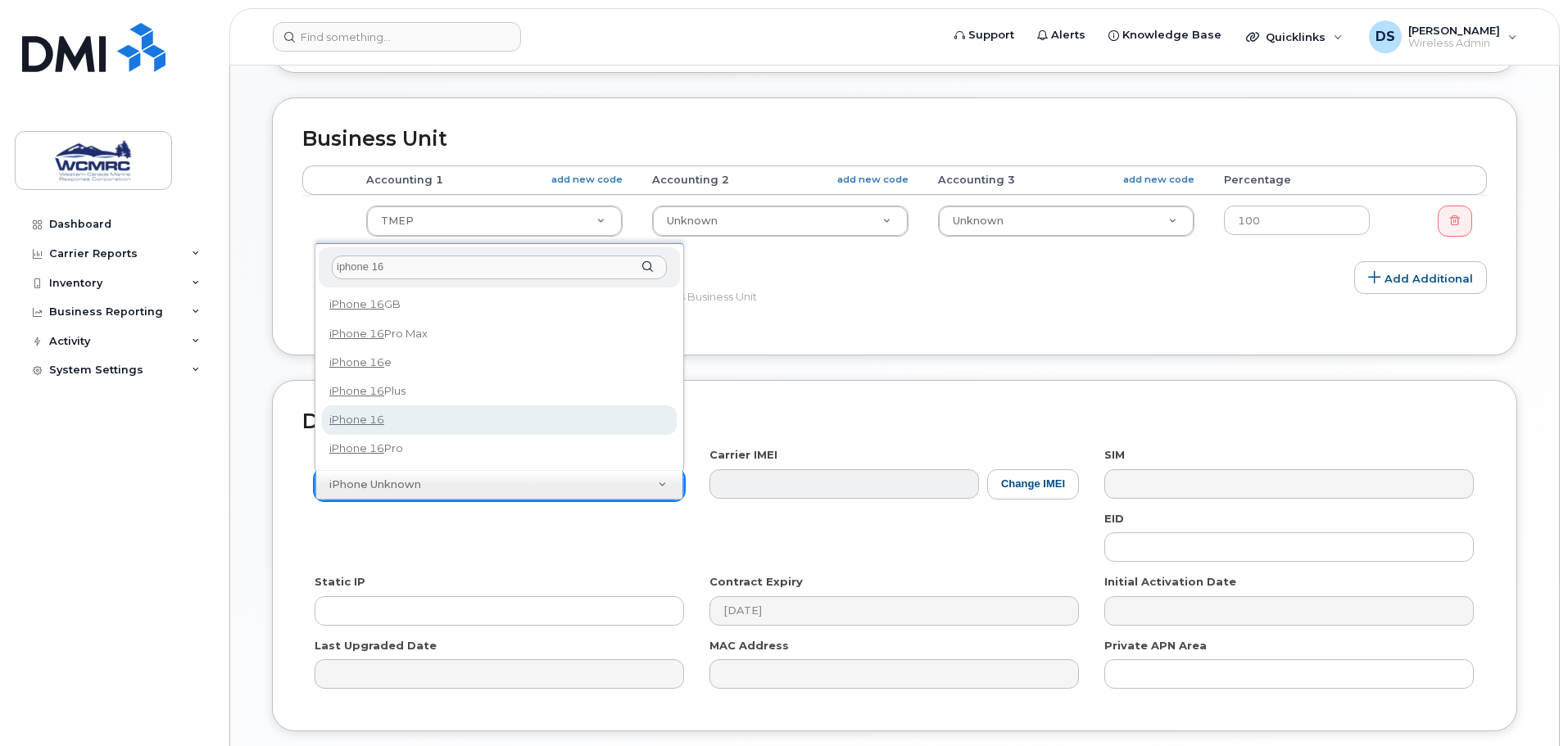
type input "iphone 16"
select select "2861"
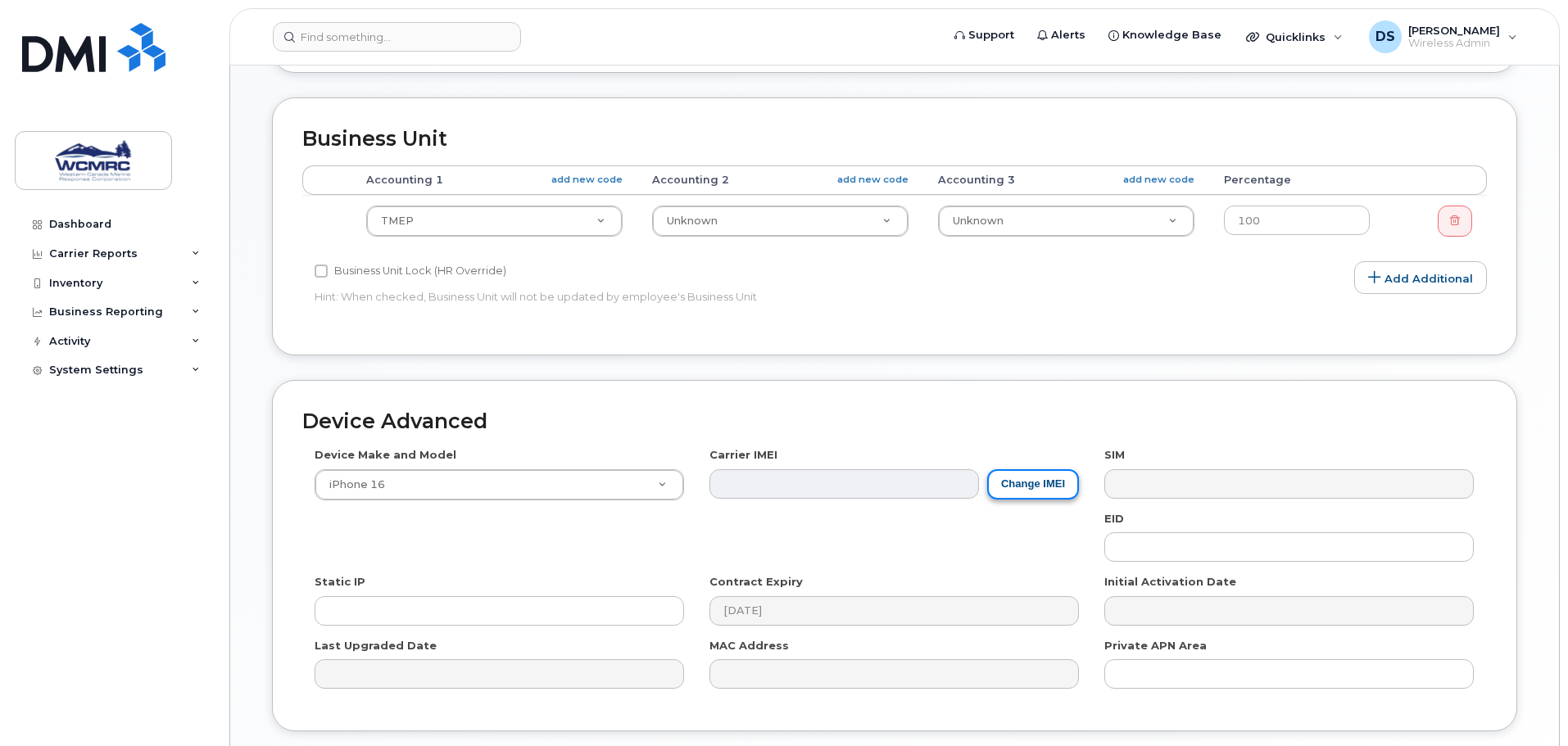
click at [1020, 477] on button "Change IMEI" at bounding box center [1033, 484] width 91 height 30
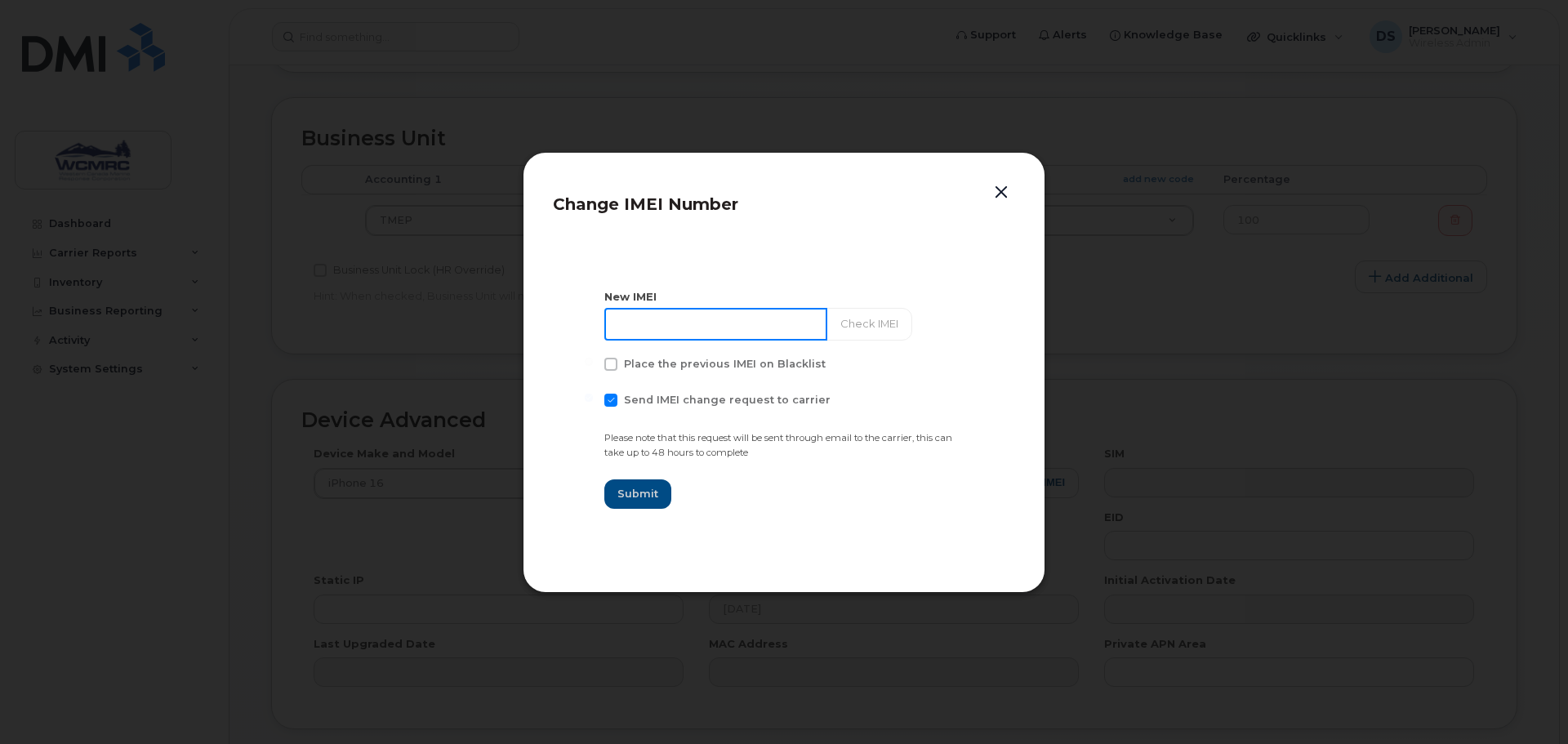
click at [709, 333] on input at bounding box center [716, 324] width 223 height 33
paste input "351388892109061"
type input "351388892109061"
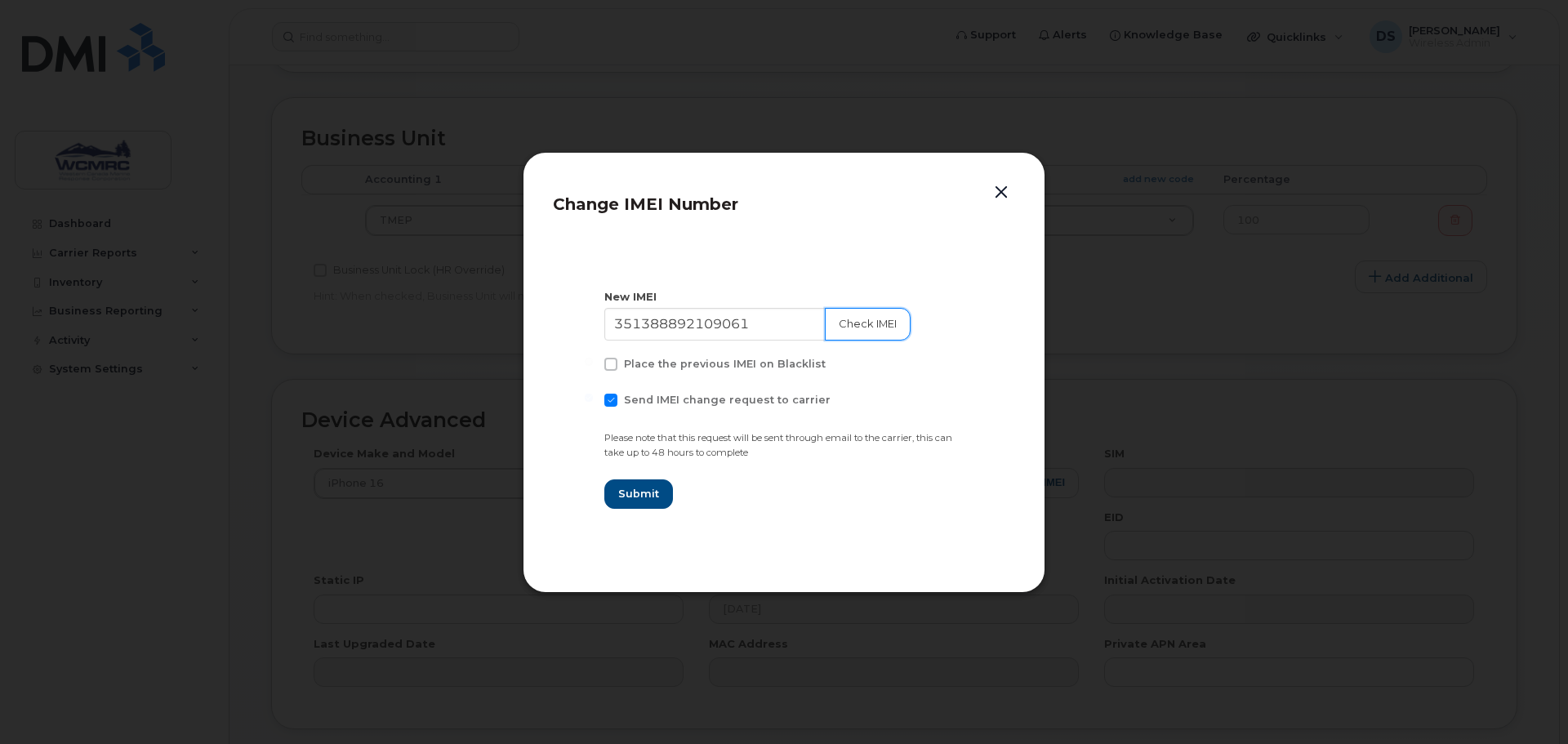
click at [865, 325] on button "Check IMEI" at bounding box center [868, 324] width 85 height 33
click at [616, 404] on span at bounding box center [611, 401] width 13 height 13
click at [593, 402] on input "Send IMEI change request to carrier" at bounding box center [589, 398] width 8 height 8
checkbox input "false"
click at [621, 325] on input "351388892109061" at bounding box center [716, 324] width 223 height 33
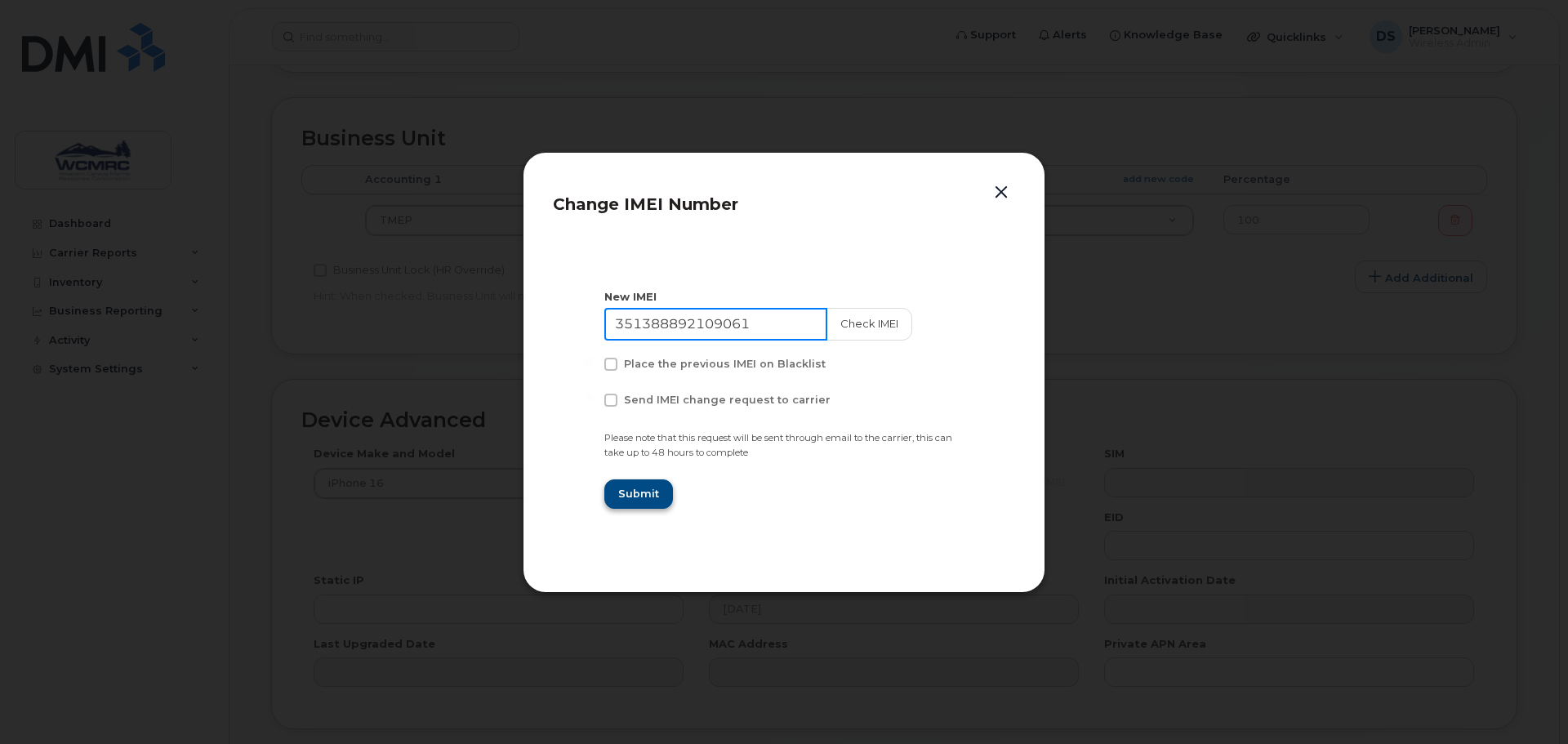
type input "351388892109061"
click at [644, 491] on span "Submit" at bounding box center [638, 494] width 41 height 16
type input "351388892109061"
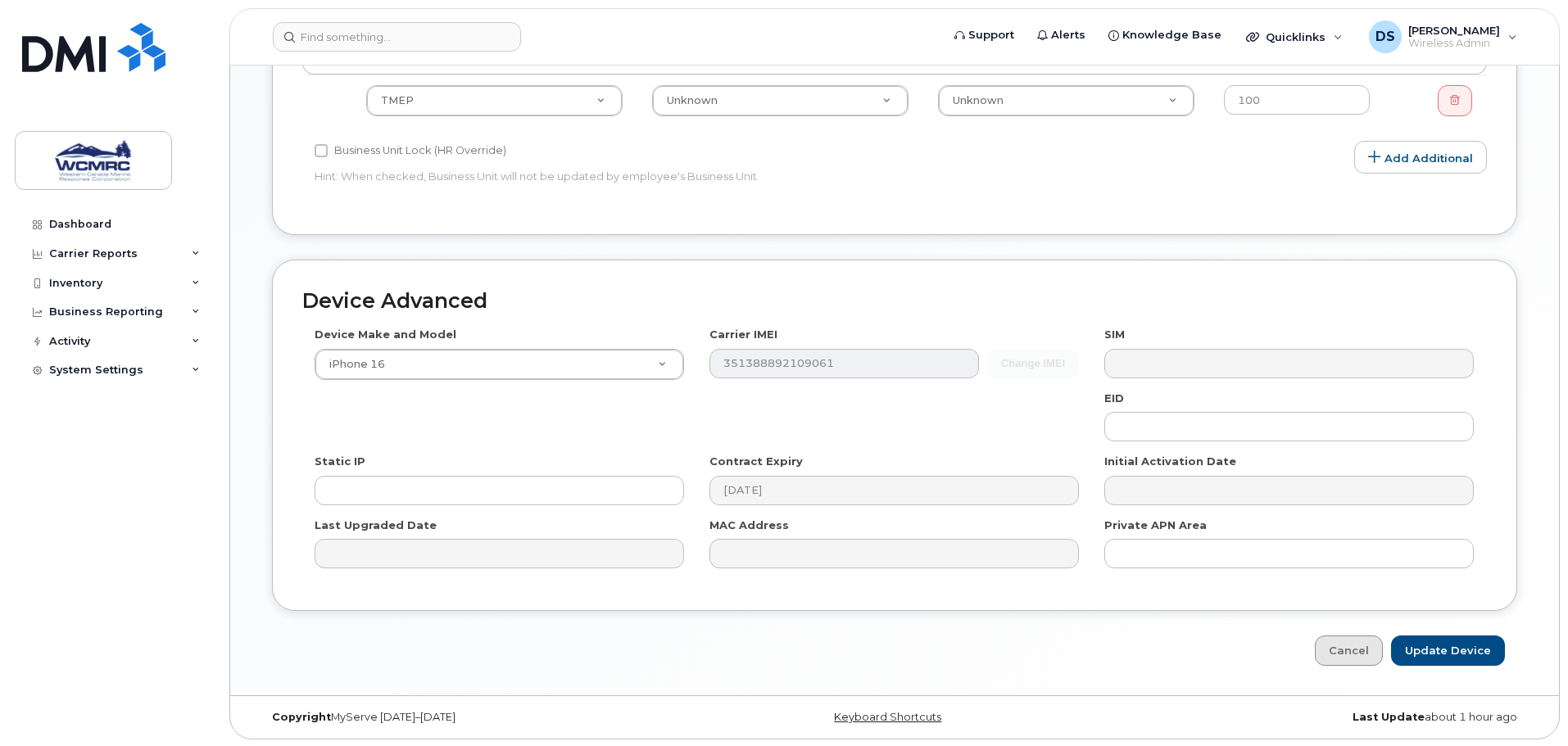
scroll to position [696, 0]
click at [1437, 646] on input "Update Device" at bounding box center [1448, 649] width 114 height 30
type input "Saving..."
